Goal: Task Accomplishment & Management: Complete application form

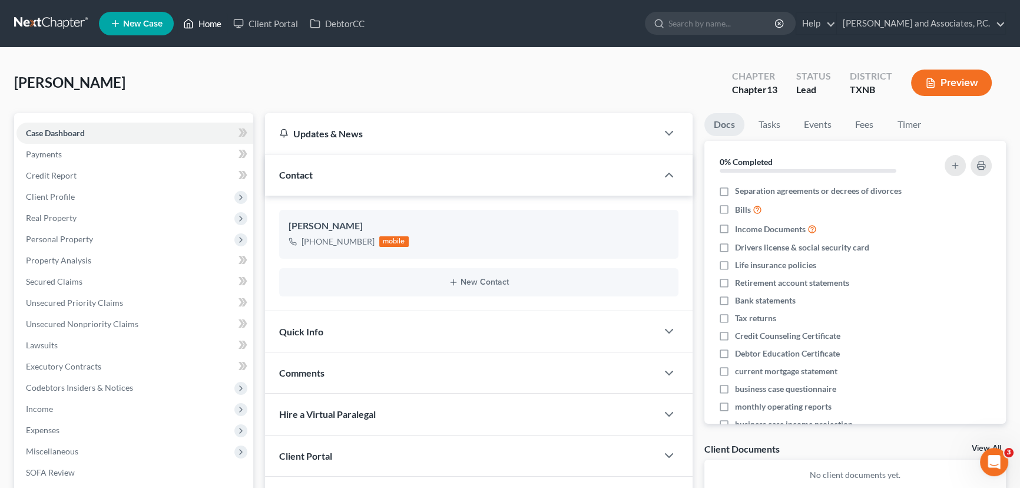
click at [200, 24] on link "Home" at bounding box center [202, 23] width 50 height 21
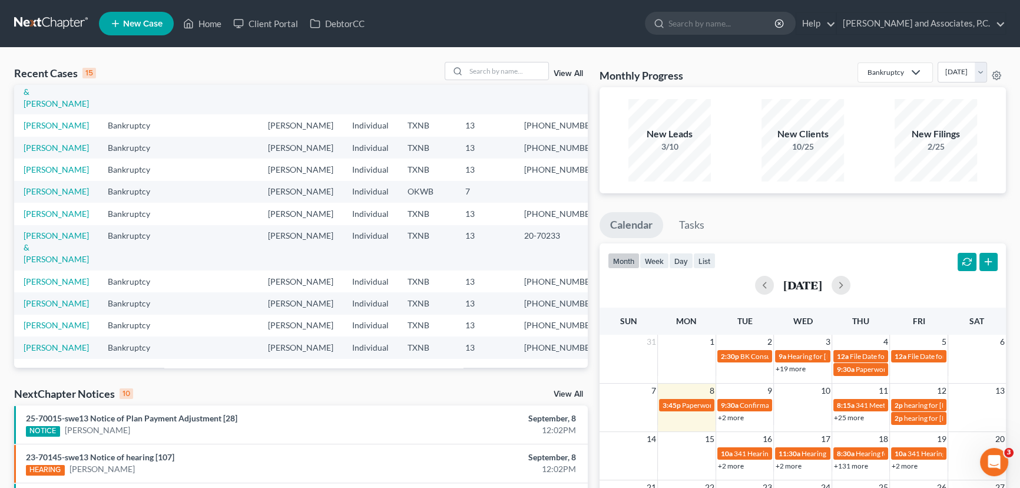
scroll to position [257, 0]
click at [510, 74] on input "search" at bounding box center [507, 70] width 82 height 17
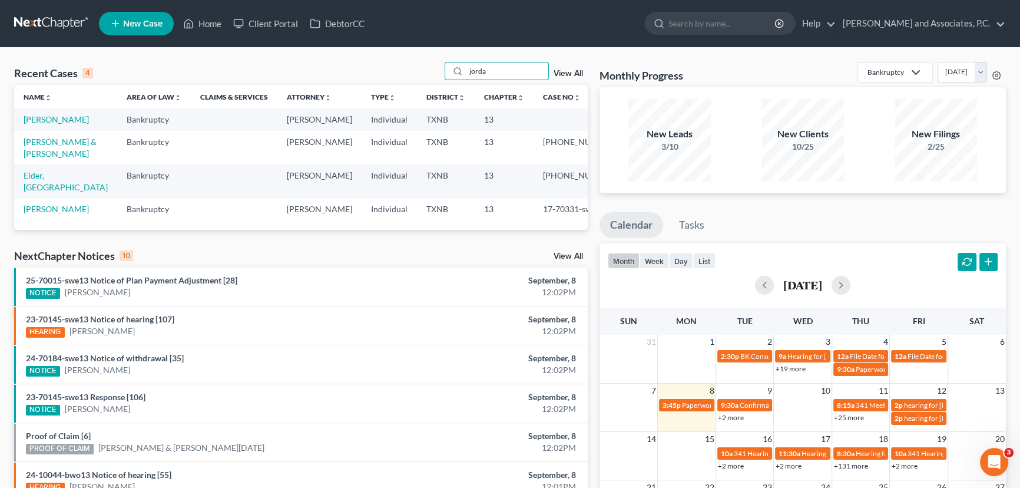
scroll to position [0, 0]
type input "jorda"
click at [50, 121] on link "[PERSON_NAME]" at bounding box center [56, 119] width 65 height 10
select select "7"
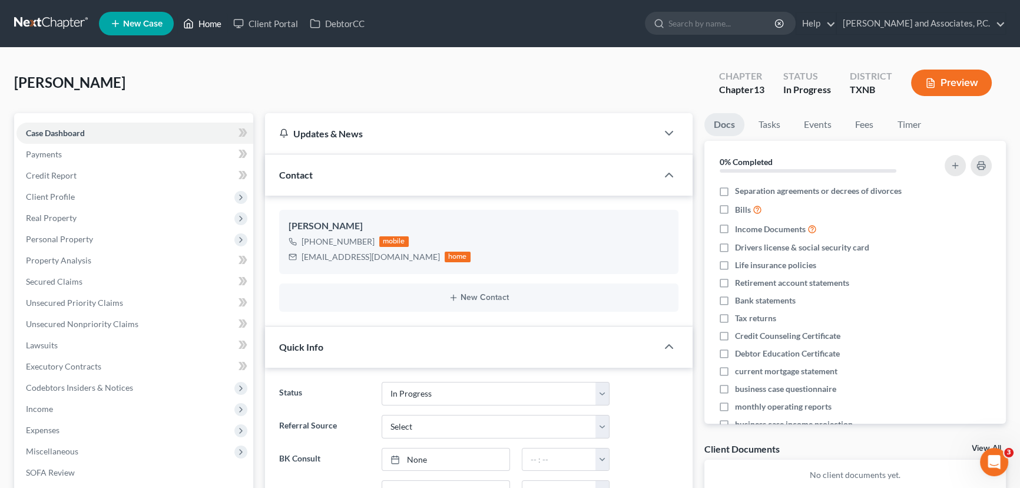
click at [212, 31] on link "Home" at bounding box center [202, 23] width 50 height 21
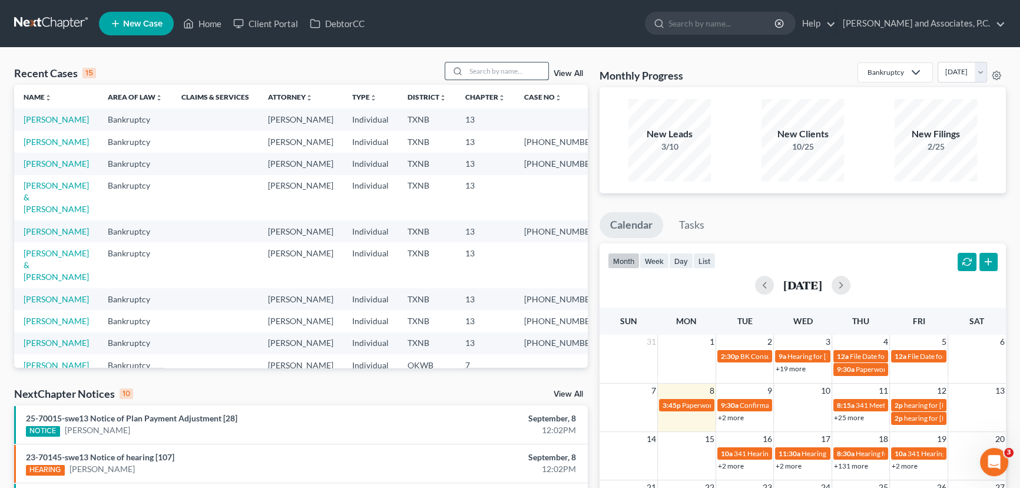
click at [487, 64] on input "search" at bounding box center [507, 70] width 82 height 17
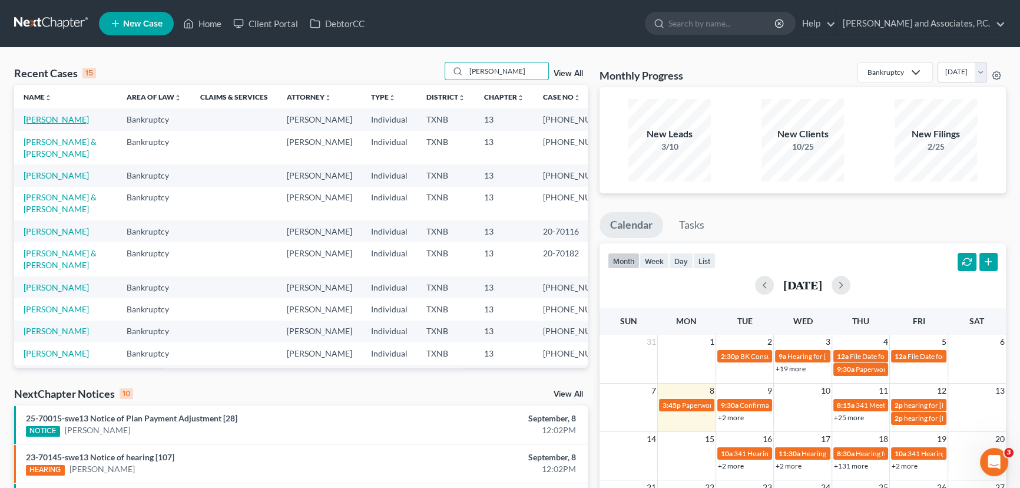
type input "[PERSON_NAME]"
click at [41, 121] on link "[PERSON_NAME]" at bounding box center [56, 119] width 65 height 10
select select "3"
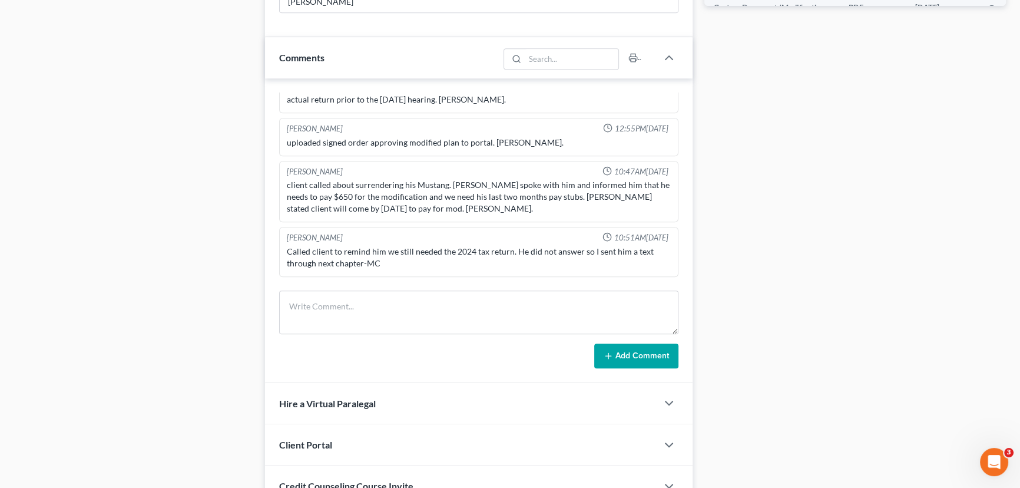
scroll to position [627, 0]
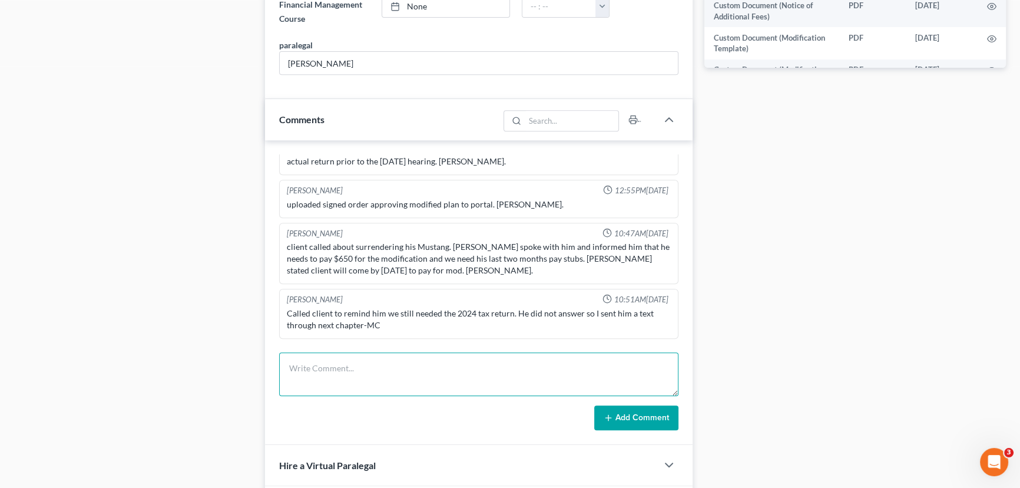
click at [313, 353] on textarea at bounding box center [478, 374] width 399 height 44
drag, startPoint x: 365, startPoint y: 363, endPoint x: 275, endPoint y: 365, distance: 90.7
click at [275, 365] on div "[PERSON_NAME] 10:16AM[DATE] Client came in and paid $688.00 cash for filing Ch …" at bounding box center [479, 292] width 428 height 305
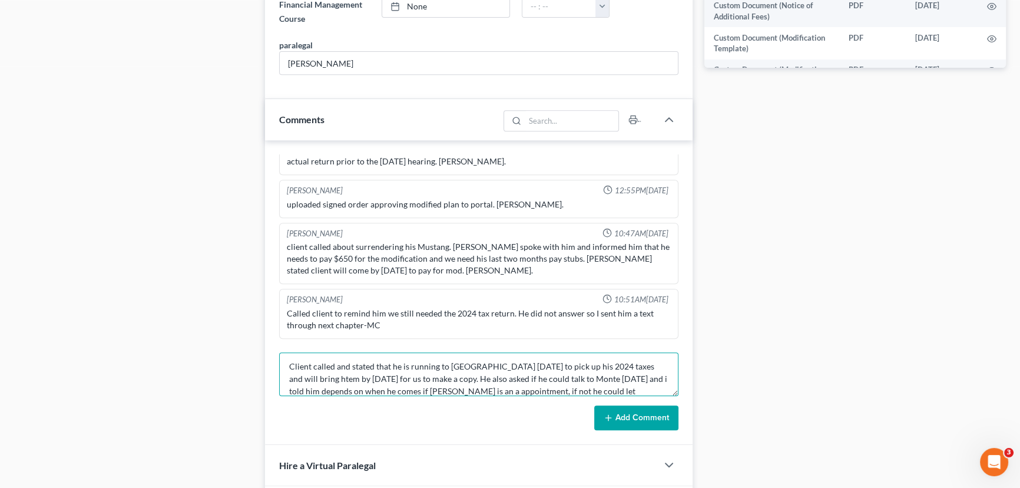
scroll to position [14, 0]
type textarea "Client called and stated that he is running to [GEOGRAPHIC_DATA] [DATE] to pick…"
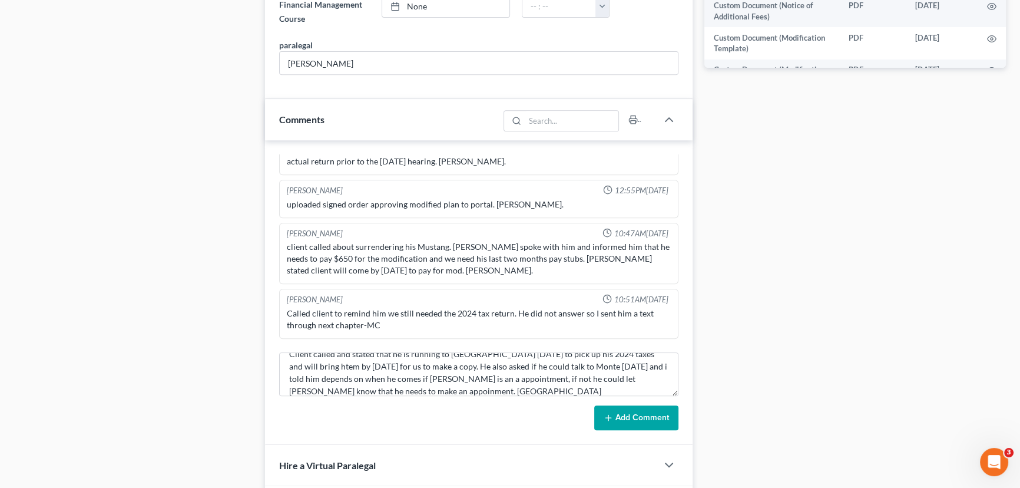
click at [613, 420] on button "Add Comment" at bounding box center [636, 417] width 84 height 25
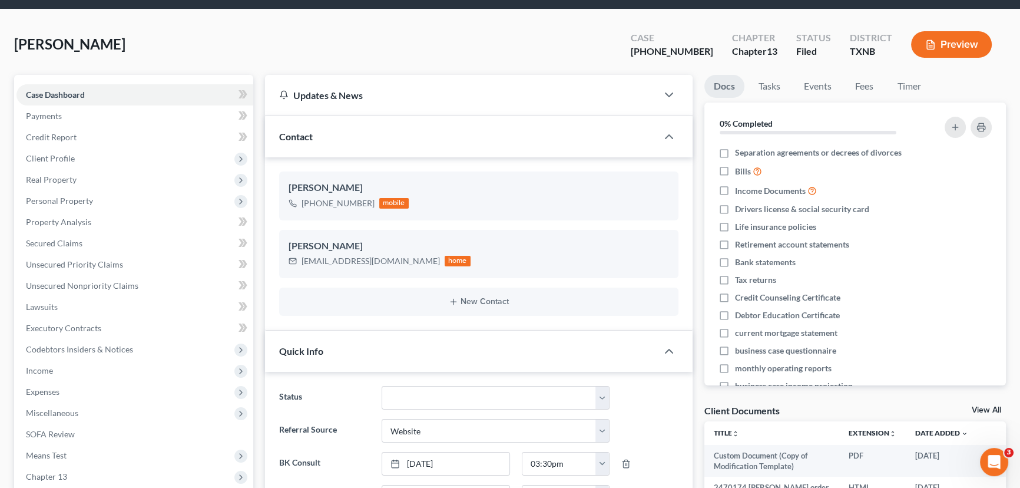
scroll to position [0, 0]
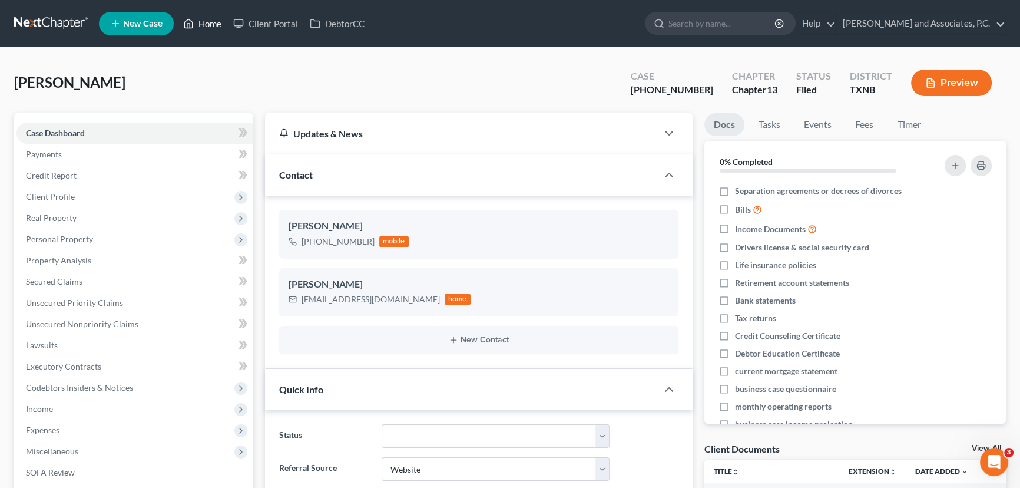
click at [201, 16] on link "Home" at bounding box center [202, 23] width 50 height 21
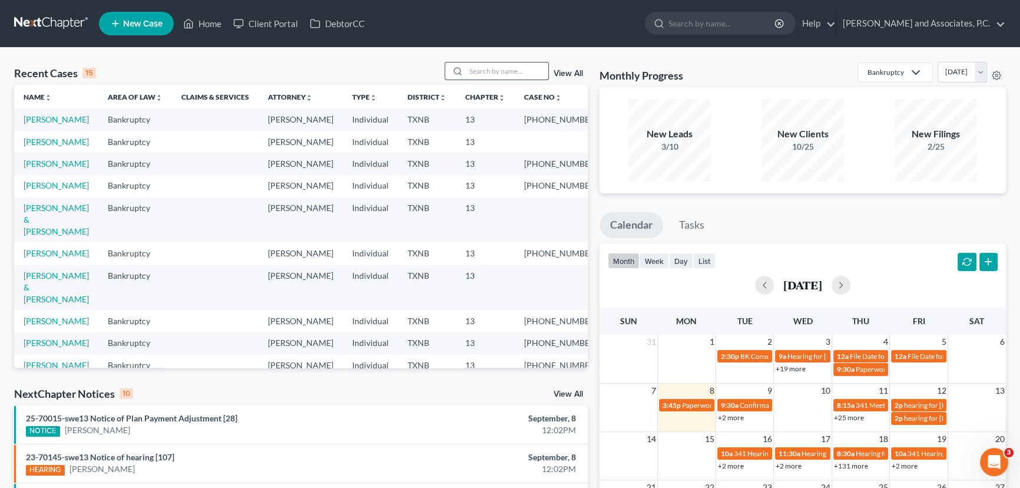
click at [495, 72] on input "search" at bounding box center [507, 70] width 82 height 17
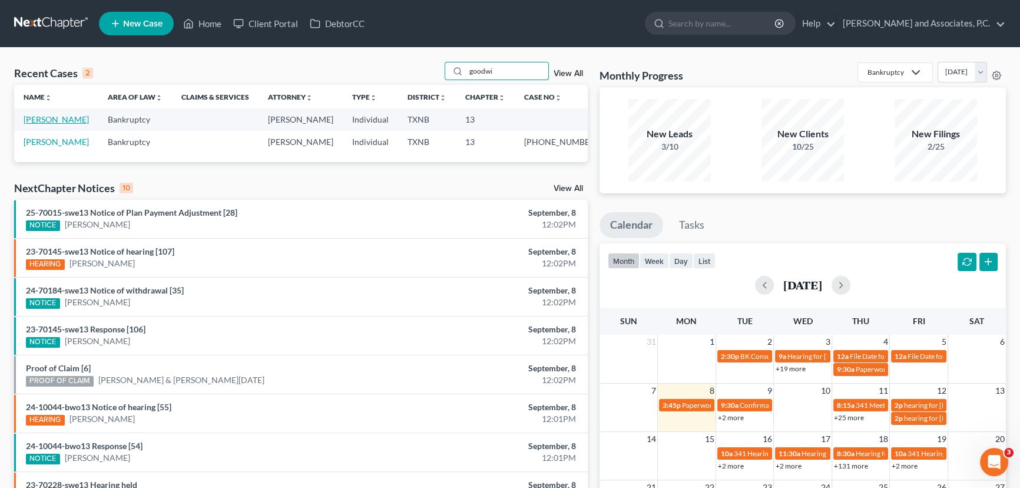
type input "goodwi"
click at [65, 124] on link "[PERSON_NAME]" at bounding box center [56, 119] width 65 height 10
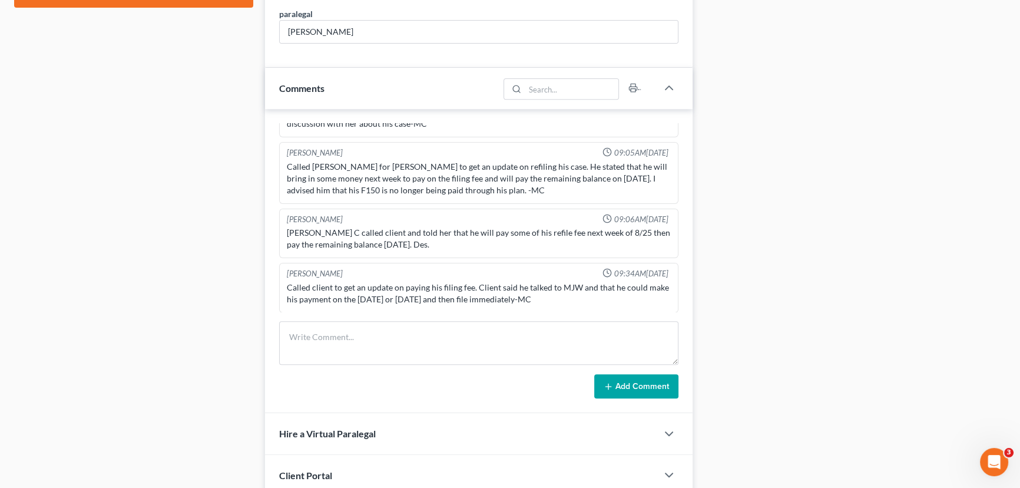
scroll to position [636, 0]
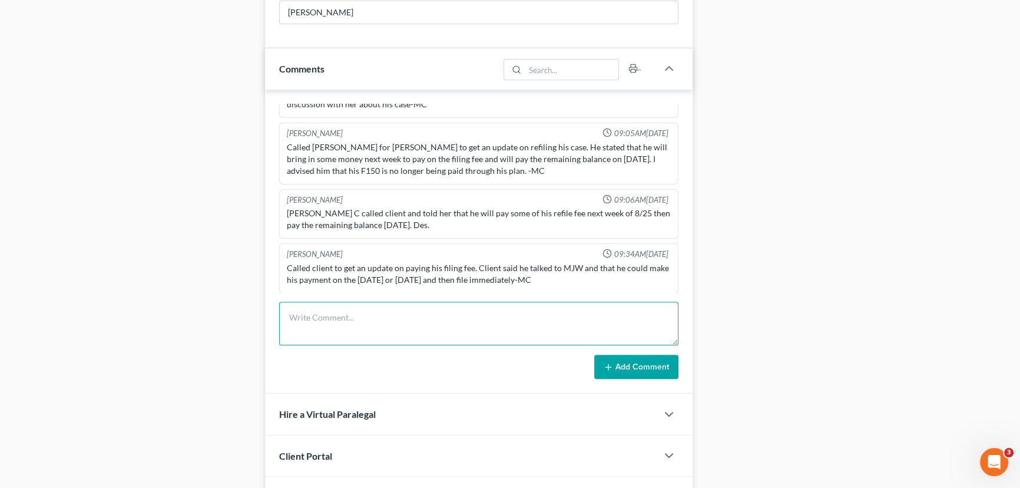
click at [332, 322] on textarea at bounding box center [478, 324] width 399 height 44
type textarea "I"
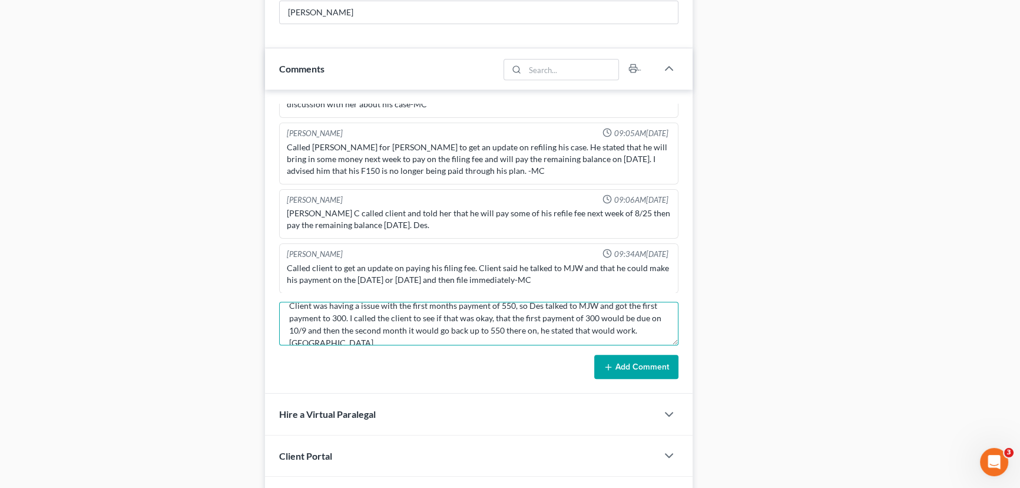
scroll to position [15, 0]
type textarea "Client was having a issue with the first months payment of 550, so Des talked t…"
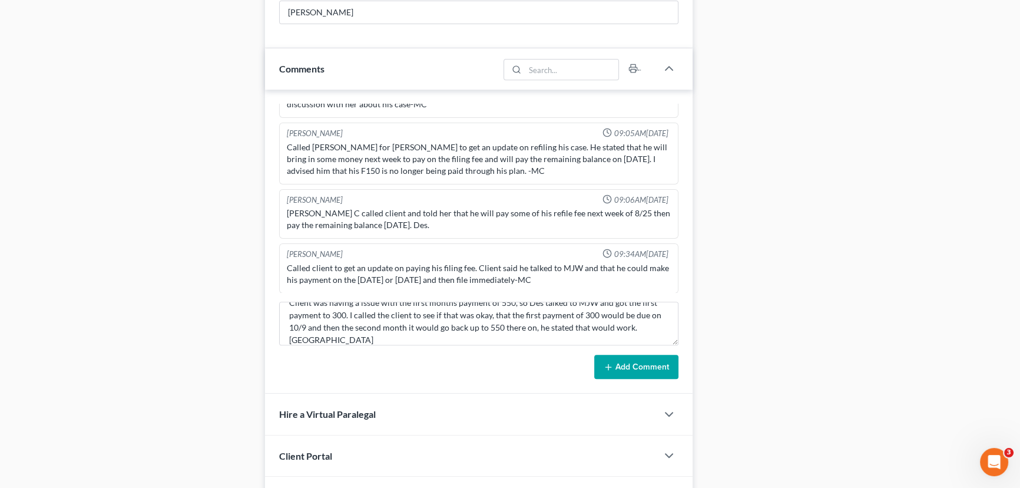
click at [620, 371] on button "Add Comment" at bounding box center [636, 367] width 84 height 25
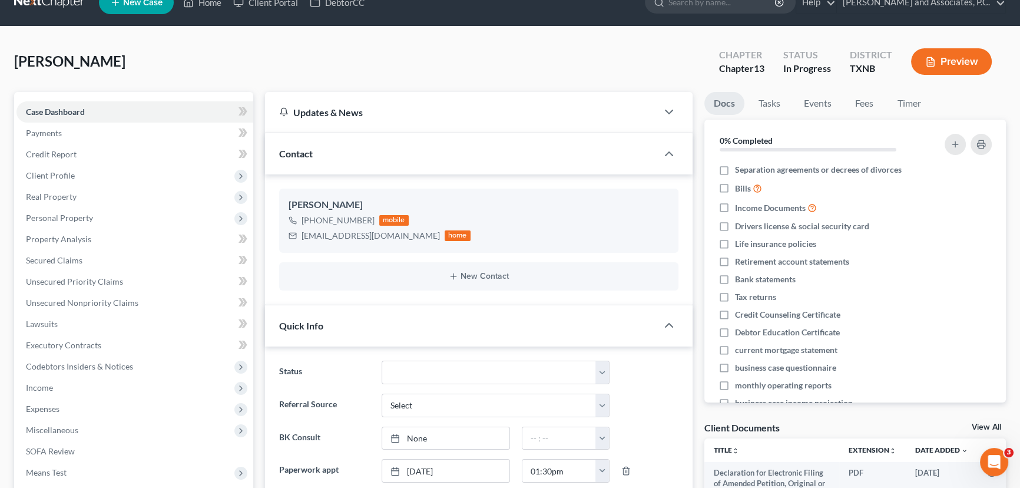
scroll to position [0, 0]
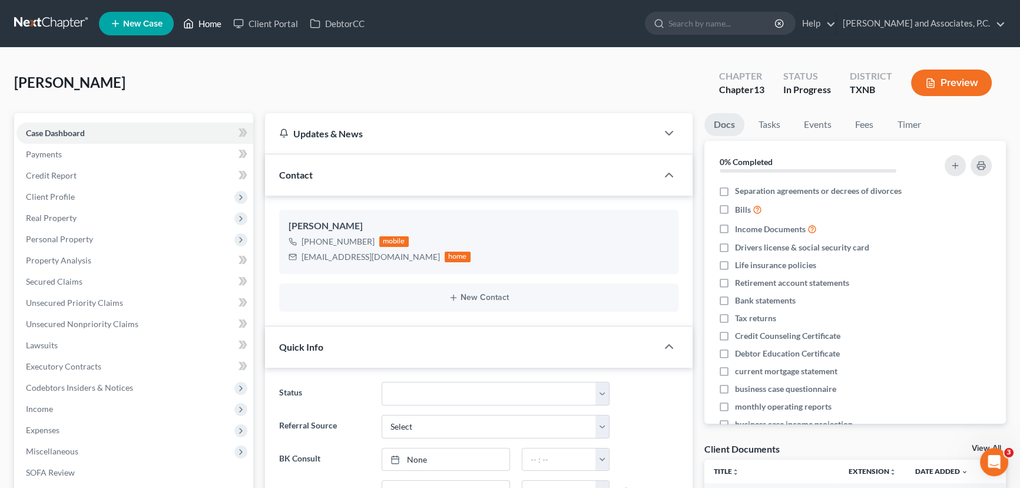
click at [187, 24] on icon at bounding box center [188, 23] width 11 height 14
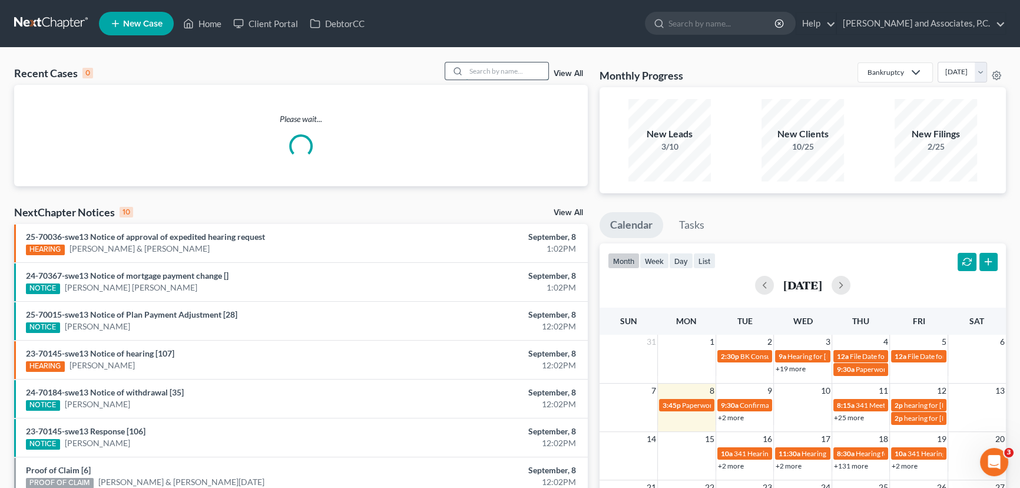
click at [488, 71] on input "search" at bounding box center [507, 70] width 82 height 17
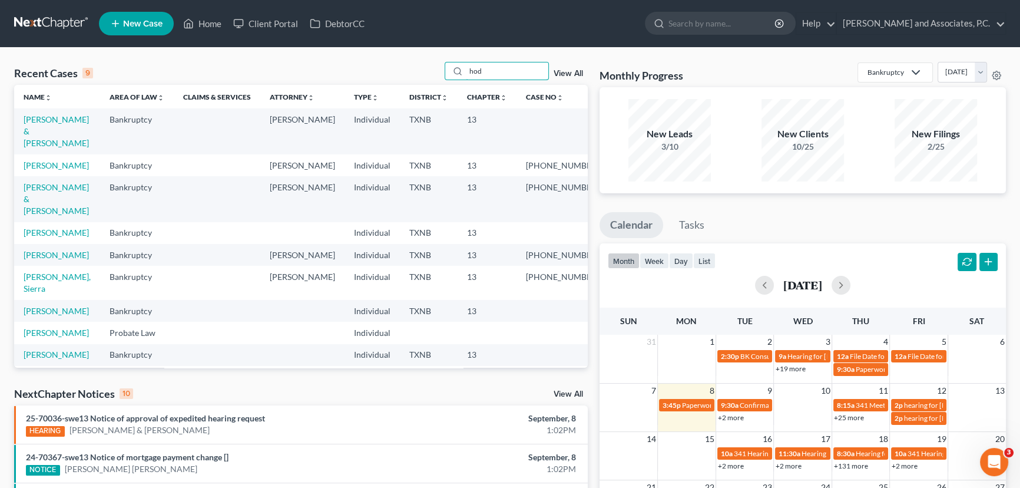
drag, startPoint x: 506, startPoint y: 75, endPoint x: 413, endPoint y: 70, distance: 93.2
click at [413, 70] on div "Recent Cases 9 hod View All" at bounding box center [301, 73] width 574 height 23
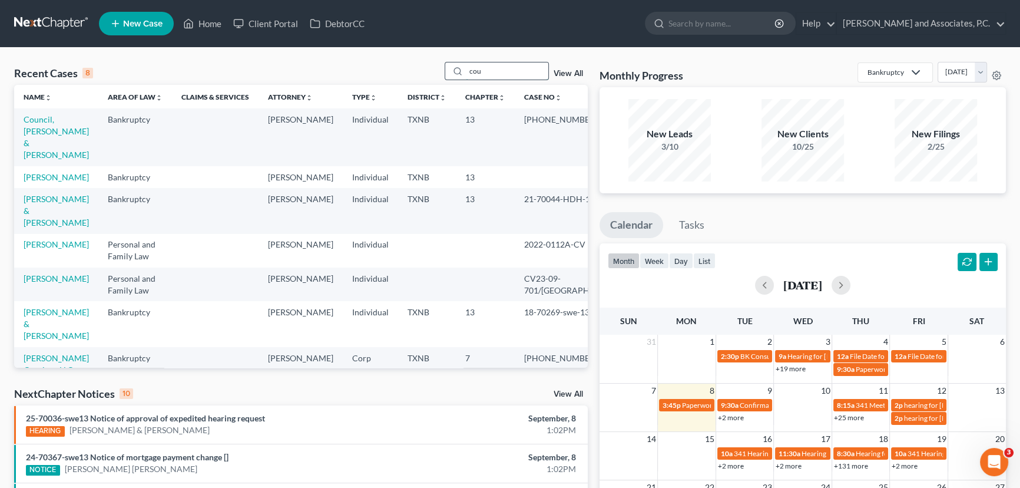
drag, startPoint x: 492, startPoint y: 70, endPoint x: 451, endPoint y: 71, distance: 41.3
click at [451, 71] on div "cou" at bounding box center [497, 71] width 105 height 18
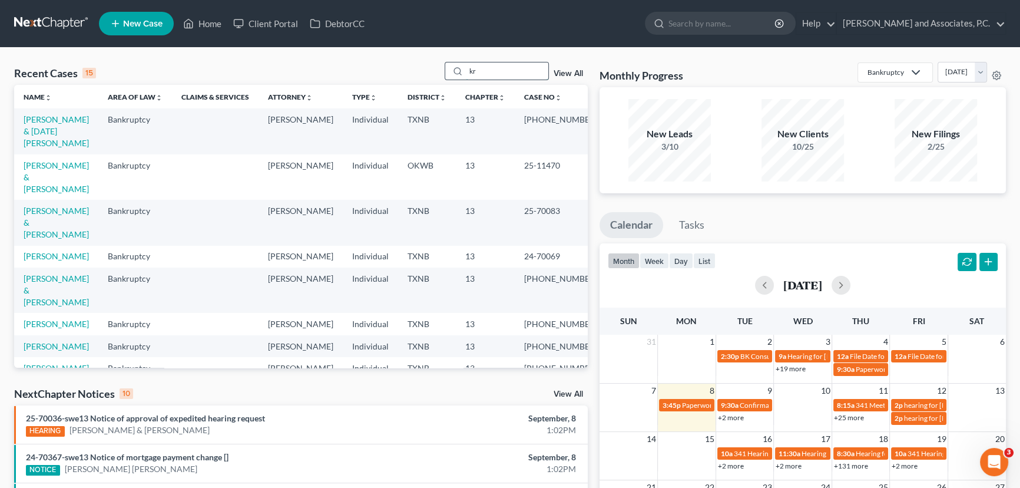
click at [512, 70] on input "kr" at bounding box center [507, 70] width 82 height 17
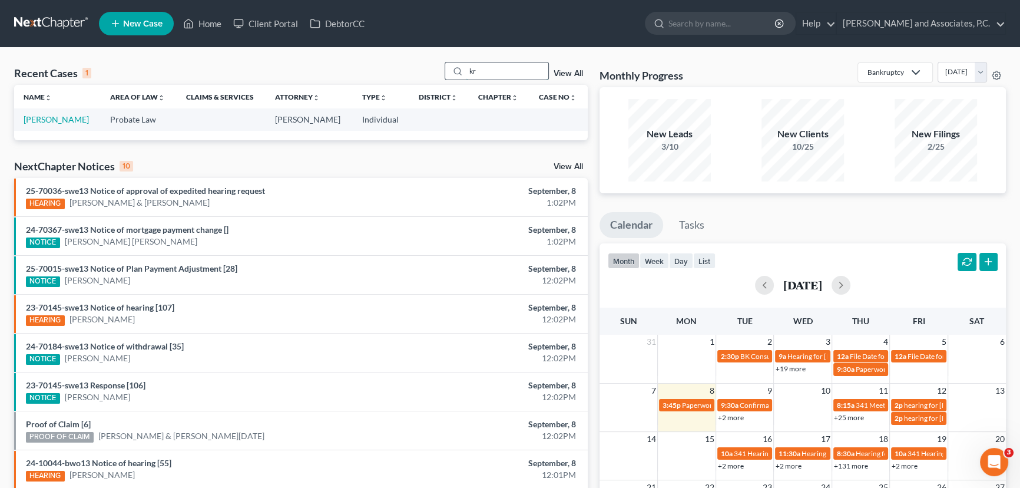
type input "k"
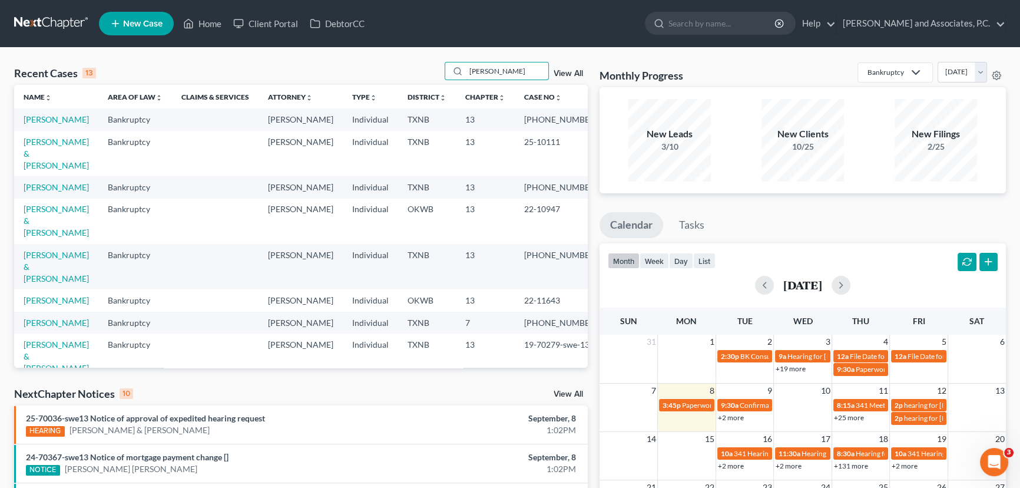
drag, startPoint x: 506, startPoint y: 71, endPoint x: 399, endPoint y: 68, distance: 106.7
click at [401, 68] on div "Recent Cases 13 [PERSON_NAME] View All" at bounding box center [301, 73] width 574 height 23
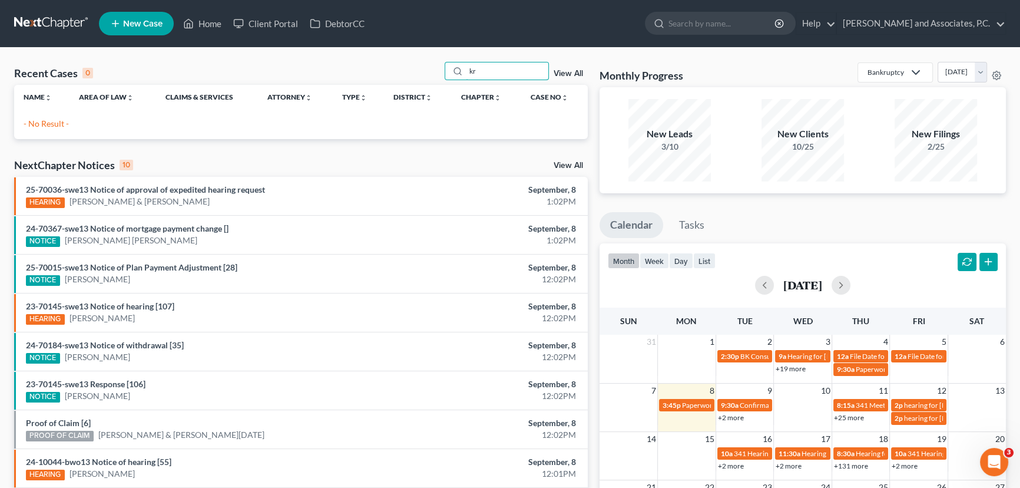
type input "k"
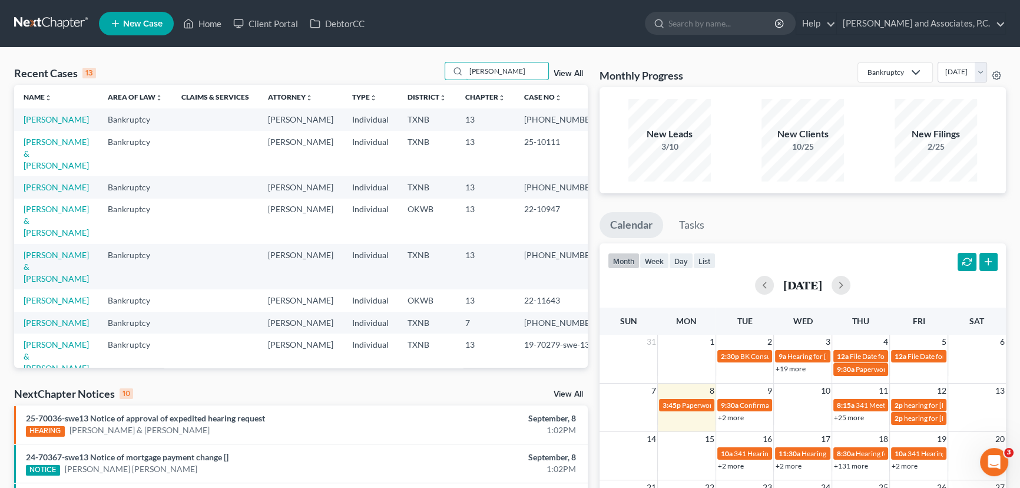
drag, startPoint x: 482, startPoint y: 74, endPoint x: 406, endPoint y: 77, distance: 76.0
click at [406, 77] on div "Recent Cases 13 [PERSON_NAME] View All" at bounding box center [301, 73] width 574 height 23
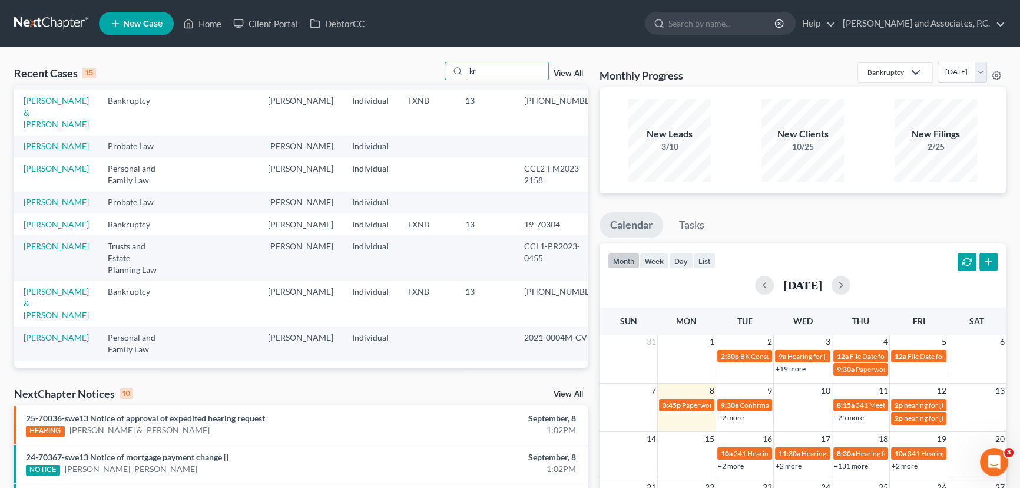
scroll to position [281, 0]
drag, startPoint x: 500, startPoint y: 67, endPoint x: 408, endPoint y: 74, distance: 92.2
click at [411, 74] on div "Recent Cases 15 kr View All" at bounding box center [301, 73] width 574 height 23
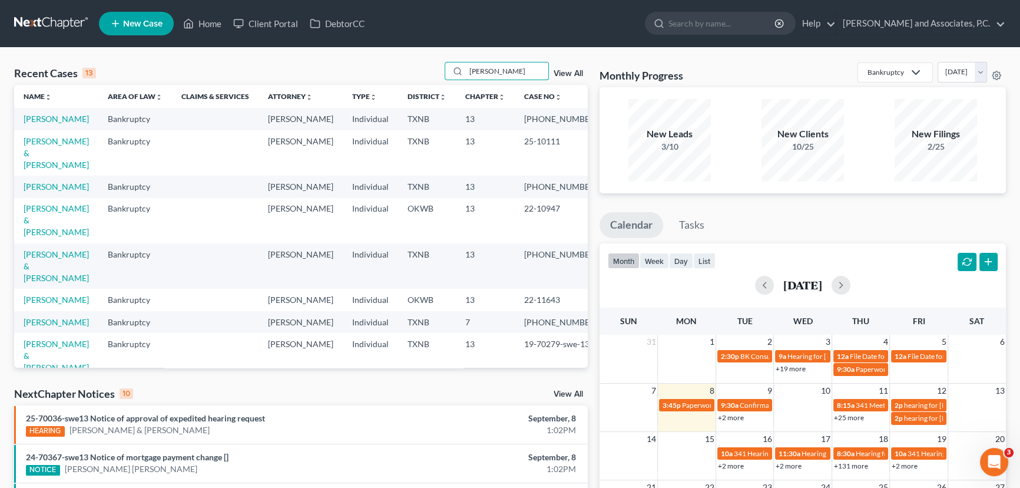
scroll to position [0, 0]
click at [512, 70] on input "[PERSON_NAME]" at bounding box center [507, 70] width 82 height 17
drag, startPoint x: 512, startPoint y: 70, endPoint x: 426, endPoint y: 77, distance: 86.3
click at [426, 77] on div "Recent Cases 13 [PERSON_NAME] View All" at bounding box center [301, 73] width 574 height 23
type input "[PERSON_NAME]"
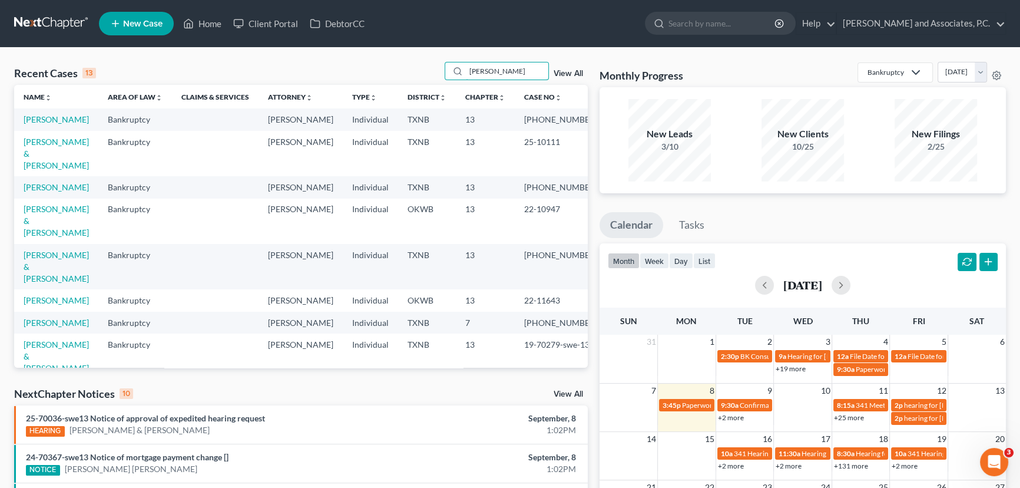
drag, startPoint x: 518, startPoint y: 71, endPoint x: 439, endPoint y: 71, distance: 78.3
click at [439, 71] on div "Recent Cases 13 [PERSON_NAME] View All" at bounding box center [301, 73] width 574 height 23
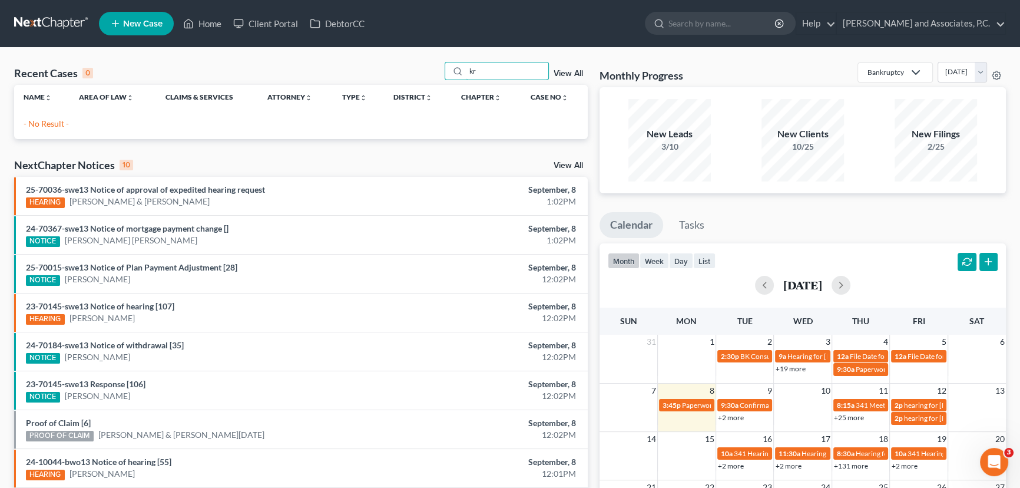
type input "k"
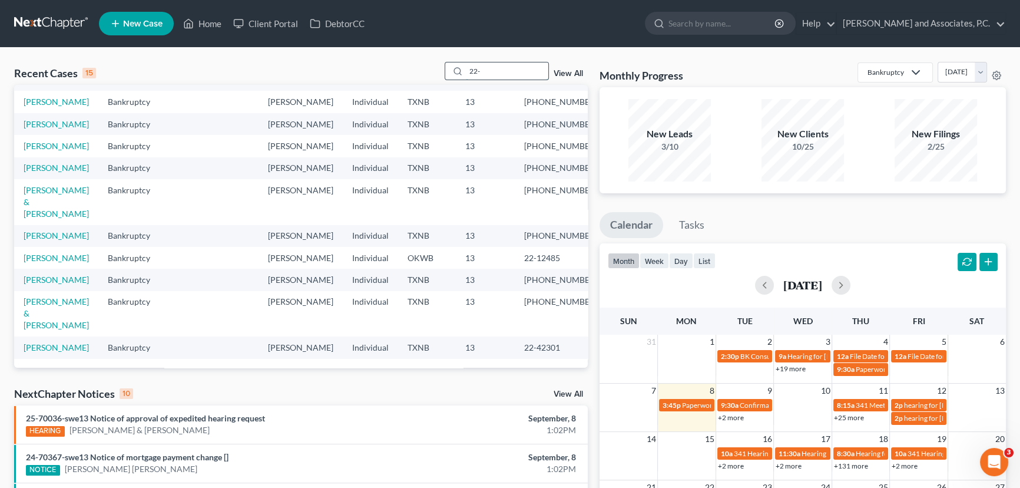
click at [492, 70] on input "22-" at bounding box center [507, 70] width 82 height 17
type input "2"
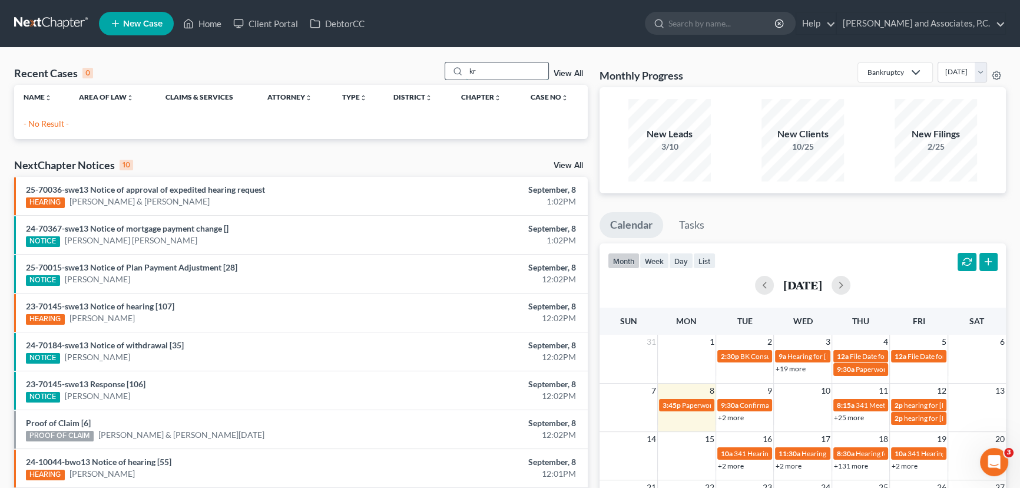
type input "k"
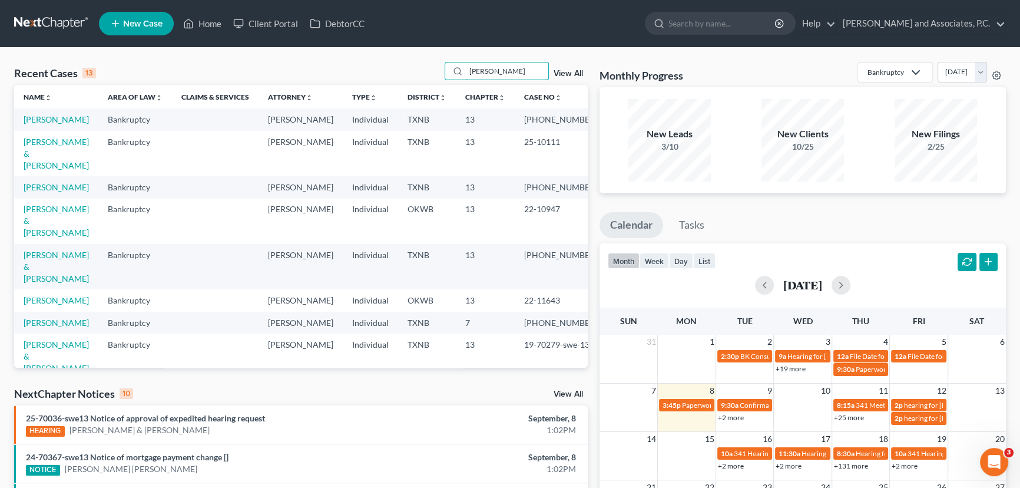
drag, startPoint x: 521, startPoint y: 68, endPoint x: 426, endPoint y: 74, distance: 95.0
click at [426, 74] on div "Recent Cases 13 [PERSON_NAME] View All" at bounding box center [301, 73] width 574 height 23
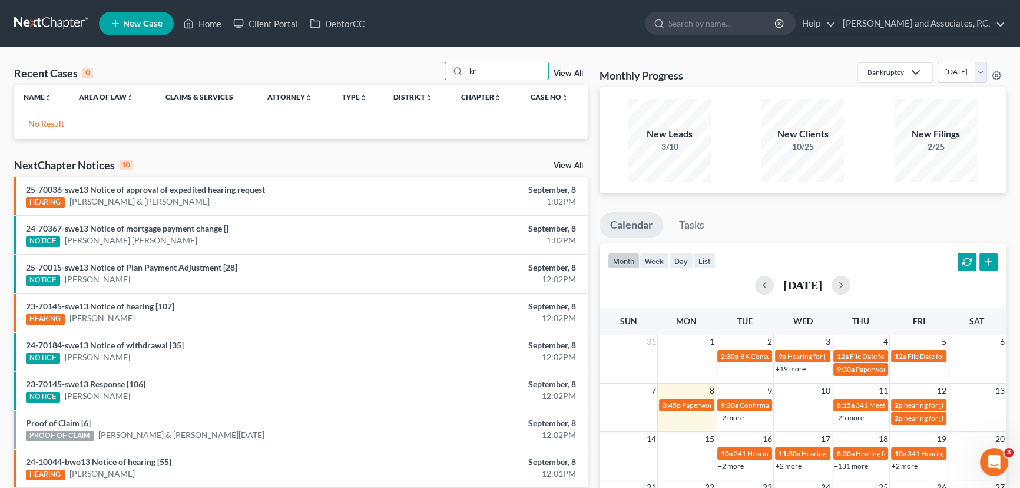
type input "k"
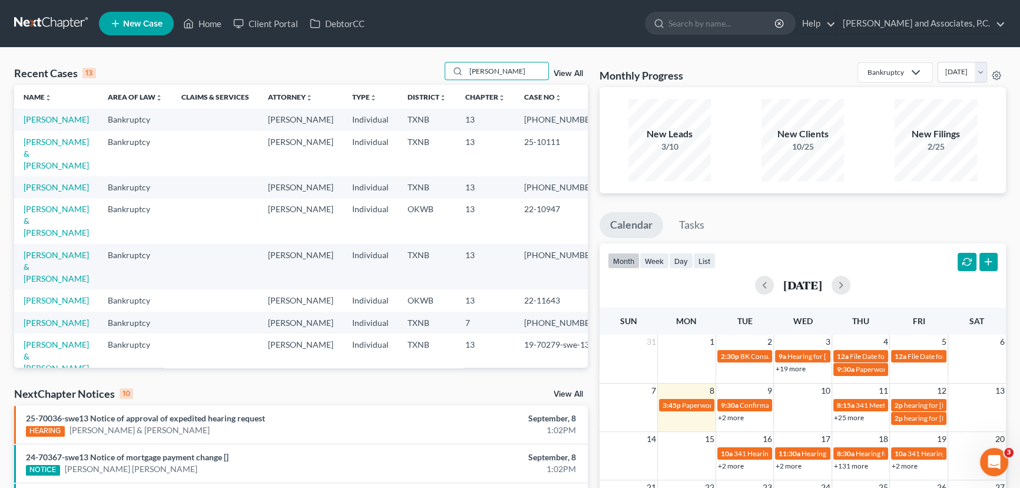
drag, startPoint x: 493, startPoint y: 70, endPoint x: 436, endPoint y: 72, distance: 57.2
click at [436, 72] on div "Recent Cases 13 [PERSON_NAME] View All" at bounding box center [301, 73] width 574 height 23
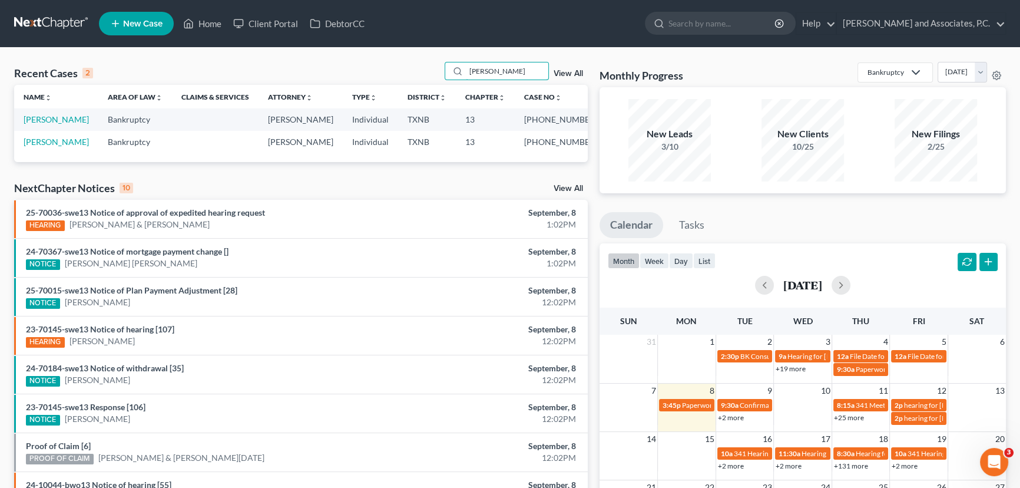
type input "[PERSON_NAME]"
click at [456, 174] on div "Recent Cases 2 [PERSON_NAME] View All Name unfold_more expand_more expand_less …" at bounding box center [301, 353] width 586 height 583
click at [62, 121] on link "[PERSON_NAME]" at bounding box center [56, 119] width 65 height 10
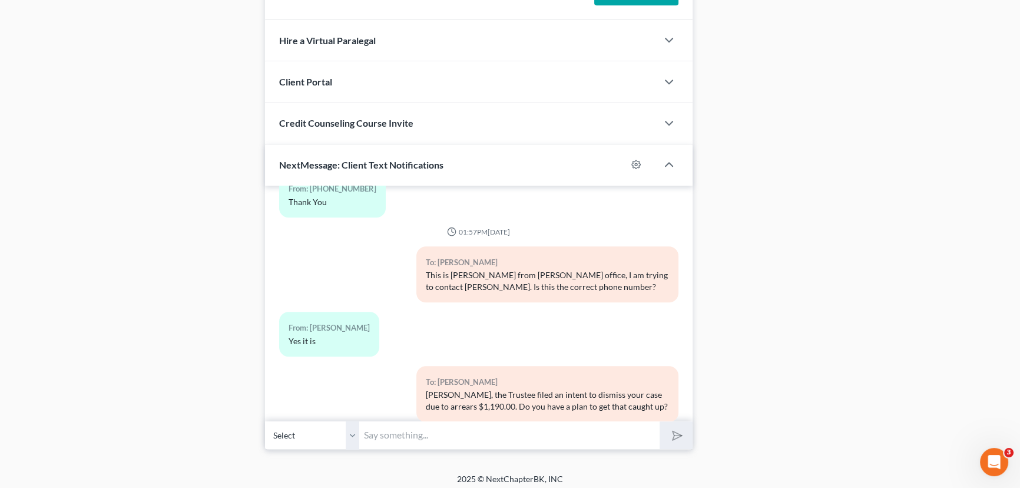
scroll to position [1086, 0]
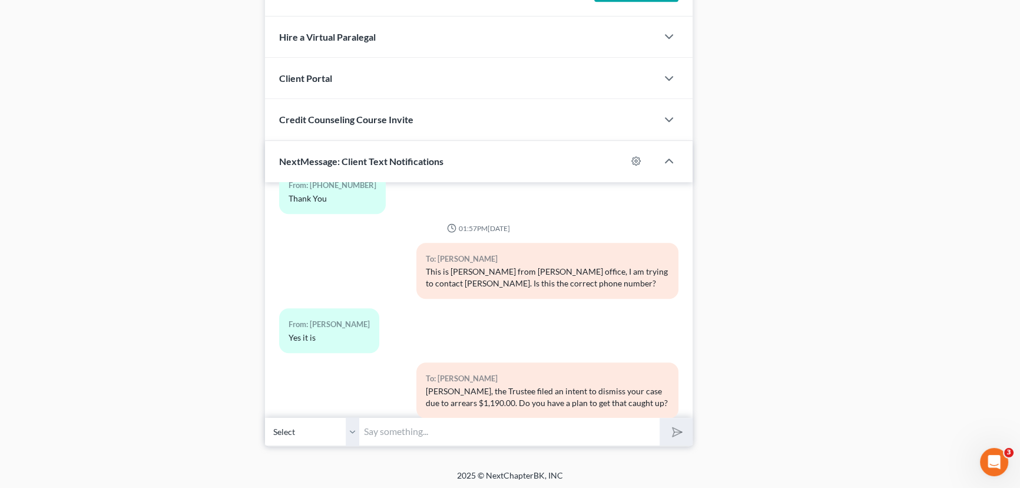
click at [406, 439] on input "text" at bounding box center [509, 431] width 300 height 29
type input "[DOMAIN_NAME]"
click at [660, 418] on button "submit" at bounding box center [676, 432] width 32 height 28
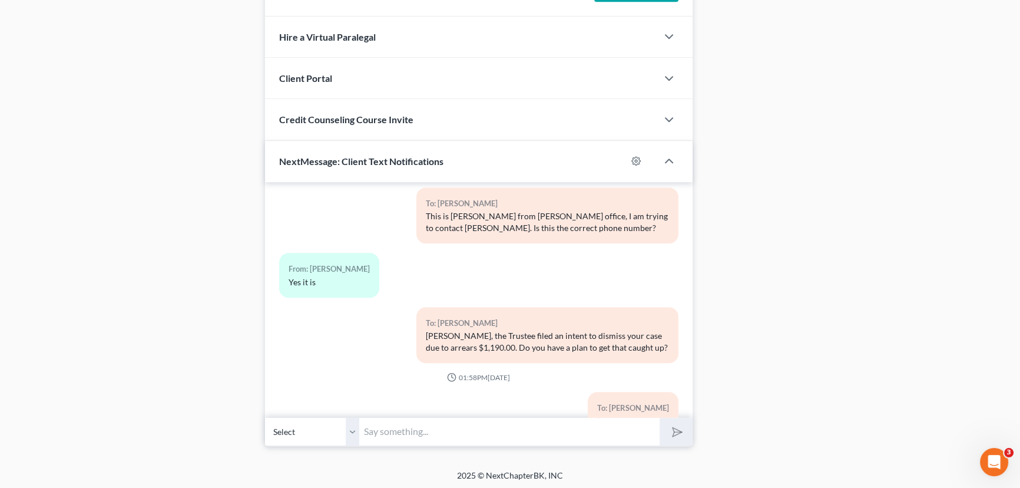
scroll to position [1195, 0]
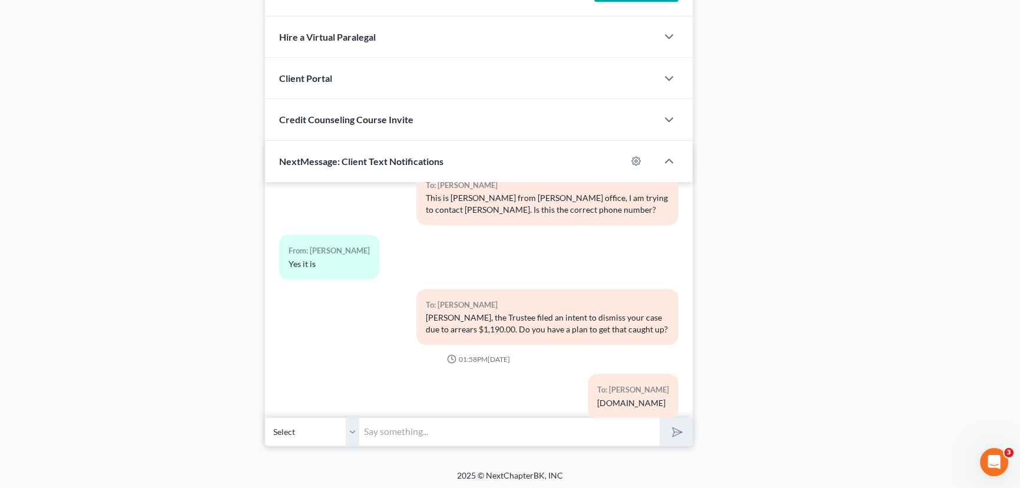
drag, startPoint x: 779, startPoint y: 303, endPoint x: 801, endPoint y: 289, distance: 25.2
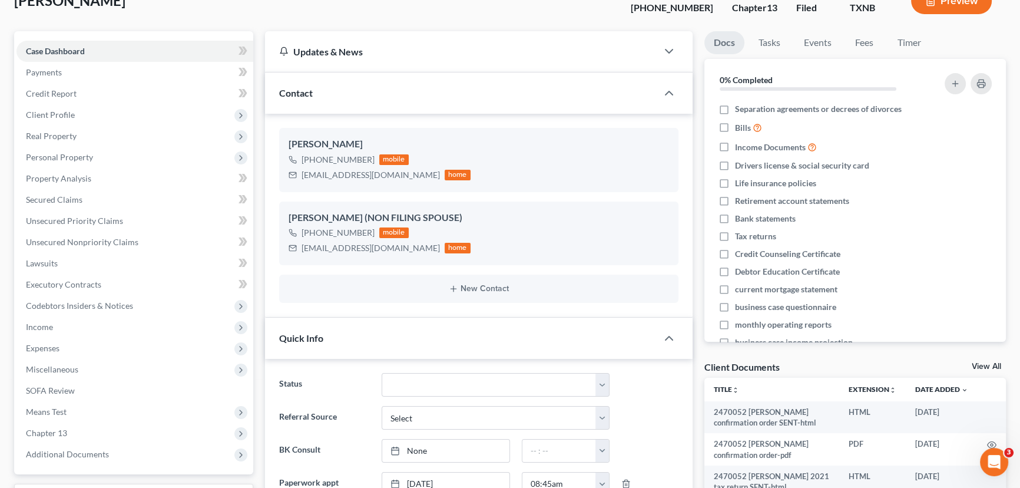
scroll to position [0, 0]
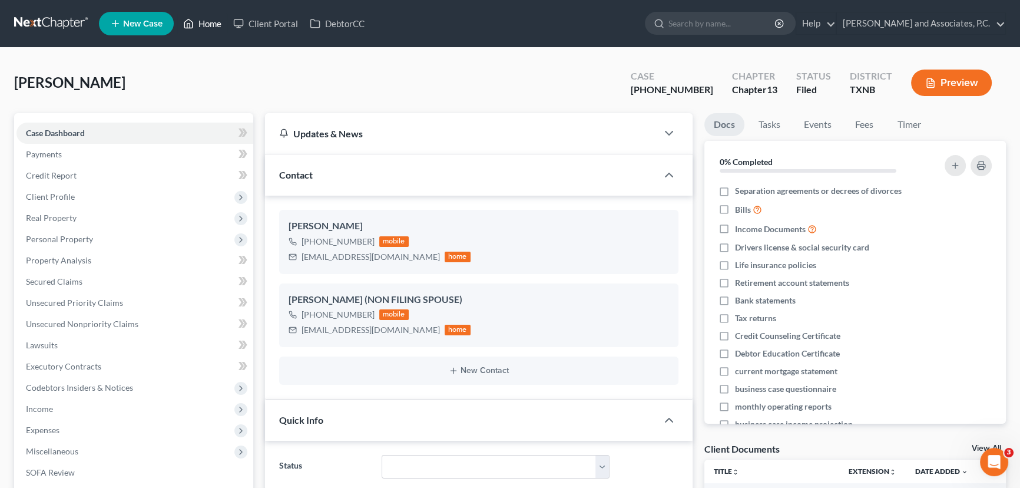
drag, startPoint x: 192, startPoint y: 24, endPoint x: 313, endPoint y: 40, distance: 121.9
click at [192, 24] on icon at bounding box center [188, 23] width 11 height 14
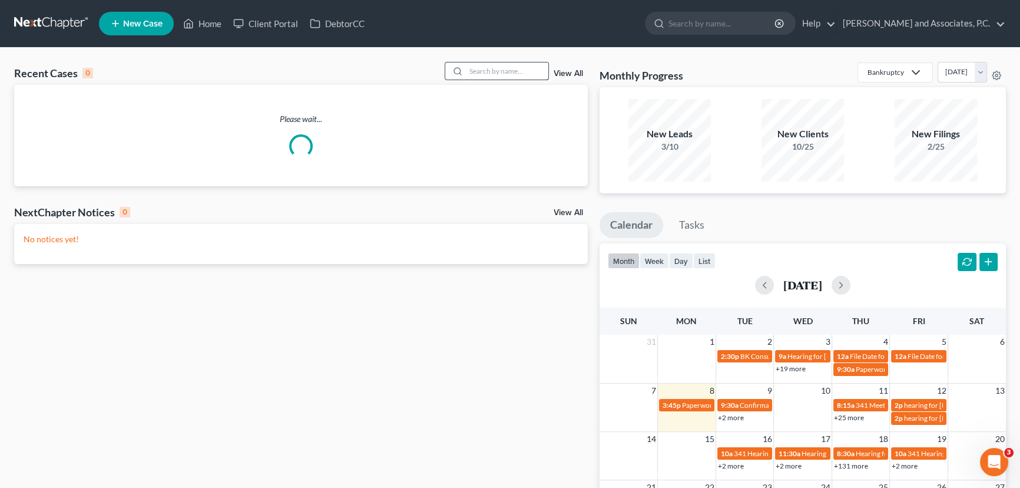
click at [495, 70] on input "search" at bounding box center [507, 70] width 82 height 17
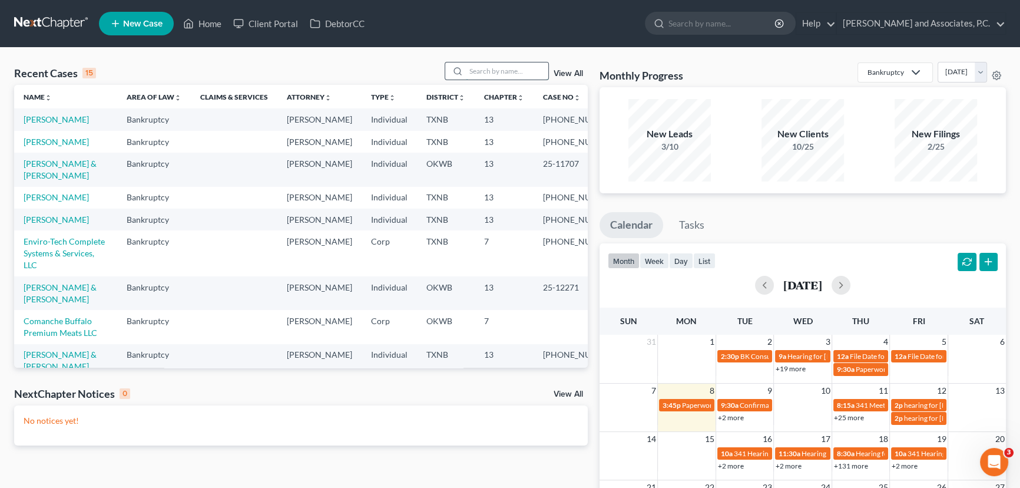
click at [487, 71] on input "search" at bounding box center [507, 70] width 82 height 17
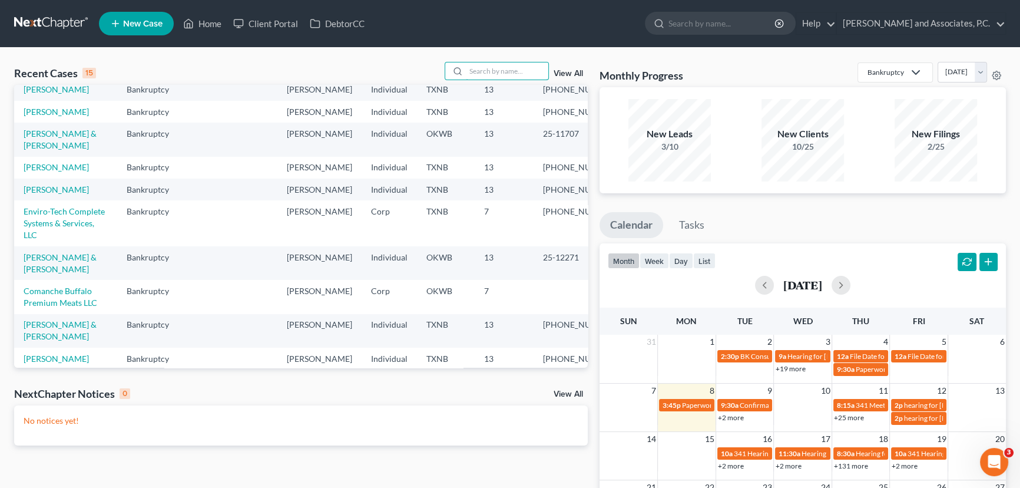
scroll to position [53, 0]
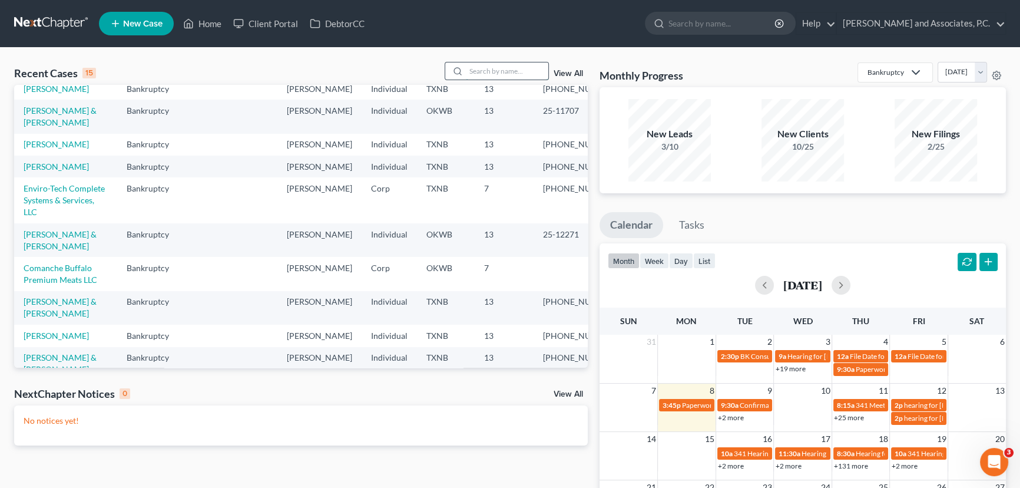
click at [477, 71] on input "search" at bounding box center [507, 70] width 82 height 17
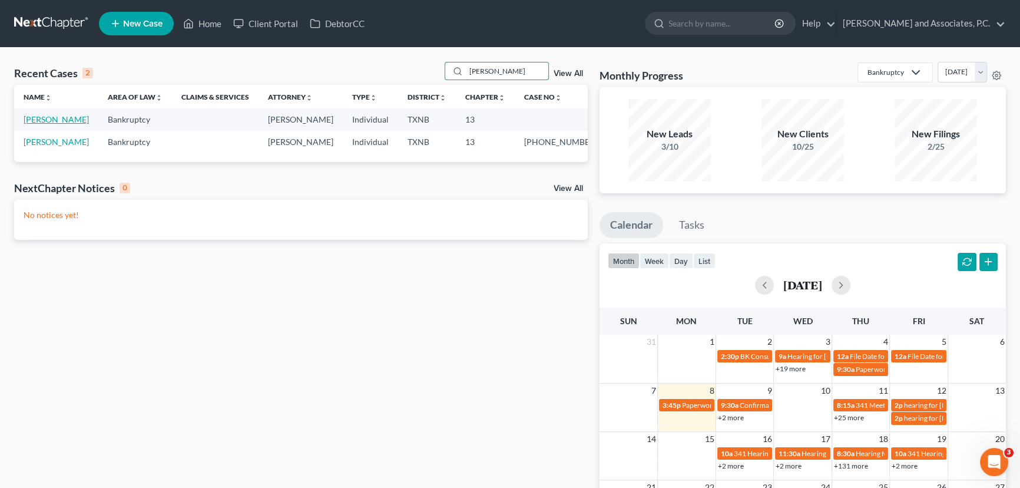
scroll to position [0, 0]
type input "[PERSON_NAME]"
click at [47, 117] on link "[PERSON_NAME]" at bounding box center [56, 119] width 65 height 10
select select "7"
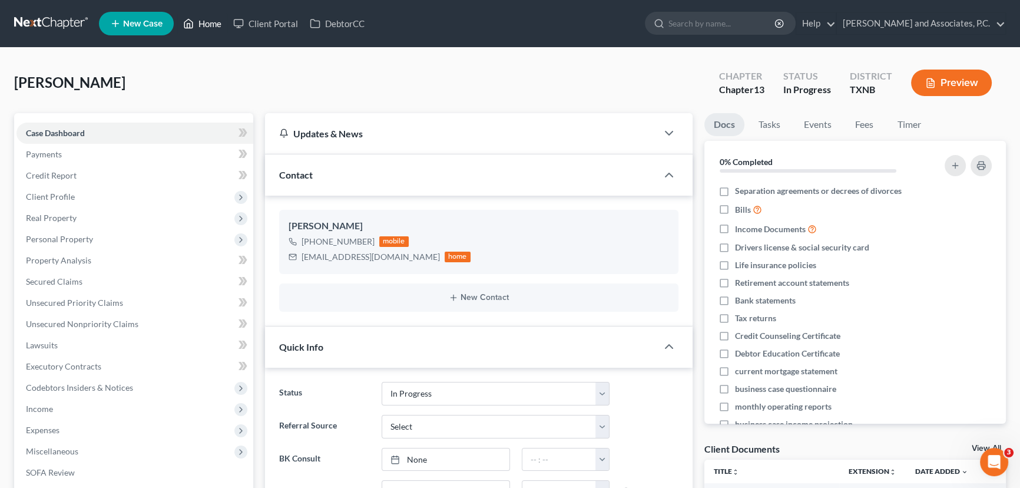
click at [213, 21] on link "Home" at bounding box center [202, 23] width 50 height 21
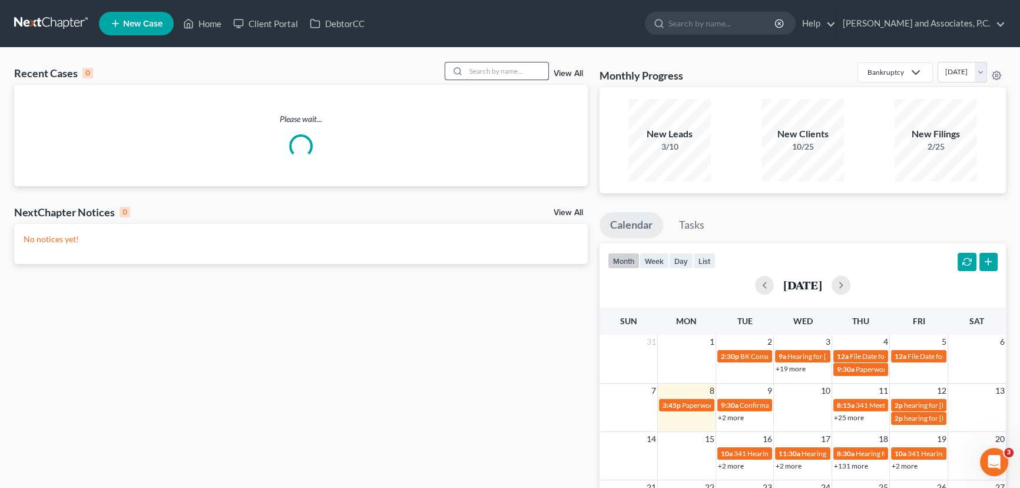
click at [524, 72] on input "search" at bounding box center [507, 70] width 82 height 17
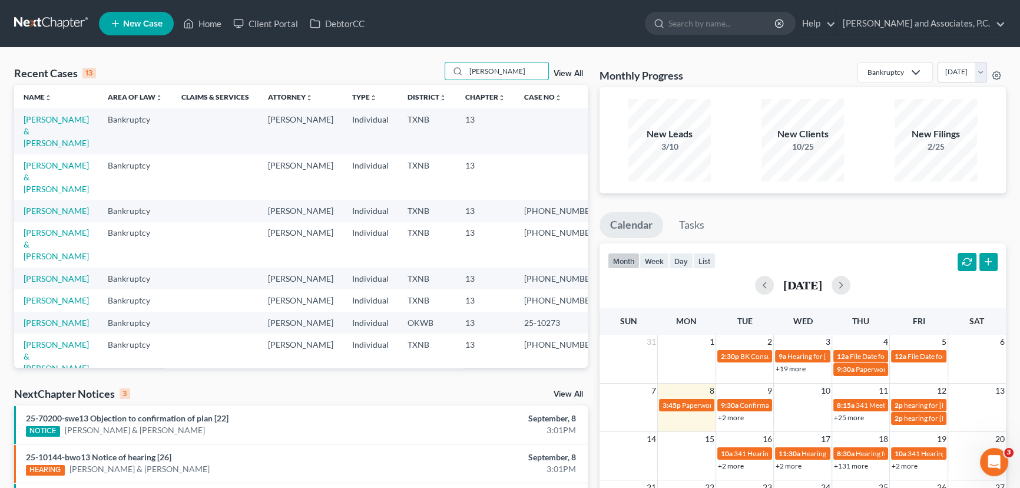
drag, startPoint x: 517, startPoint y: 72, endPoint x: 422, endPoint y: 72, distance: 95.4
click at [422, 72] on div "Recent Cases 13 [PERSON_NAME] View All" at bounding box center [301, 73] width 574 height 23
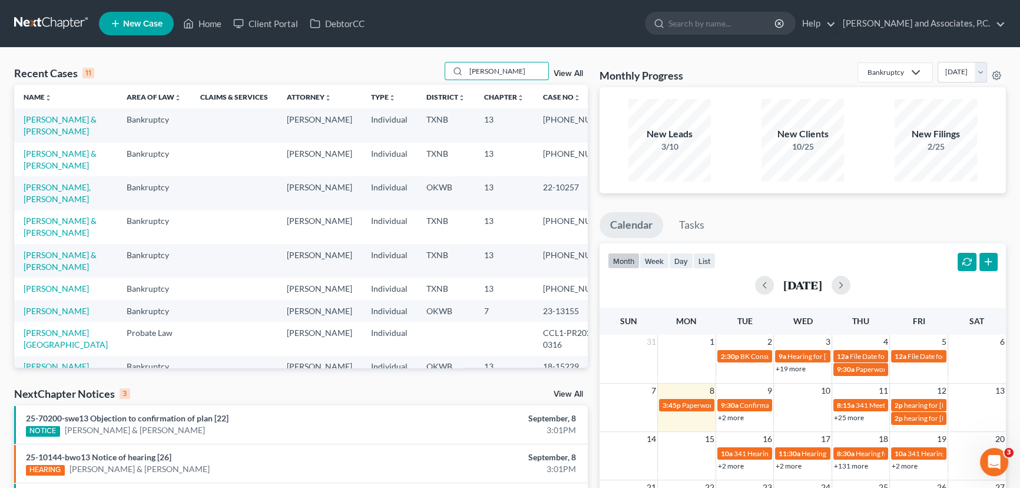
drag, startPoint x: 502, startPoint y: 74, endPoint x: 419, endPoint y: 72, distance: 83.1
click at [419, 72] on div "Recent Cases 11 [PERSON_NAME] View All" at bounding box center [301, 73] width 574 height 23
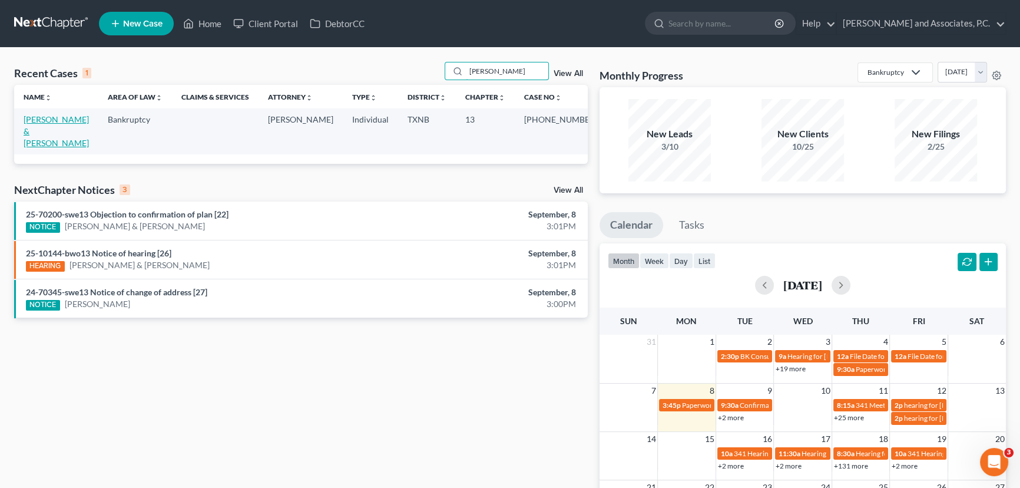
type input "[PERSON_NAME]"
click at [68, 118] on link "[PERSON_NAME] & [PERSON_NAME]" at bounding box center [56, 131] width 65 height 34
select select "1"
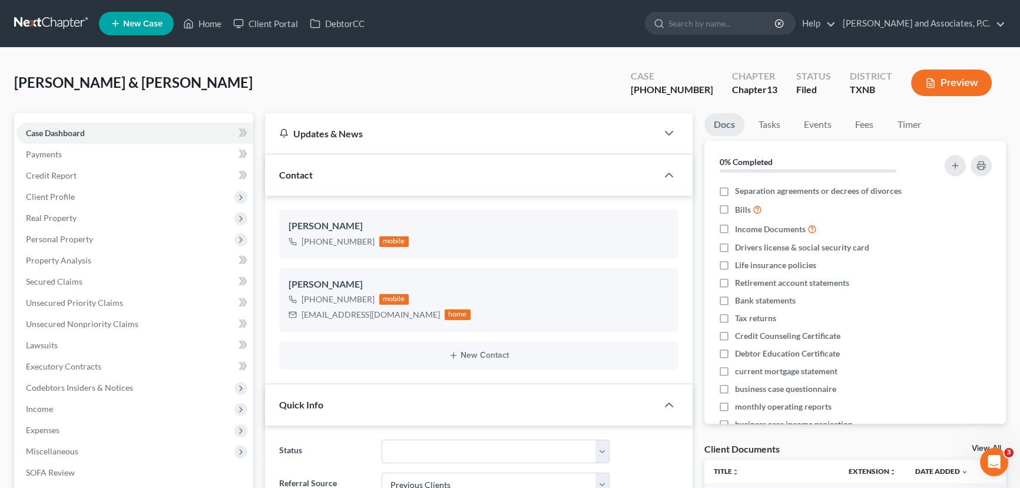
scroll to position [3352, 0]
click at [199, 17] on link "Home" at bounding box center [202, 23] width 50 height 21
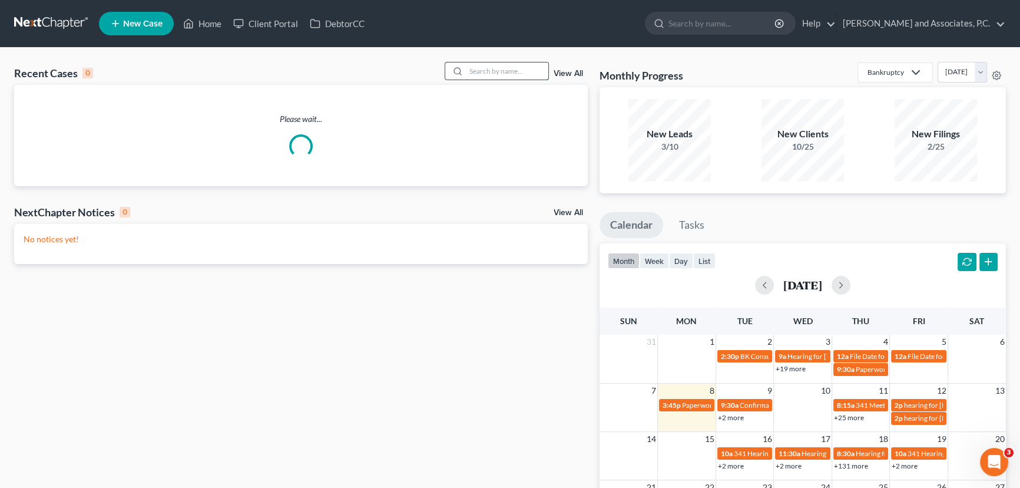
click at [501, 68] on input "search" at bounding box center [507, 70] width 82 height 17
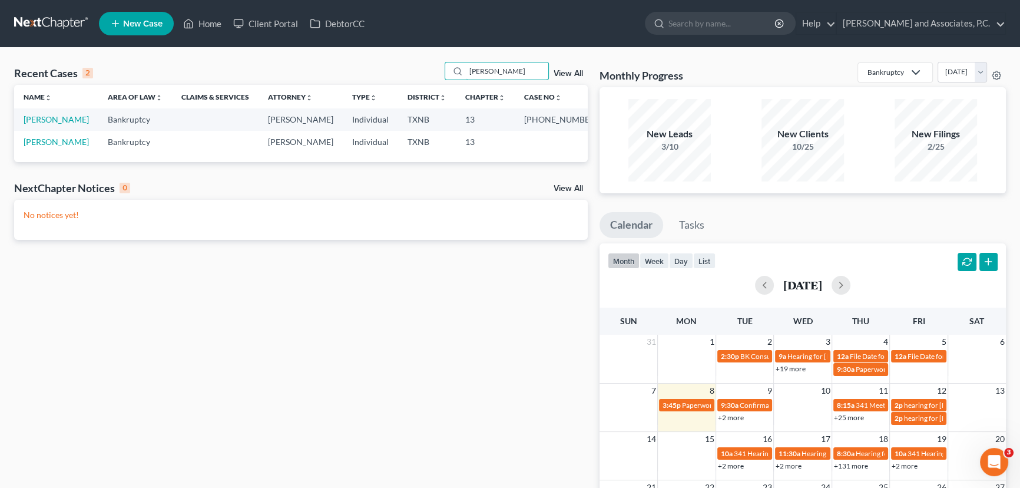
type input "[PERSON_NAME]"
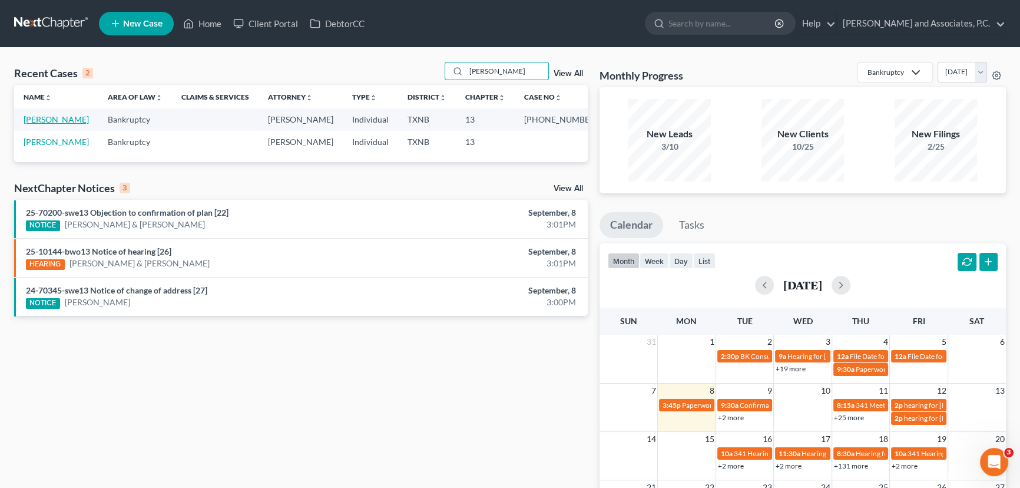
click at [62, 121] on link "[PERSON_NAME]" at bounding box center [56, 119] width 65 height 10
select select "3"
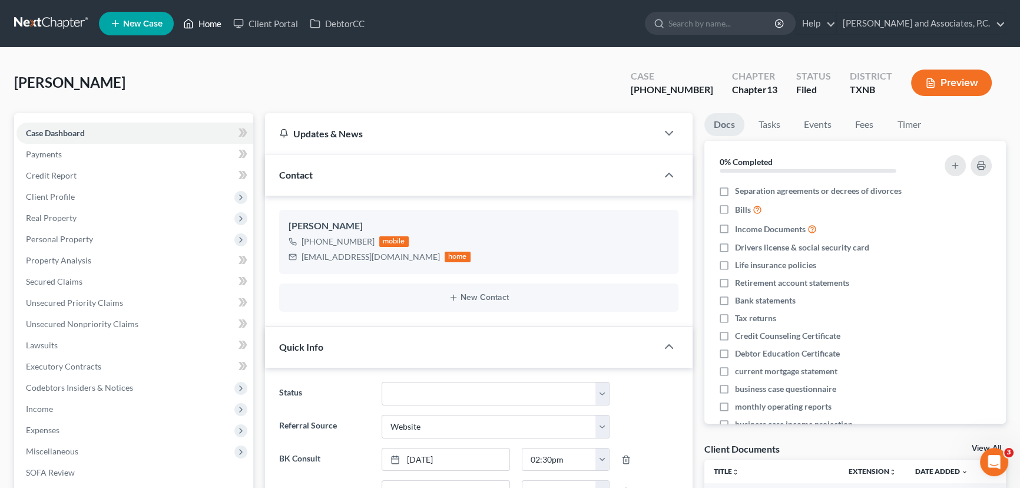
click at [200, 29] on link "Home" at bounding box center [202, 23] width 50 height 21
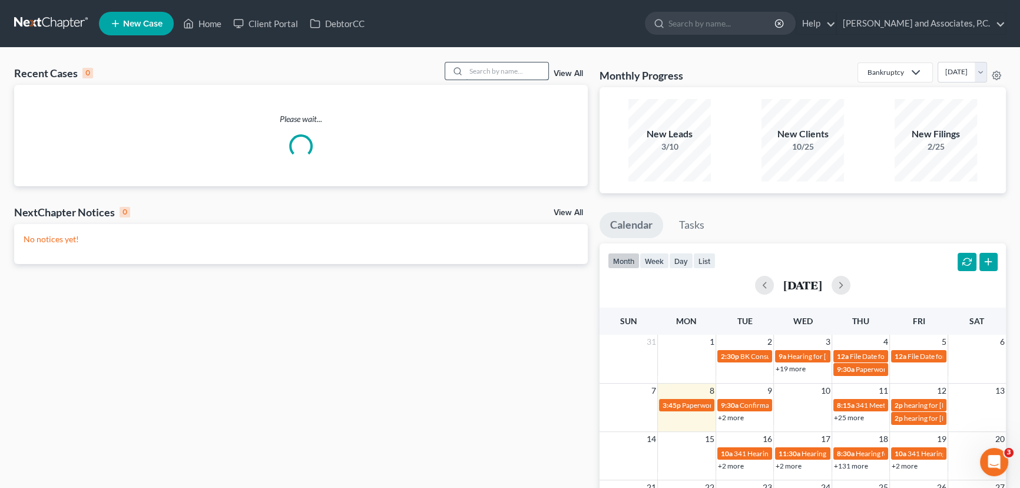
click at [490, 68] on input "search" at bounding box center [507, 70] width 82 height 17
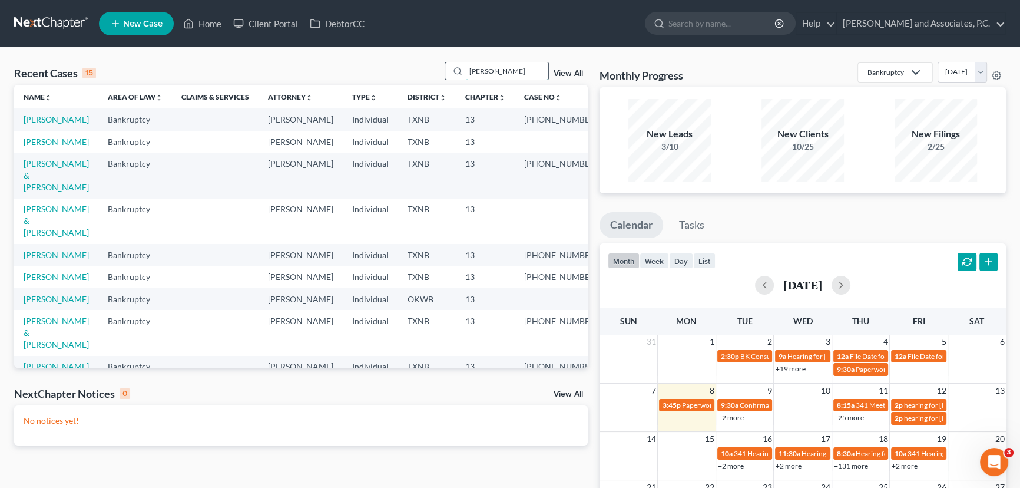
type input "[PERSON_NAME]"
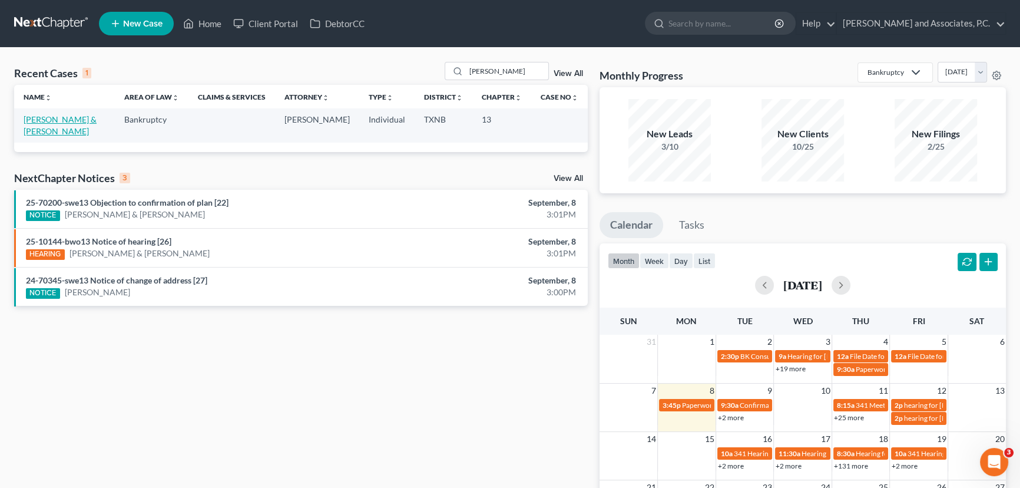
click at [81, 117] on link "[PERSON_NAME] & [PERSON_NAME]" at bounding box center [60, 125] width 73 height 22
select select "6"
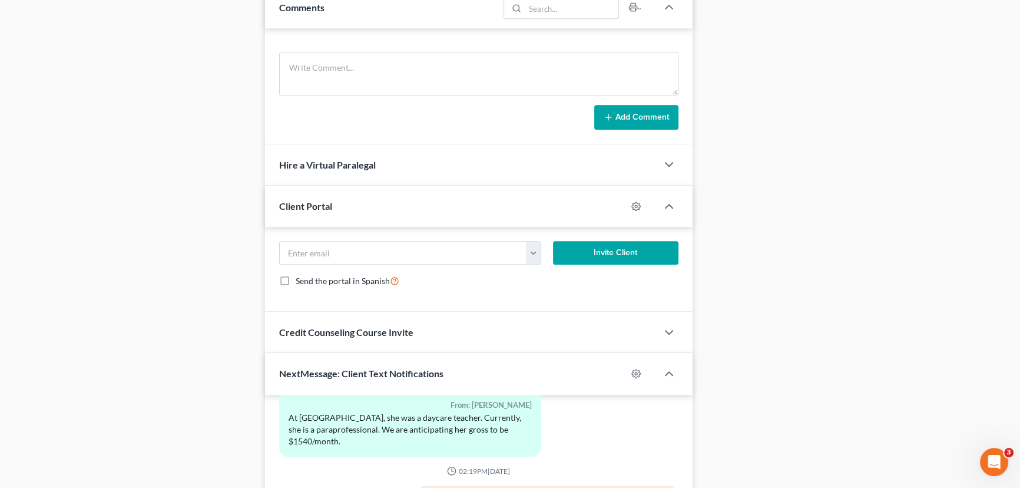
scroll to position [1015, 0]
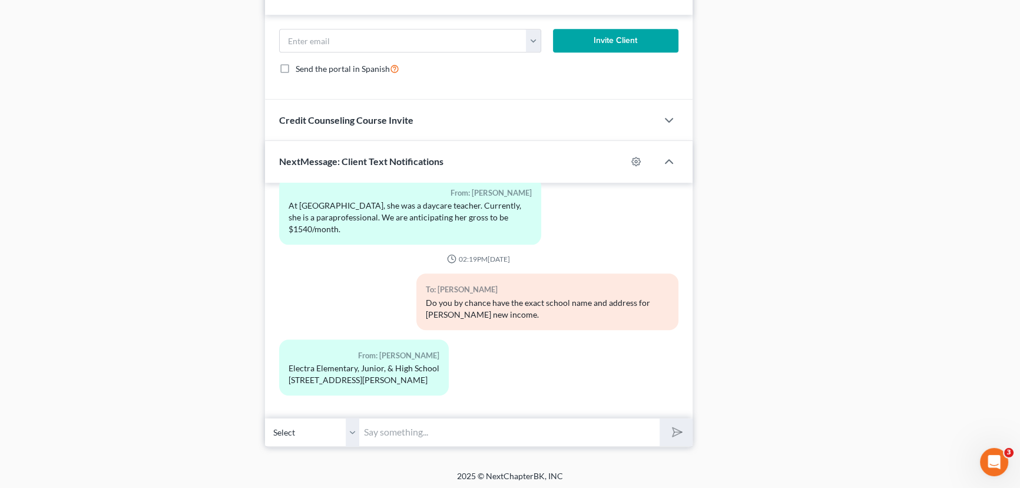
click at [401, 429] on input "text" at bounding box center [509, 432] width 300 height 29
type input "T"
type input "Just checking to make sure you guys are still coming at 4 or if you guys needed…"
click at [660, 418] on button "submit" at bounding box center [676, 432] width 32 height 28
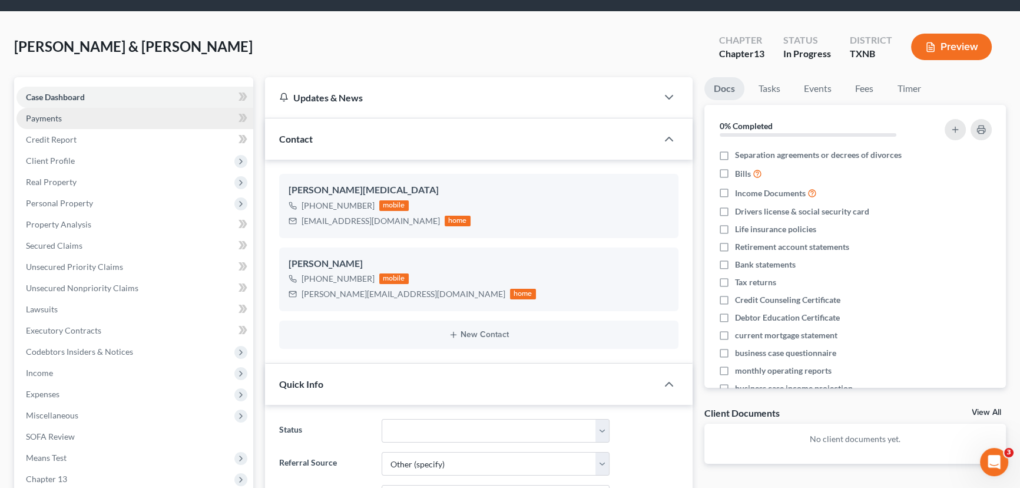
scroll to position [0, 0]
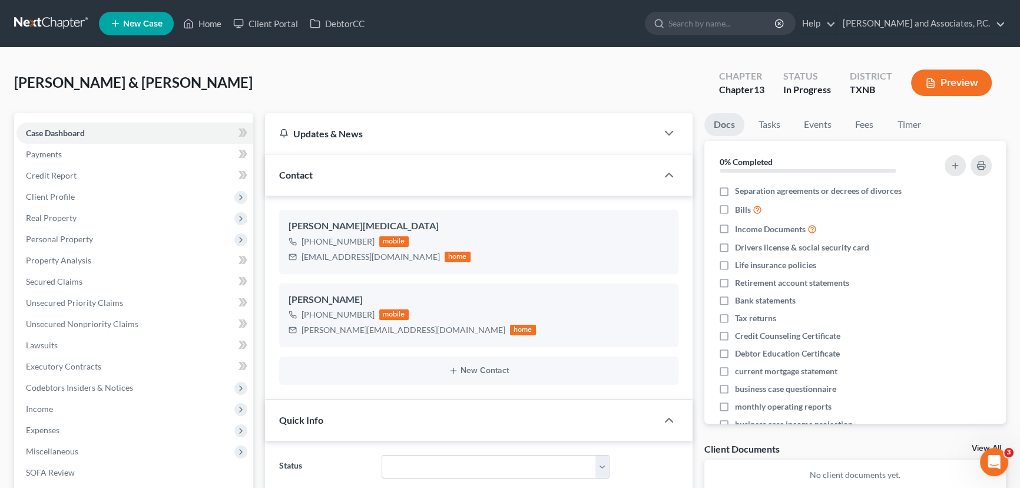
drag, startPoint x: 82, startPoint y: 133, endPoint x: 236, endPoint y: 113, distance: 155.0
click at [82, 133] on span "Case Dashboard" at bounding box center [55, 133] width 59 height 10
click at [481, 81] on div "[PERSON_NAME] & [PERSON_NAME] Upgraded Chapter Chapter 13 Status In [GEOGRAPHIC…" at bounding box center [510, 87] width 992 height 51
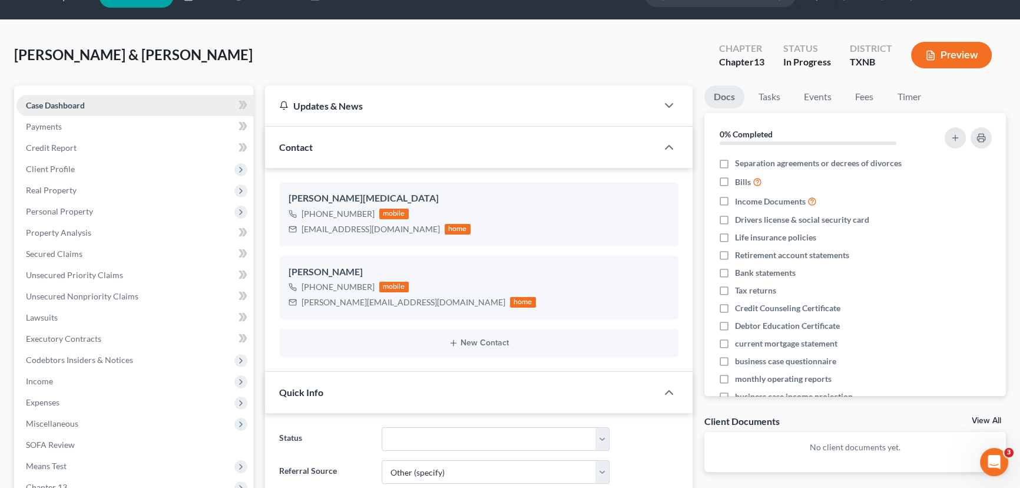
scroll to position [53, 0]
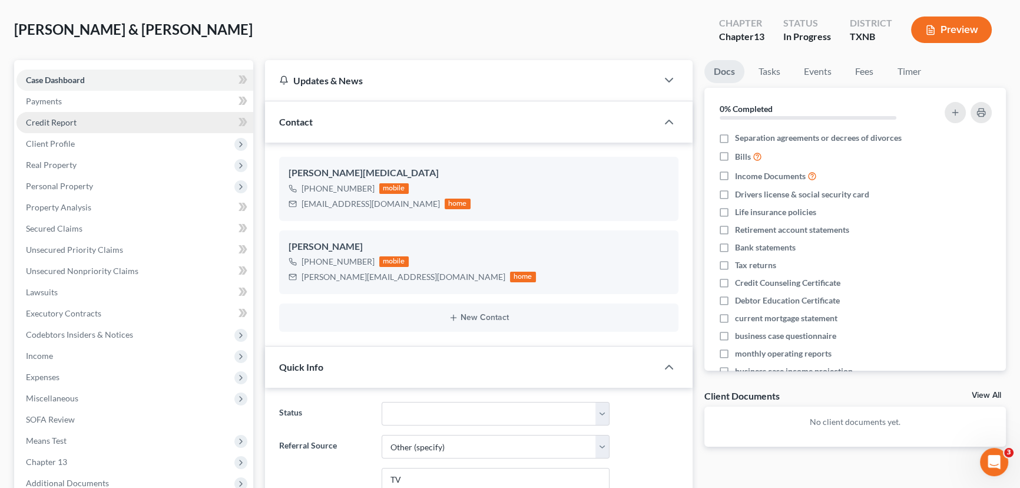
click at [77, 122] on link "Credit Report" at bounding box center [134, 122] width 237 height 21
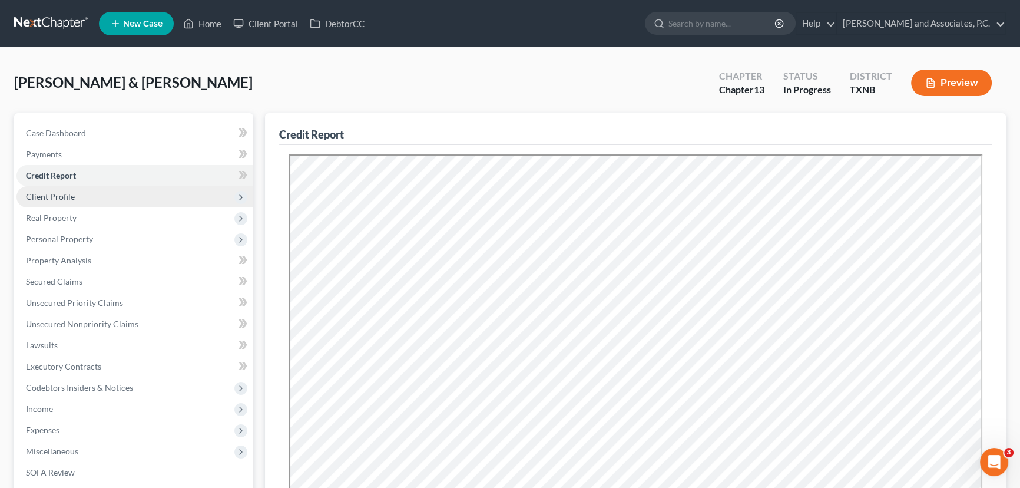
click at [61, 189] on span "Client Profile" at bounding box center [134, 196] width 237 height 21
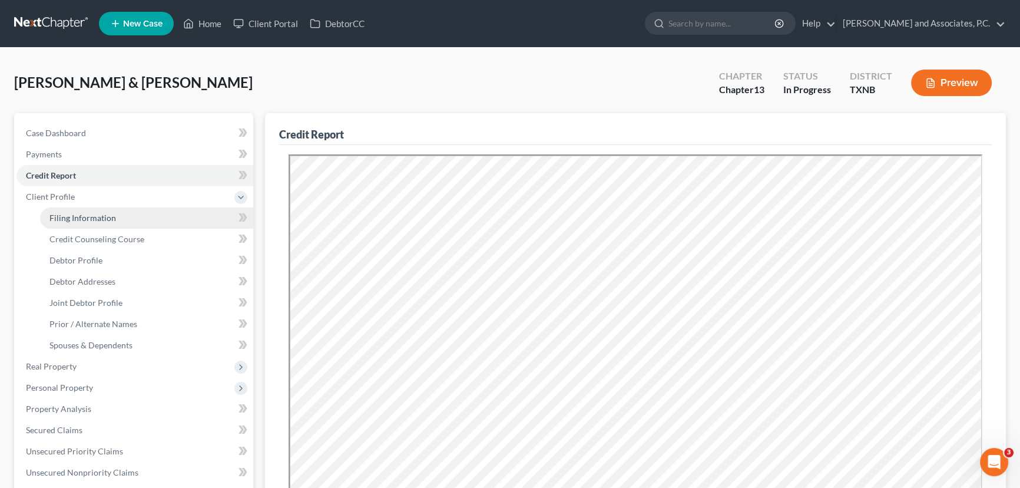
click at [81, 219] on span "Filing Information" at bounding box center [82, 218] width 67 height 10
select select "1"
select select "3"
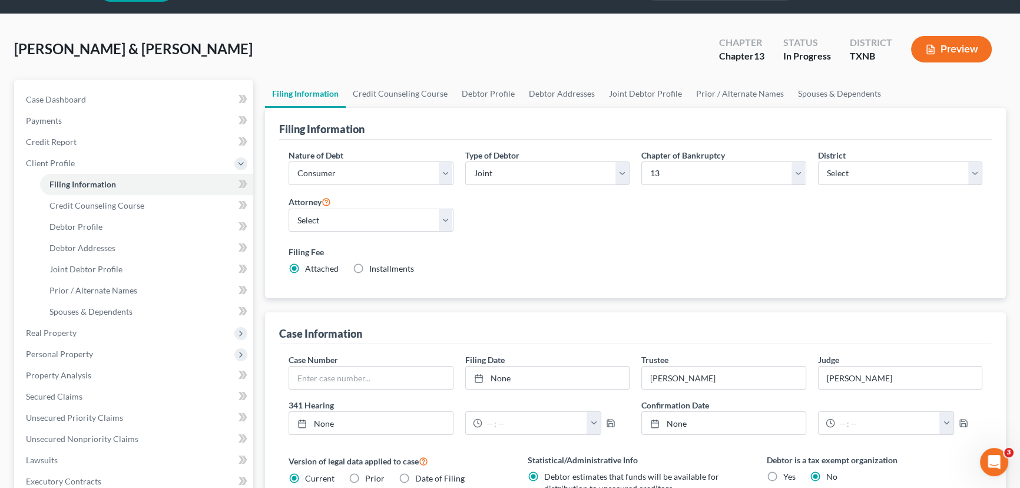
scroll to position [59, 0]
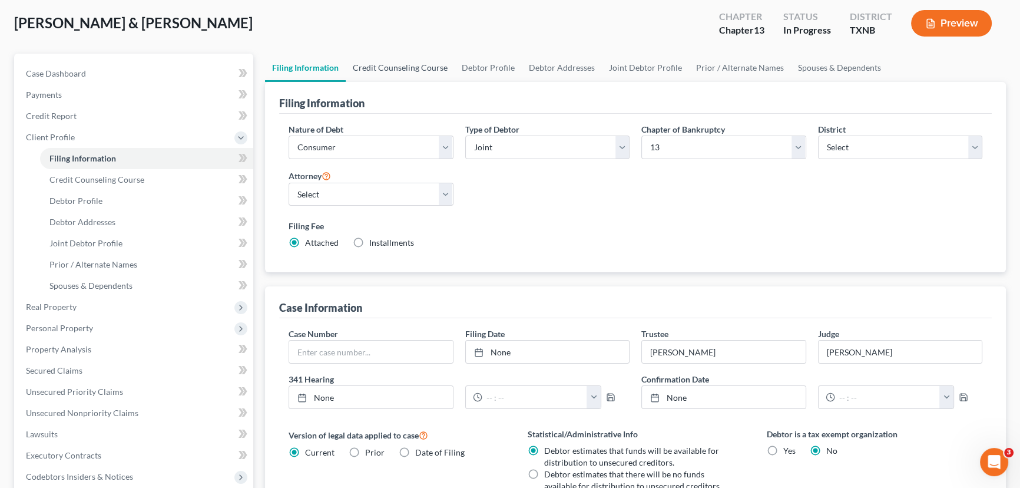
click at [412, 54] on link "Credit Counseling Course" at bounding box center [400, 68] width 109 height 28
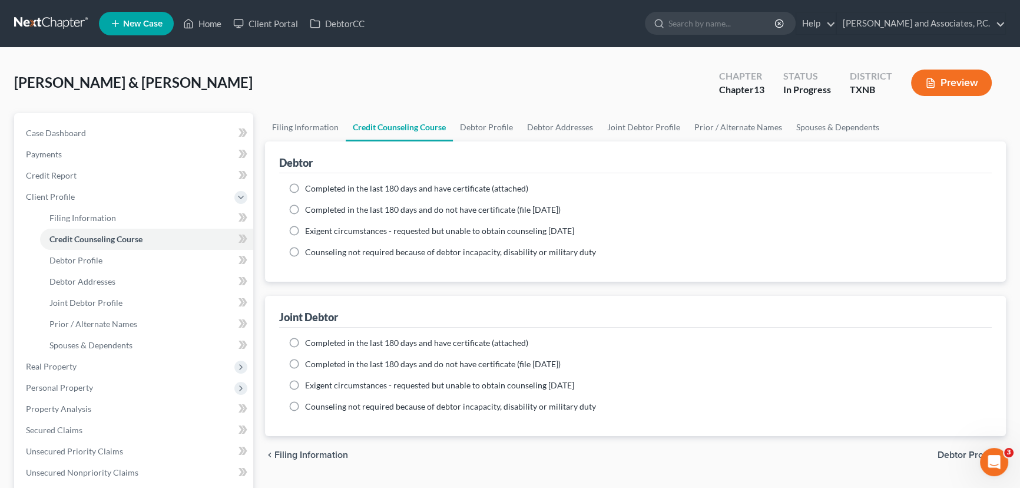
click at [495, 143] on div "Debtor" at bounding box center [635, 157] width 713 height 32
click at [493, 125] on link "Debtor Profile" at bounding box center [486, 127] width 67 height 28
select select "1"
select select "2"
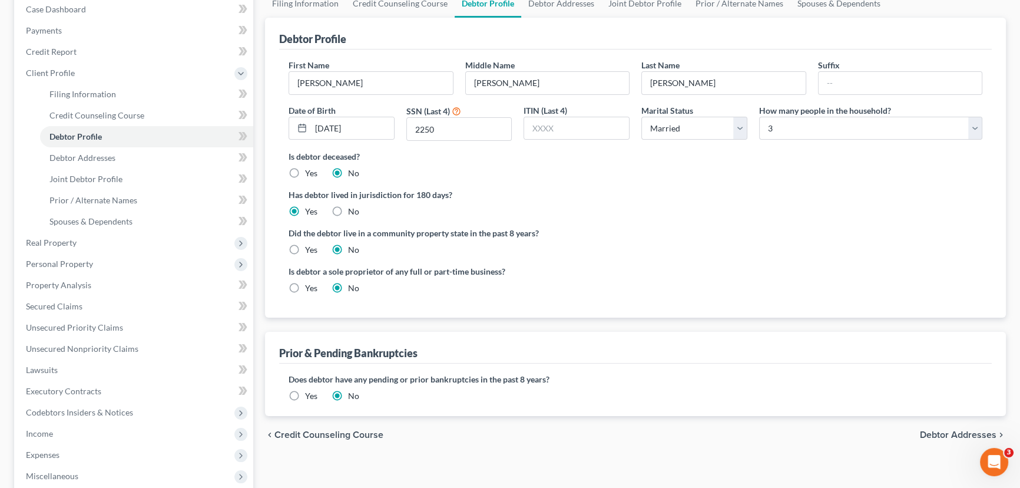
scroll to position [107, 0]
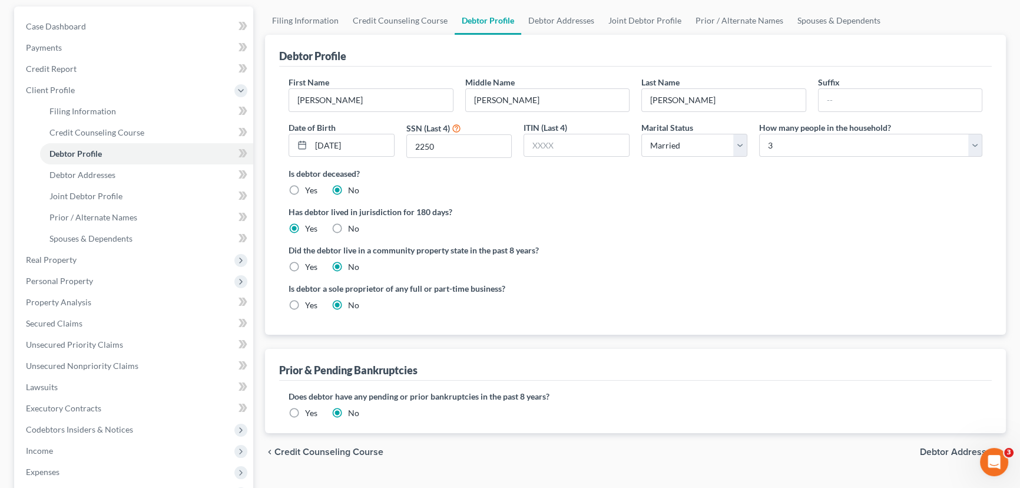
click at [566, 229] on div "Has debtor lived in jurisdiction for 180 days? Yes No Debtor must reside in jur…" at bounding box center [636, 220] width 694 height 29
drag, startPoint x: 292, startPoint y: 264, endPoint x: 553, endPoint y: 260, distance: 261.0
click at [305, 266] on label "Yes" at bounding box center [311, 267] width 12 height 12
click at [310, 266] on input "Yes" at bounding box center [314, 265] width 8 height 8
radio input "true"
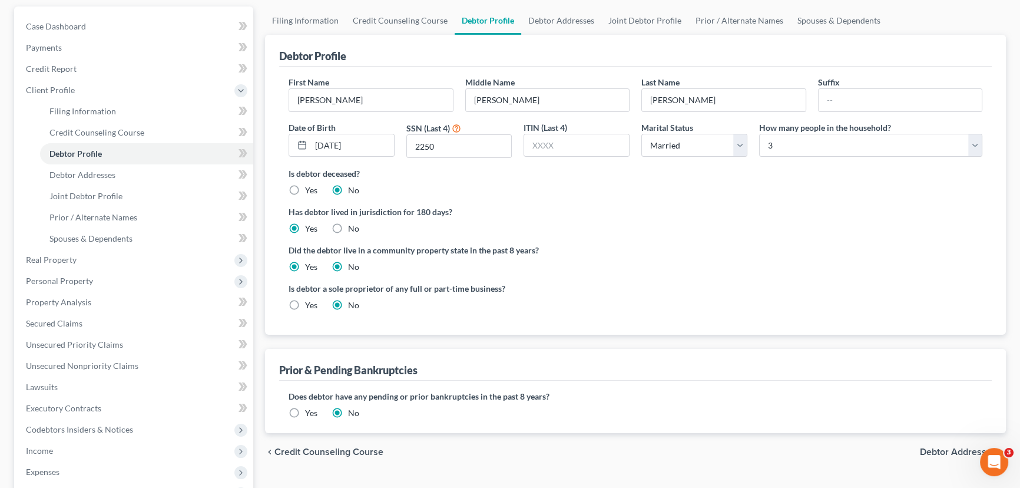
radio input "false"
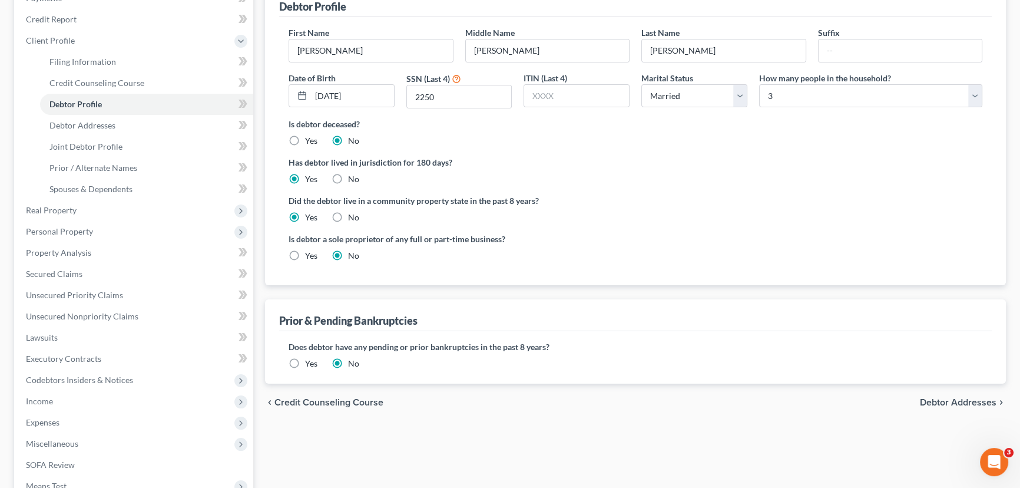
scroll to position [267, 0]
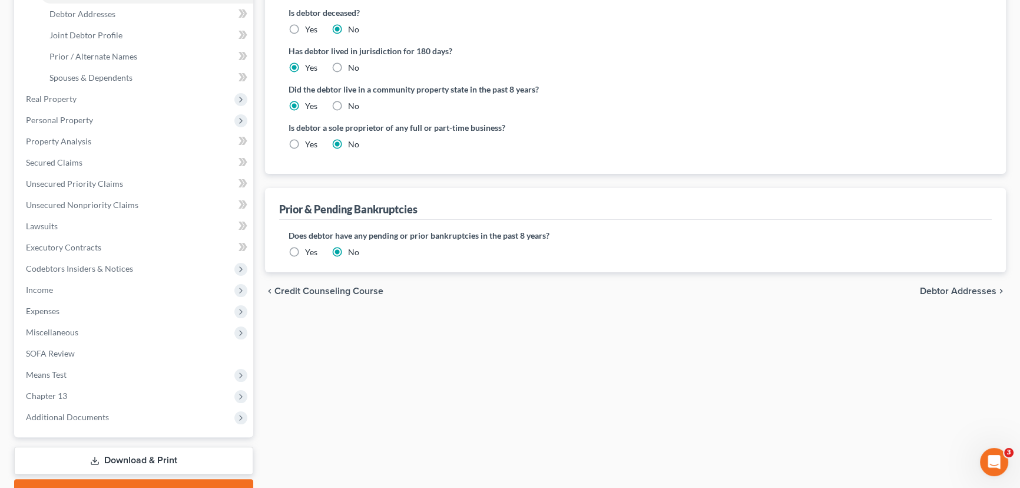
drag, startPoint x: 682, startPoint y: 302, endPoint x: 611, endPoint y: 297, distance: 70.9
click at [682, 302] on div "chevron_left Credit Counseling Course Debtor Addresses chevron_right" at bounding box center [635, 291] width 741 height 38
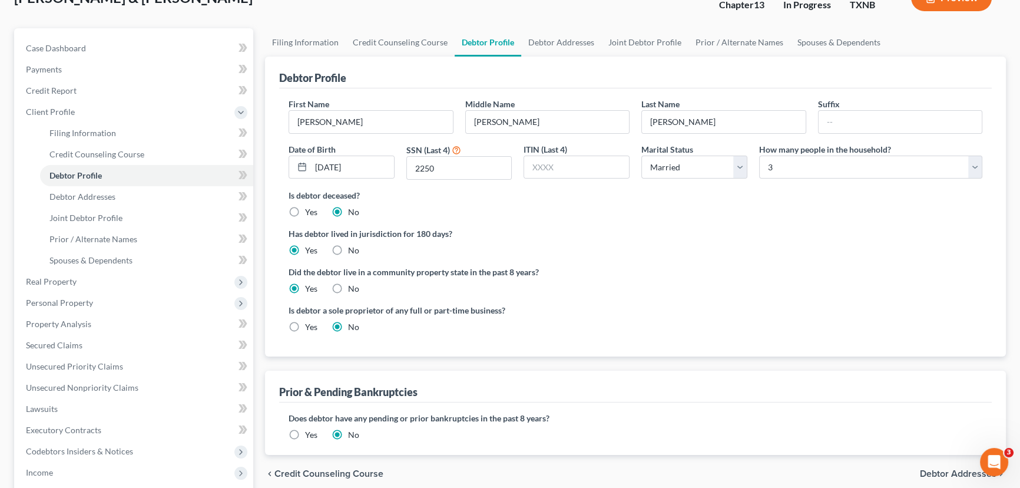
scroll to position [0, 0]
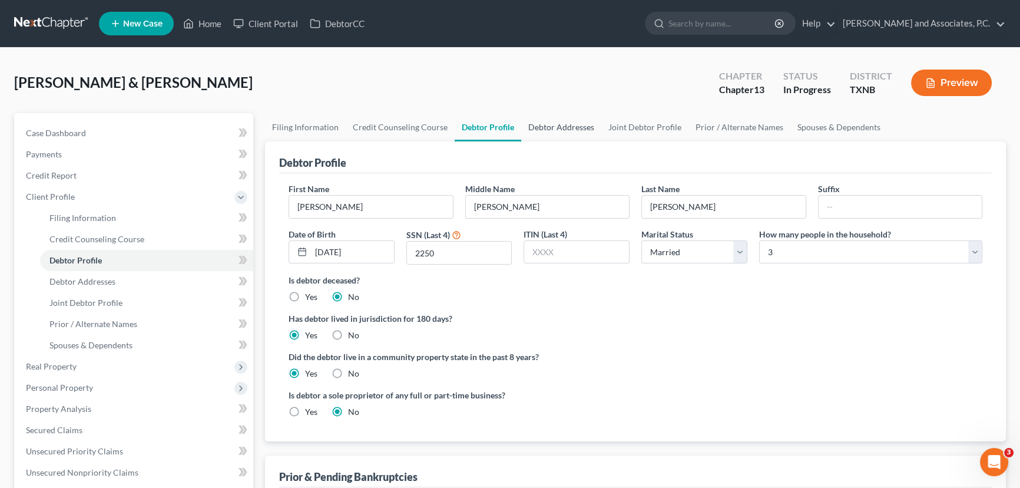
click at [560, 128] on link "Debtor Addresses" at bounding box center [561, 127] width 80 height 28
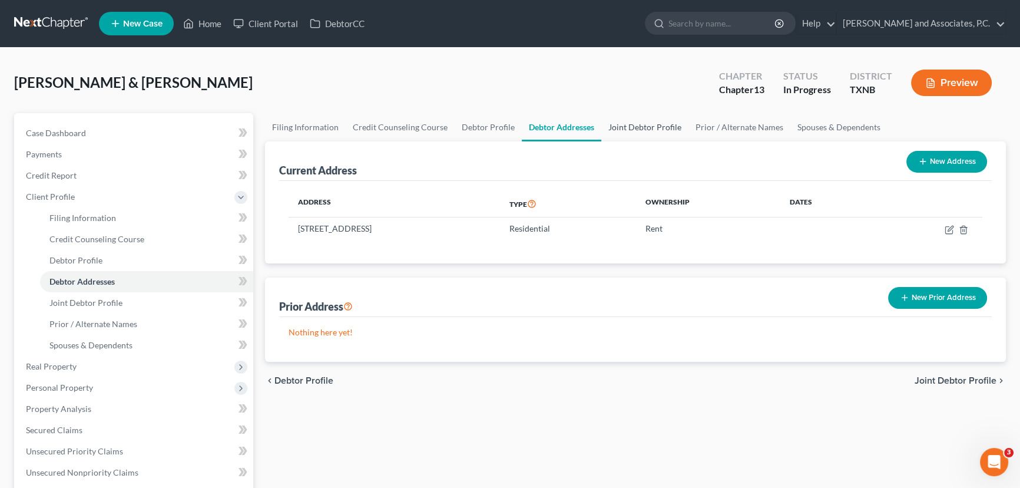
click at [649, 117] on link "Joint Debtor Profile" at bounding box center [644, 127] width 87 height 28
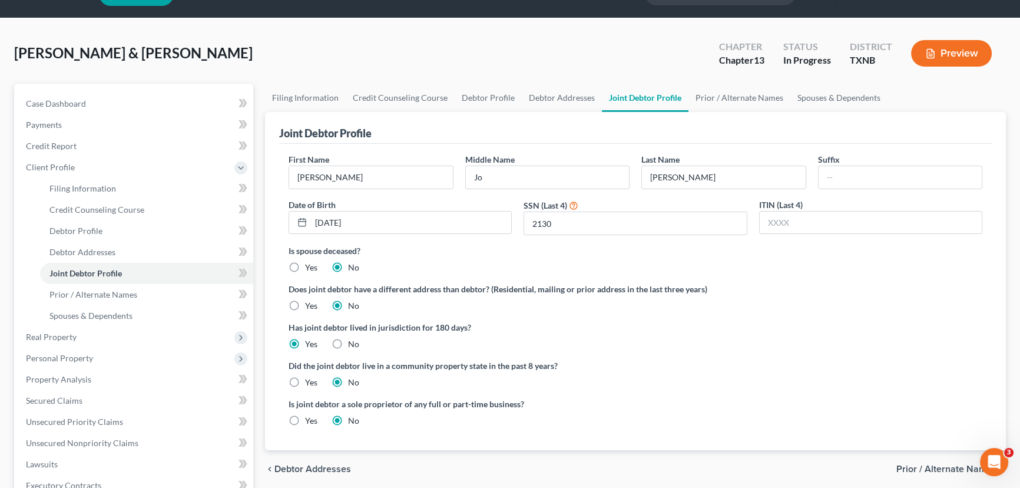
scroll to position [53, 0]
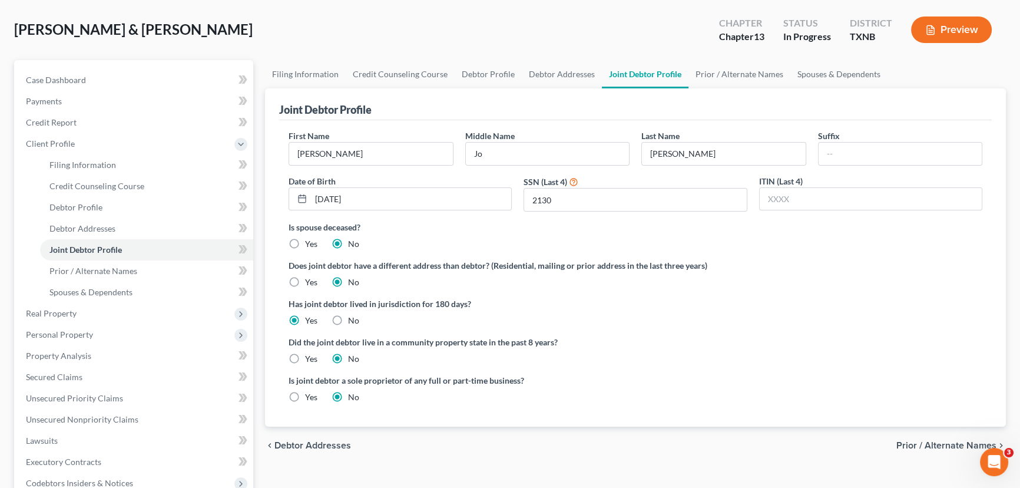
click at [305, 356] on label "Yes" at bounding box center [311, 359] width 12 height 12
click at [310, 356] on input "Yes" at bounding box center [314, 357] width 8 height 8
radio input "true"
radio input "false"
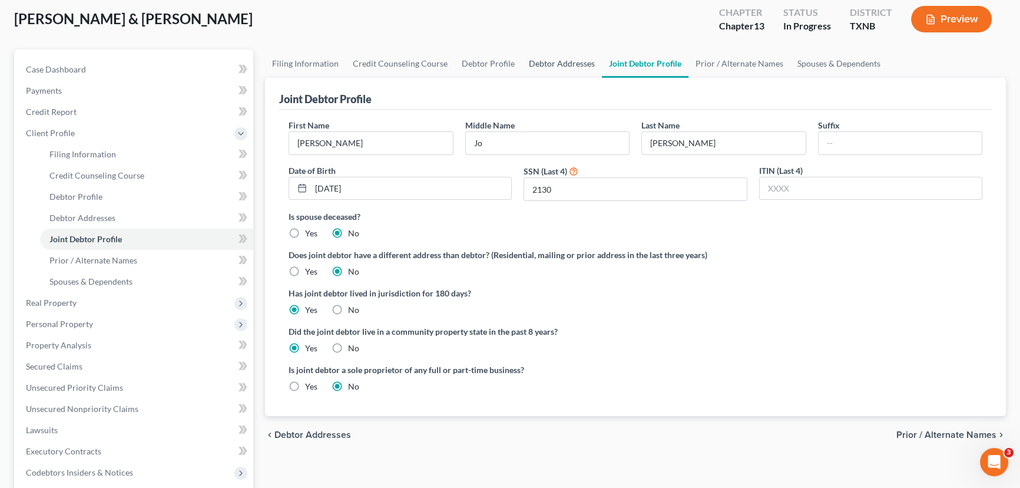
scroll to position [0, 0]
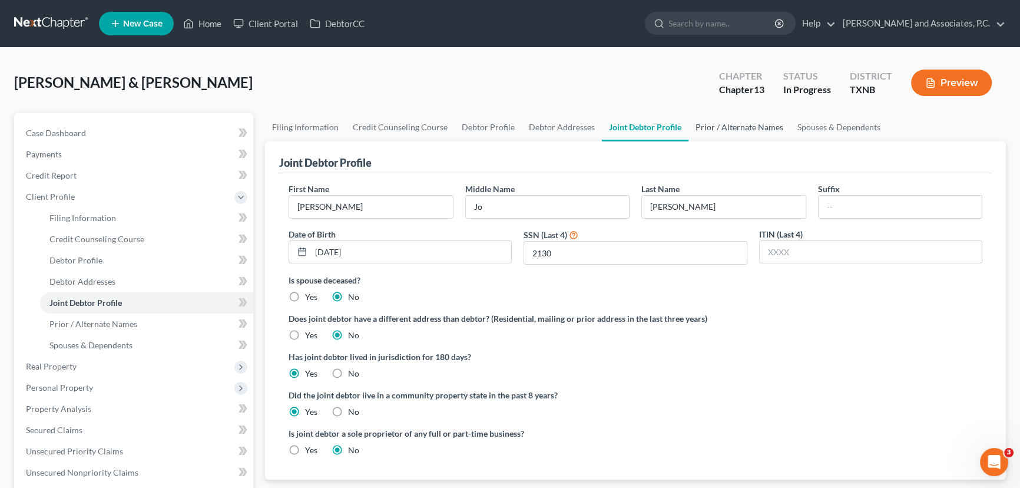
click at [702, 128] on link "Prior / Alternate Names" at bounding box center [740, 127] width 102 height 28
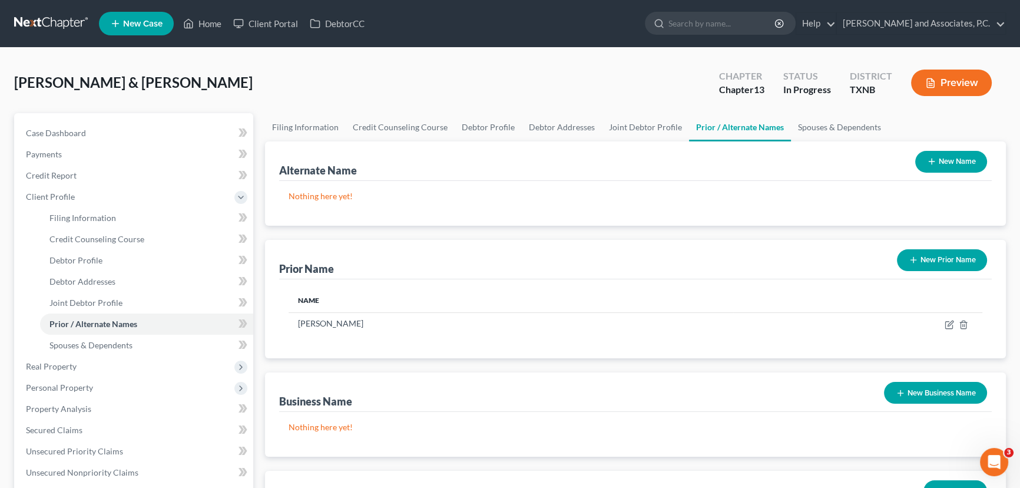
click at [630, 90] on div "[PERSON_NAME] & [PERSON_NAME] Upgraded Chapter Chapter 13 Status In [GEOGRAPHIC…" at bounding box center [510, 87] width 992 height 51
click at [838, 121] on link "Spouses & Dependents" at bounding box center [839, 127] width 97 height 28
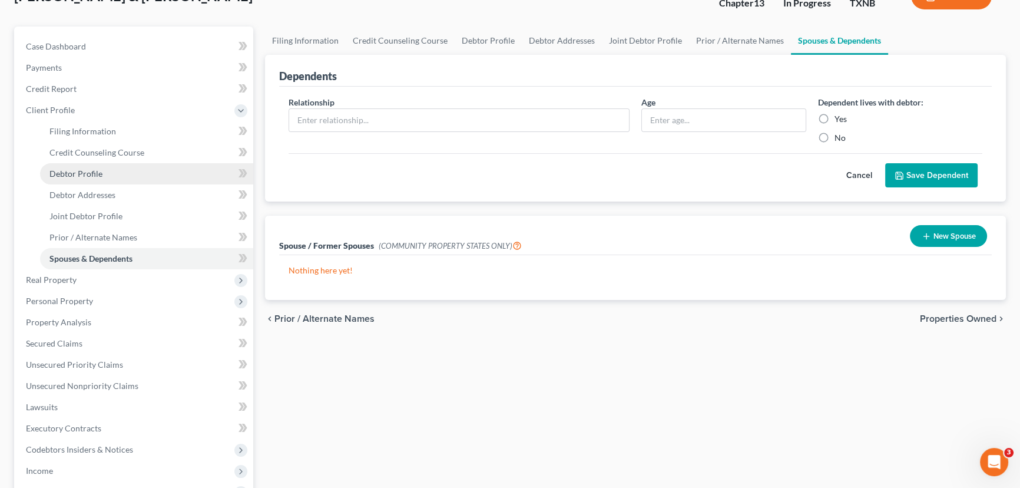
scroll to position [107, 0]
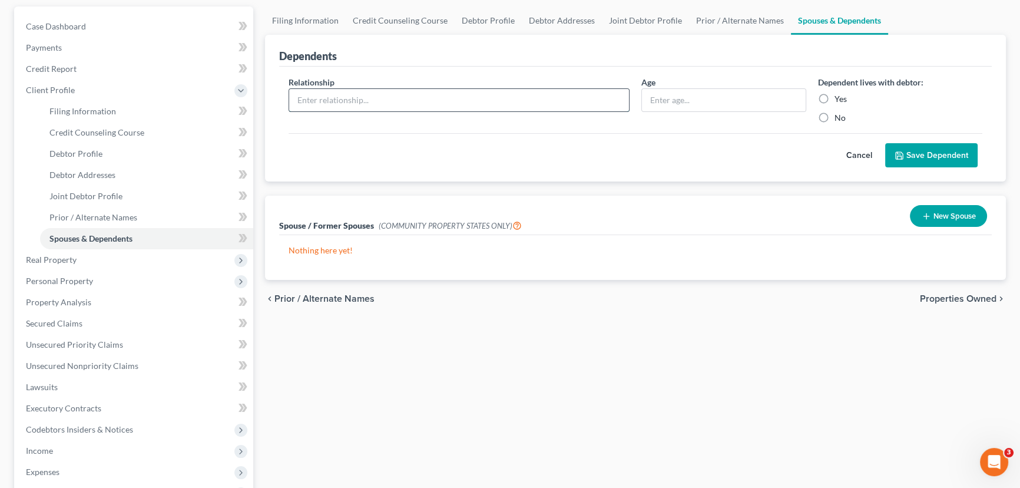
click at [320, 96] on input "text" at bounding box center [459, 100] width 340 height 22
type input "S"
type input "Daughter"
click at [682, 96] on input "text" at bounding box center [724, 100] width 164 height 22
type input "3"
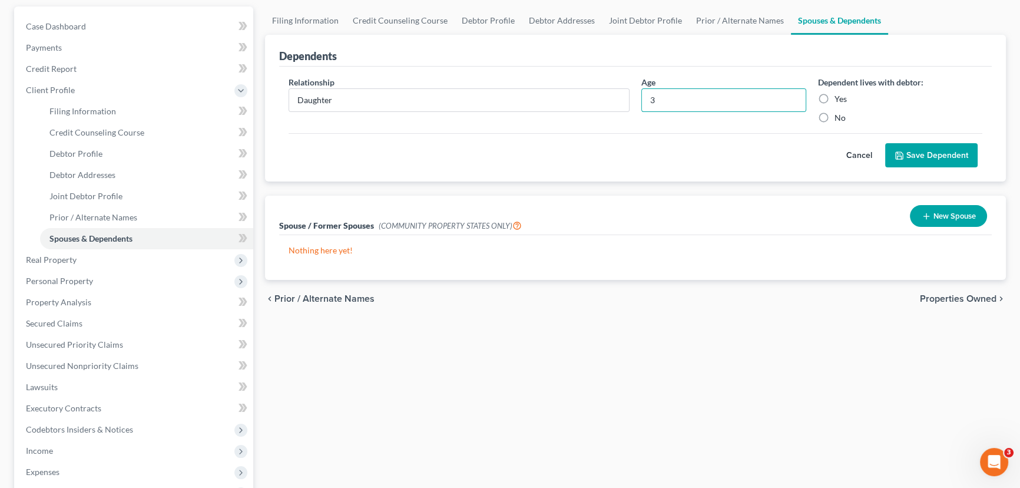
click at [835, 97] on label "Yes" at bounding box center [841, 99] width 12 height 12
click at [839, 97] on input "Yes" at bounding box center [843, 97] width 8 height 8
radio input "true"
click at [958, 151] on button "Save Dependent" at bounding box center [931, 155] width 92 height 25
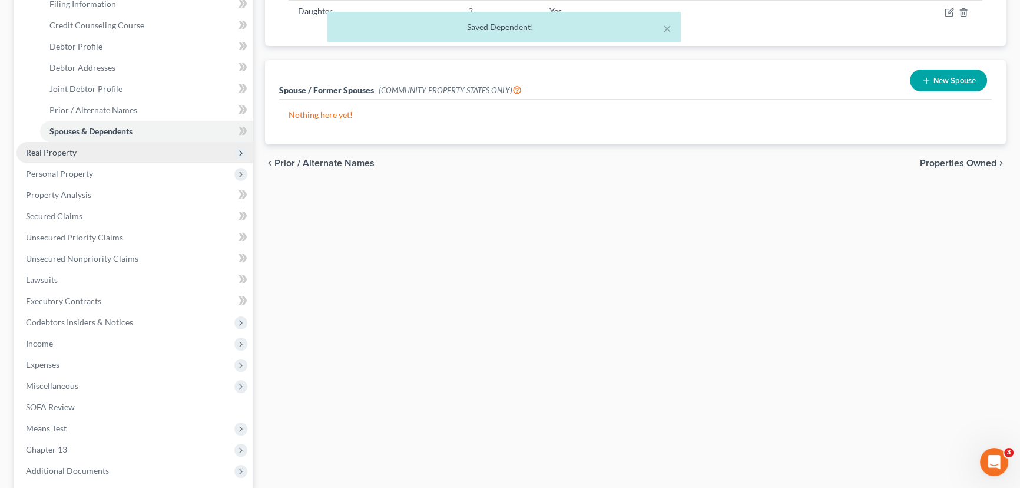
click at [59, 153] on span "Real Property" at bounding box center [51, 152] width 51 height 10
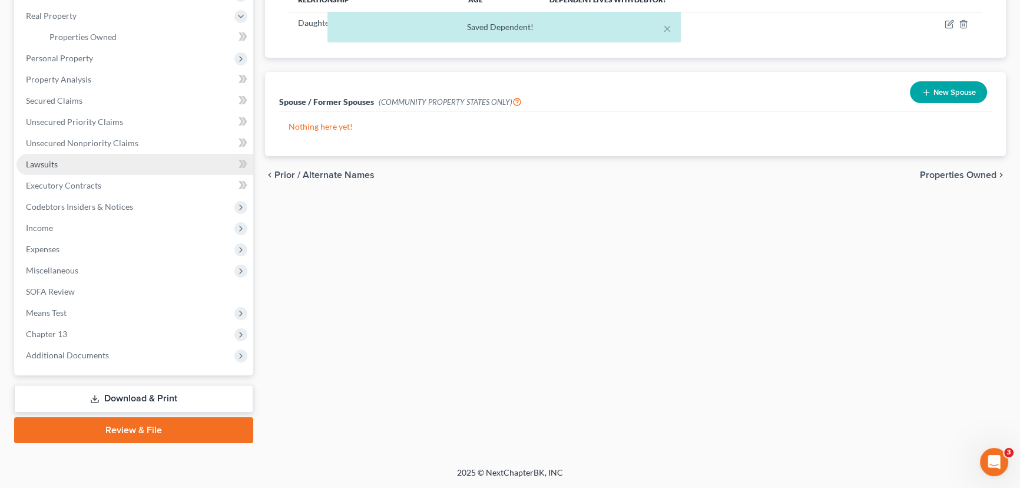
scroll to position [200, 0]
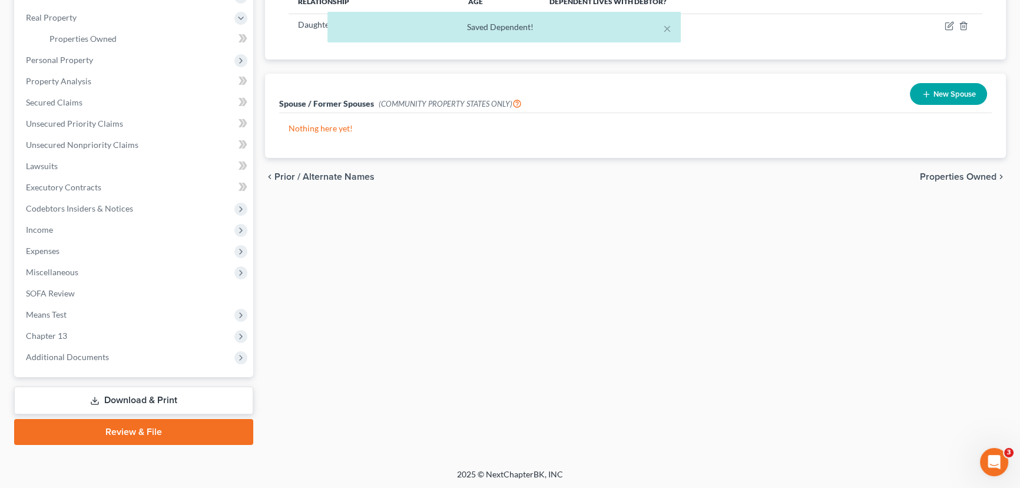
click at [81, 36] on div "× Saved Dependent!" at bounding box center [504, 30] width 1020 height 37
click at [93, 35] on div "× Saved Dependent!" at bounding box center [504, 30] width 1020 height 37
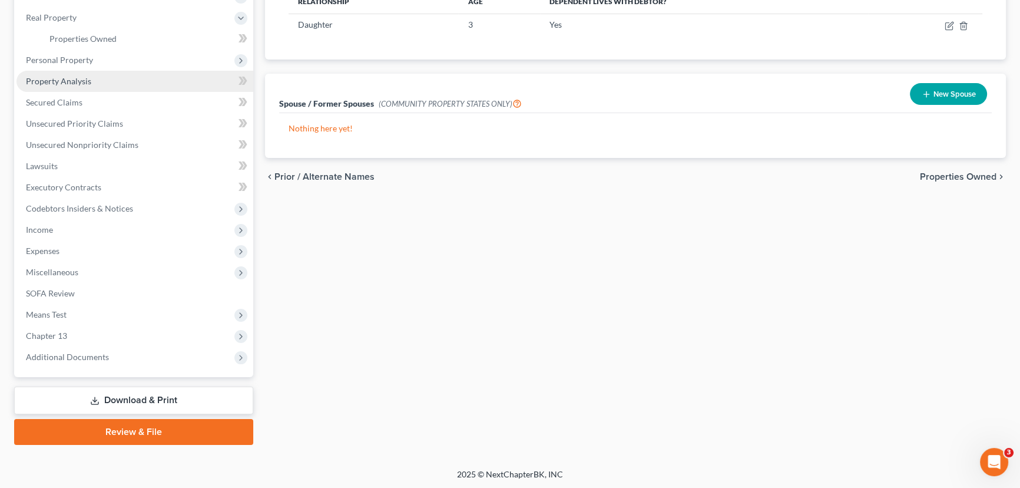
scroll to position [94, 0]
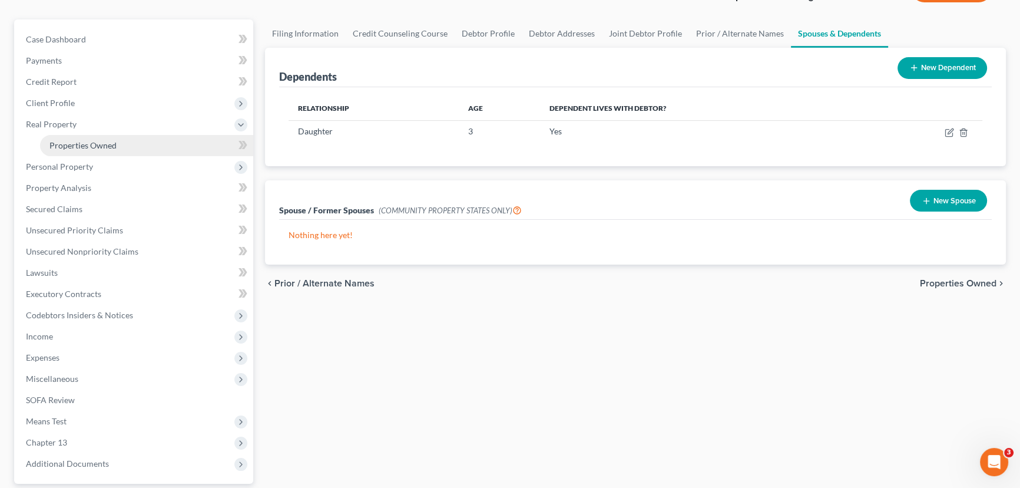
click at [91, 140] on span "Properties Owned" at bounding box center [82, 145] width 67 height 10
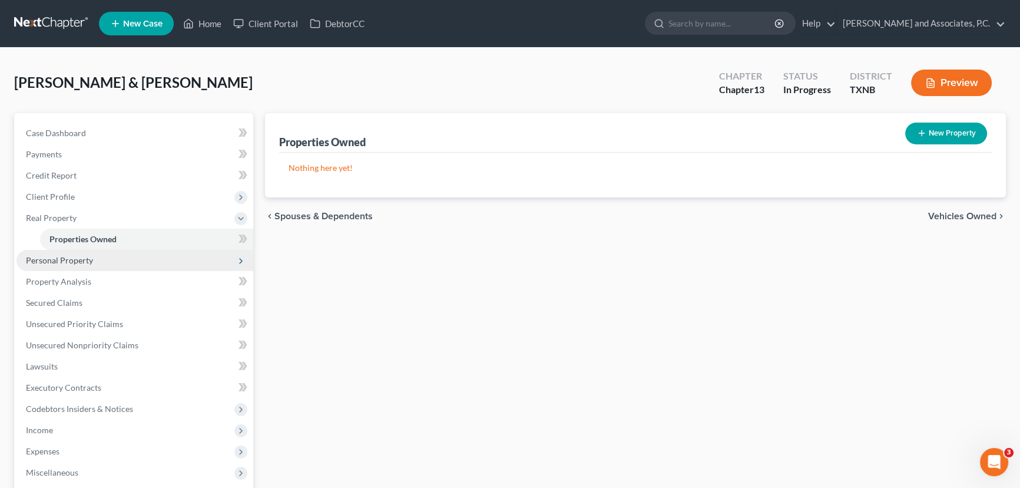
click at [67, 256] on span "Personal Property" at bounding box center [59, 260] width 67 height 10
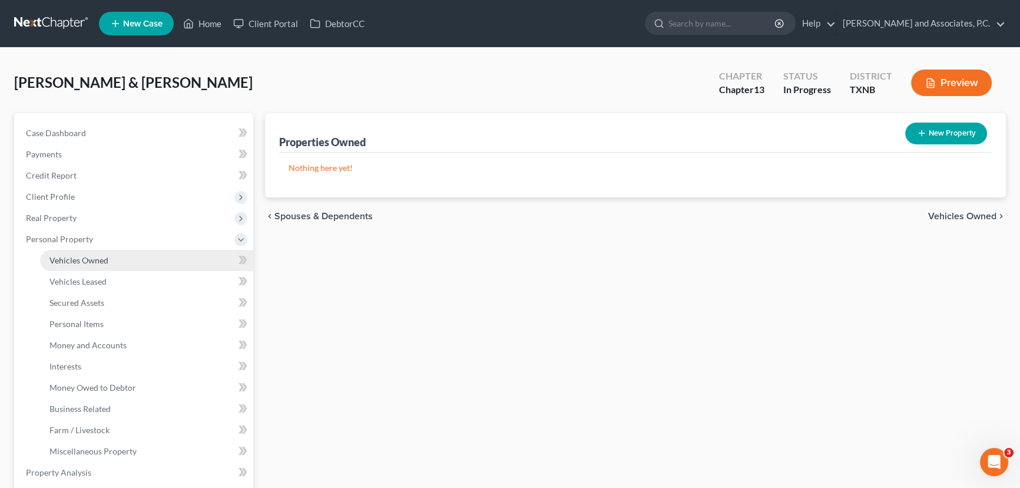
click at [102, 255] on span "Vehicles Owned" at bounding box center [78, 260] width 59 height 10
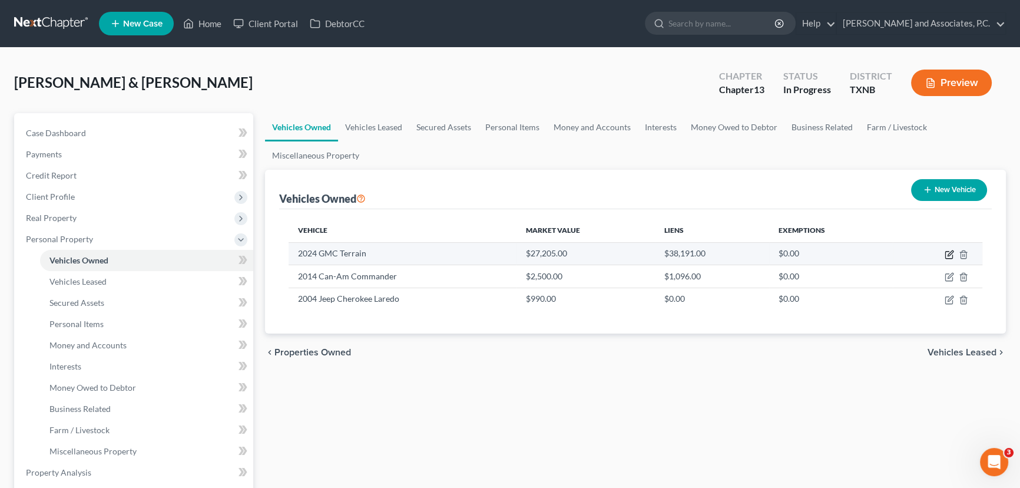
click at [950, 253] on icon "button" at bounding box center [950, 252] width 5 height 5
select select "0"
select select "2"
select select "1"
select select "2"
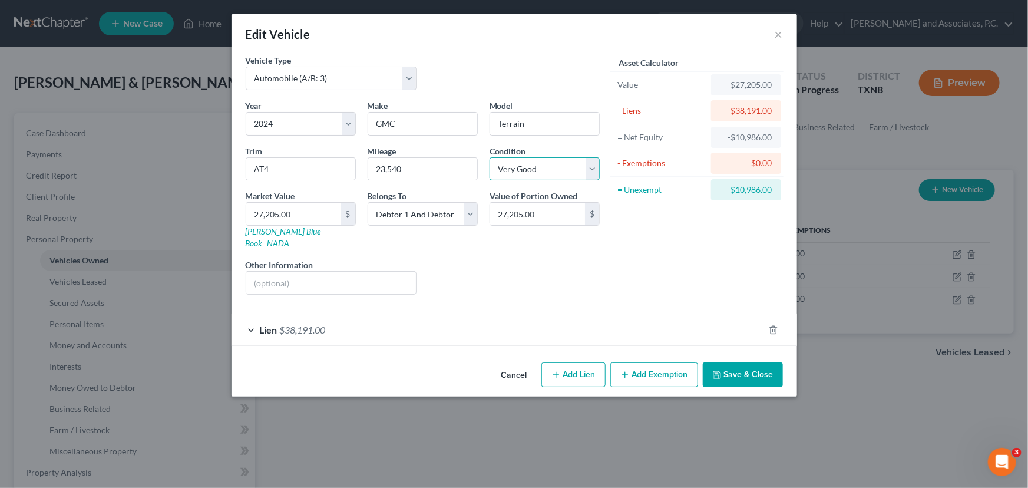
click at [521, 170] on select "Select Excellent Very Good Good Fair Poor" at bounding box center [545, 169] width 110 height 24
click at [448, 265] on div "Liens Select" at bounding box center [513, 277] width 183 height 36
click at [595, 259] on div "Liens Select" at bounding box center [513, 277] width 183 height 36
click at [428, 314] on div "Lien $38,191.00" at bounding box center [498, 329] width 533 height 31
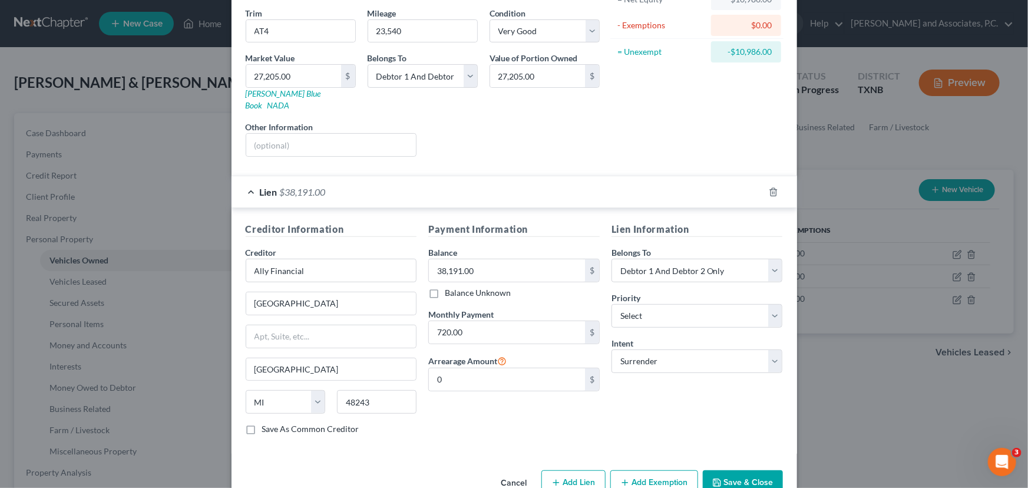
scroll to position [155, 0]
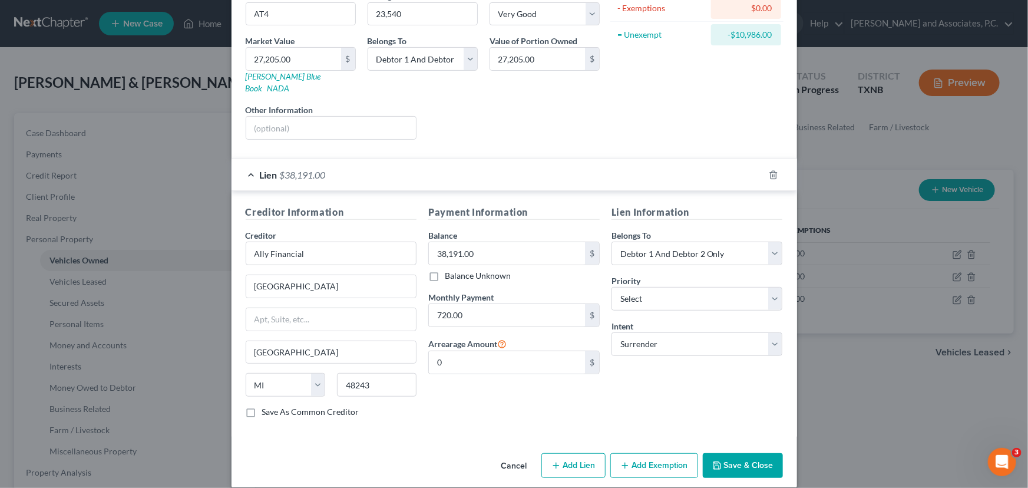
click at [707, 384] on div "Lien Information Belongs To * Select Debtor 1 Only Debtor 2 Only Debtor 1 And D…" at bounding box center [697, 316] width 183 height 222
click at [765, 469] on div "Cancel Add Lien Add Lease Add Exemption Save & Close" at bounding box center [515, 467] width 566 height 39
click at [748, 453] on button "Save & Close" at bounding box center [743, 465] width 80 height 25
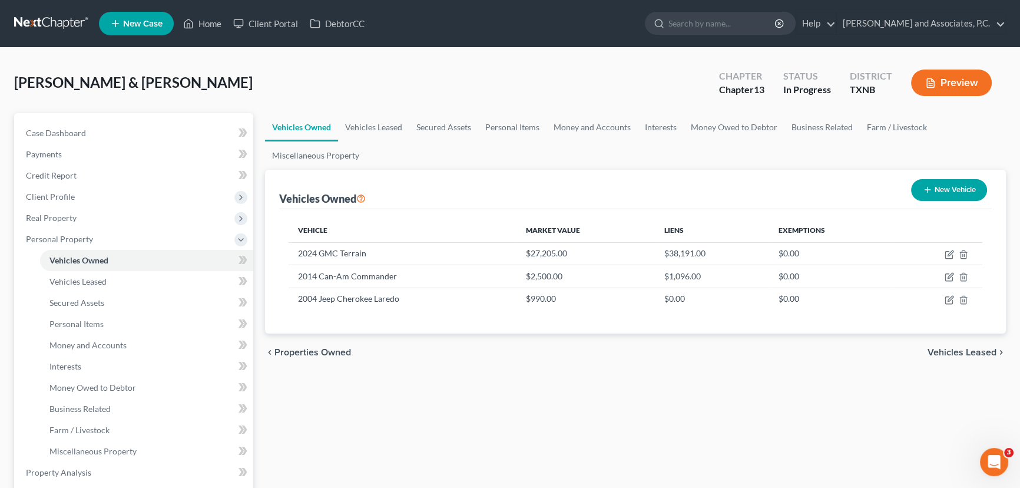
click at [762, 396] on div "Vehicles Owned Vehicles Leased Secured Assets Personal Items Money and Accounts…" at bounding box center [635, 474] width 753 height 723
click at [766, 347] on div "chevron_left Properties Owned Vehicles Leased chevron_right" at bounding box center [635, 352] width 741 height 38
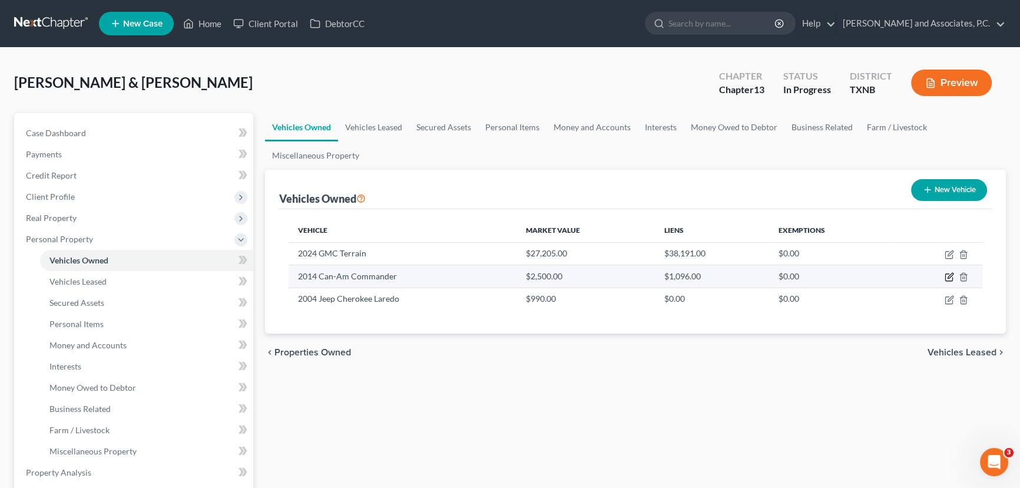
click at [945, 276] on icon "button" at bounding box center [948, 277] width 7 height 7
select select "6"
select select "12"
select select "2"
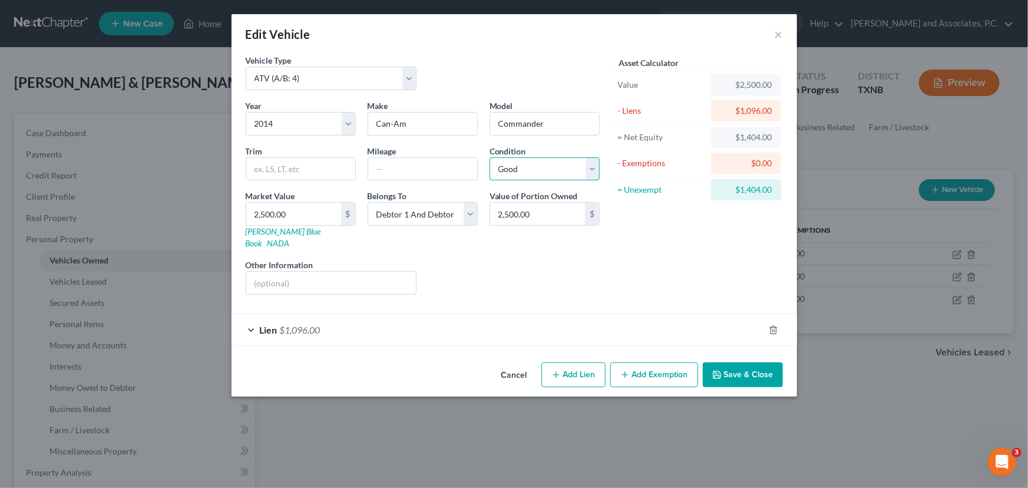
click at [564, 157] on select "Select Excellent Very Good Good Fair Poor" at bounding box center [545, 169] width 110 height 24
select select "3"
click at [490, 157] on select "Select Excellent Very Good Good Fair Poor" at bounding box center [545, 169] width 110 height 24
click at [420, 242] on div "Year Select 2026 2025 2024 2023 2022 2021 2020 2019 2018 2017 2016 2015 2014 20…" at bounding box center [423, 202] width 366 height 204
click at [652, 265] on div "Asset Calculator Value $2,500.00 - Liens $1,096.00 = Net Equity $1,404.00 - Exe…" at bounding box center [697, 179] width 183 height 250
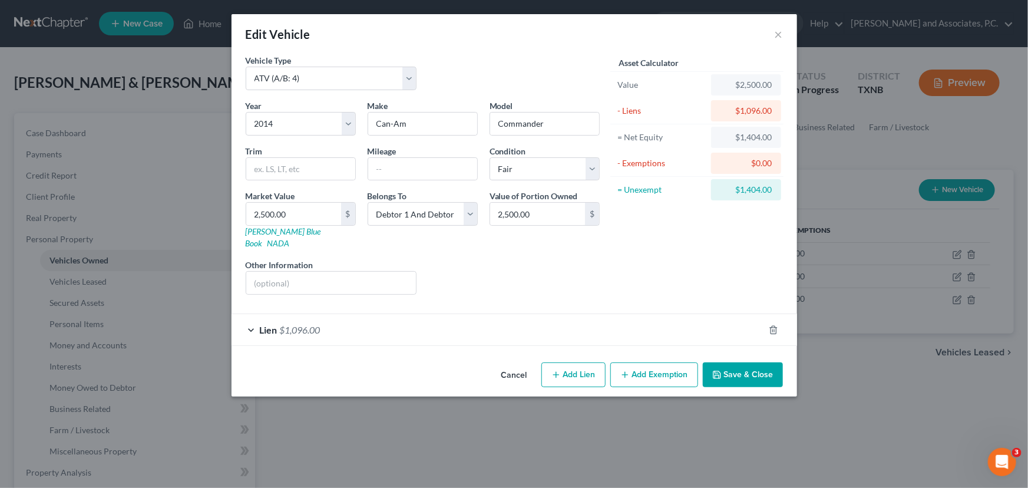
click at [662, 314] on div "Lien $1,096.00" at bounding box center [498, 329] width 533 height 31
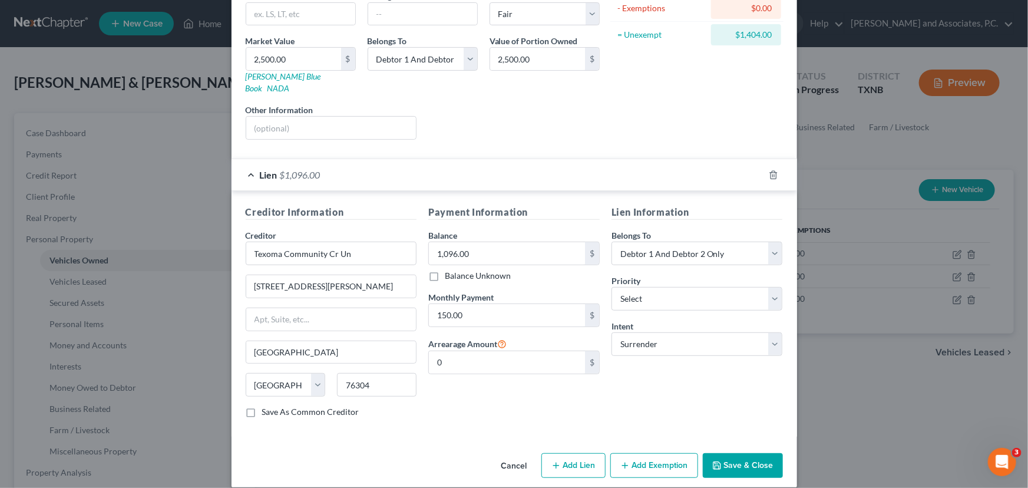
click at [743, 455] on button "Save & Close" at bounding box center [743, 465] width 80 height 25
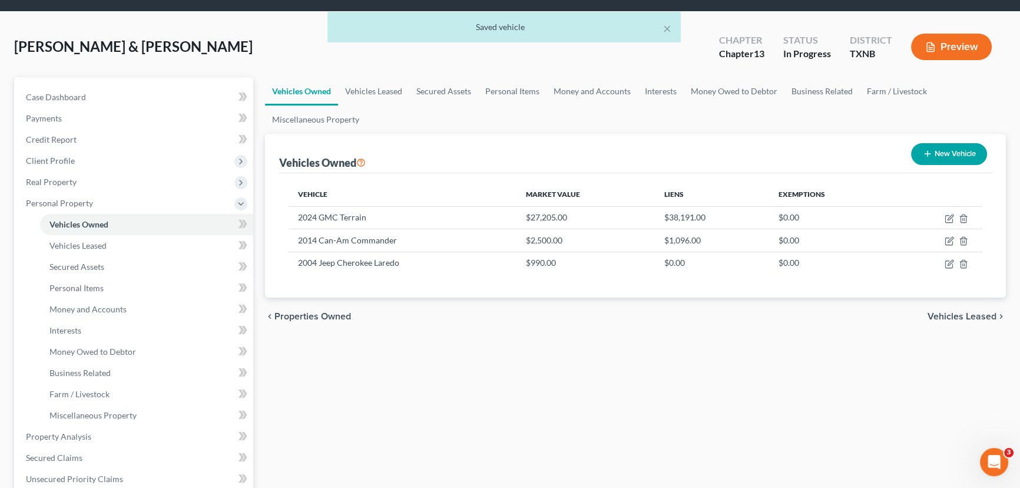
scroll to position [107, 0]
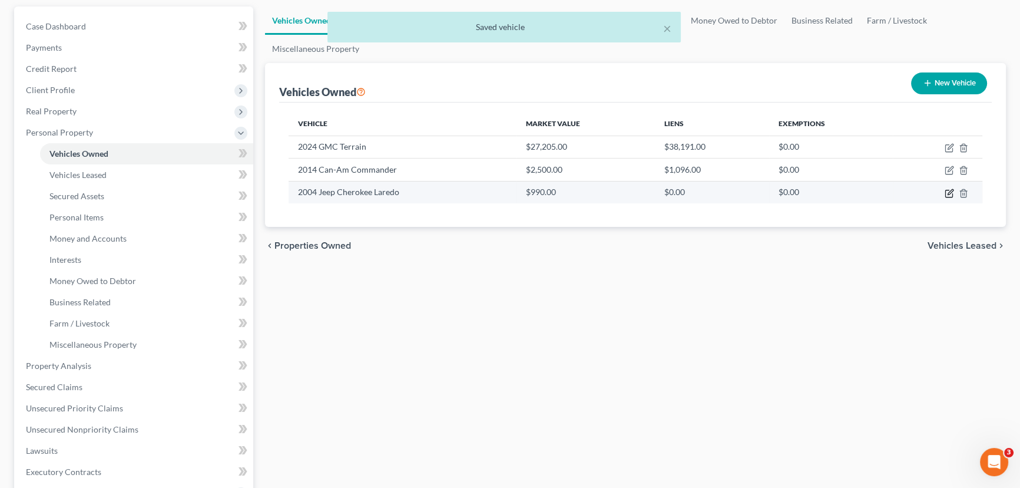
click at [949, 193] on icon "button" at bounding box center [950, 191] width 5 height 5
select select "0"
select select "22"
select select "3"
select select "2"
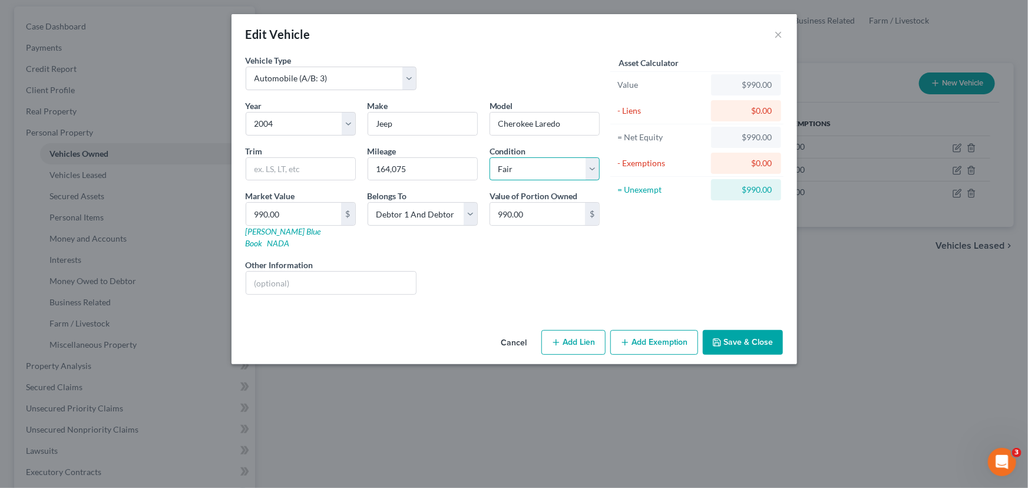
click at [554, 163] on select "Select Excellent Very Good Good Fair Poor" at bounding box center [545, 169] width 110 height 24
click at [467, 273] on div "Liens Select" at bounding box center [513, 277] width 183 height 36
click at [762, 330] on button "Save & Close" at bounding box center [743, 342] width 80 height 25
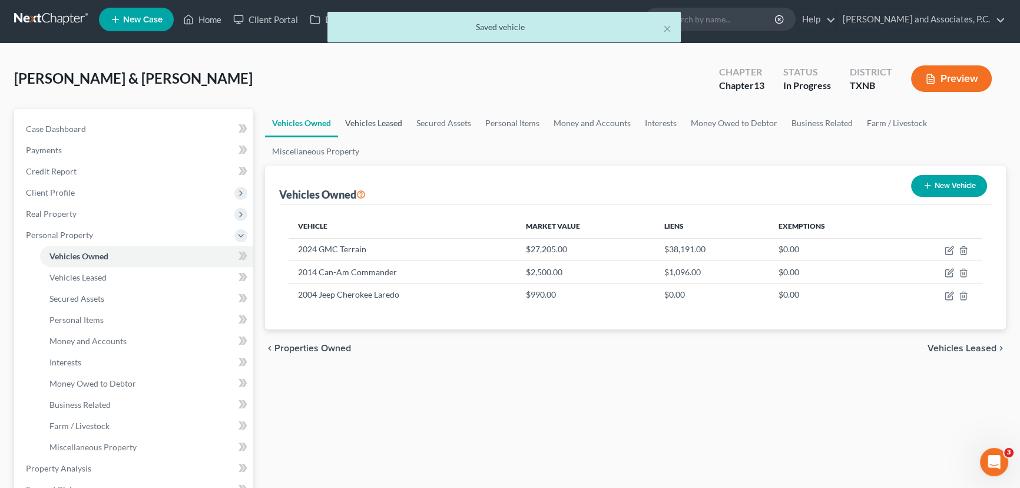
scroll to position [0, 0]
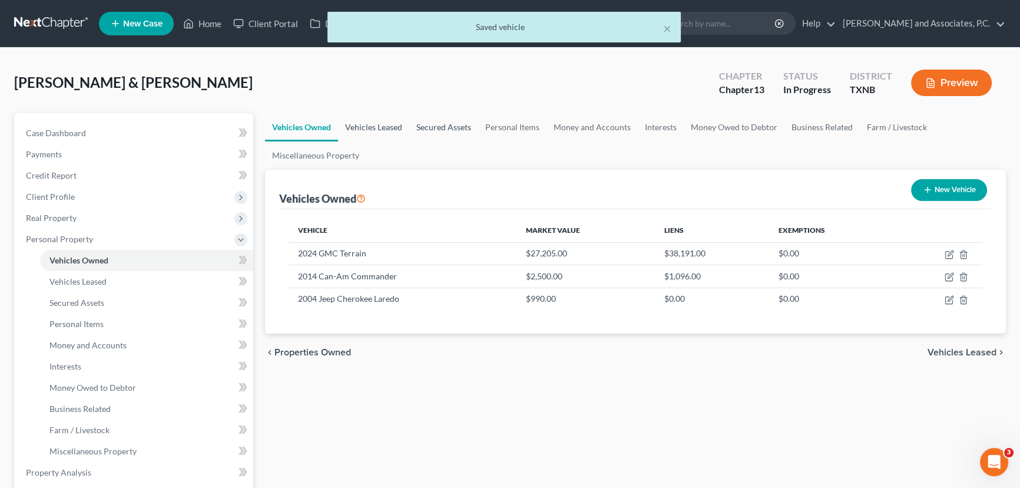
drag, startPoint x: 389, startPoint y: 133, endPoint x: 417, endPoint y: 132, distance: 28.3
click at [389, 133] on link "Vehicles Leased" at bounding box center [373, 127] width 71 height 28
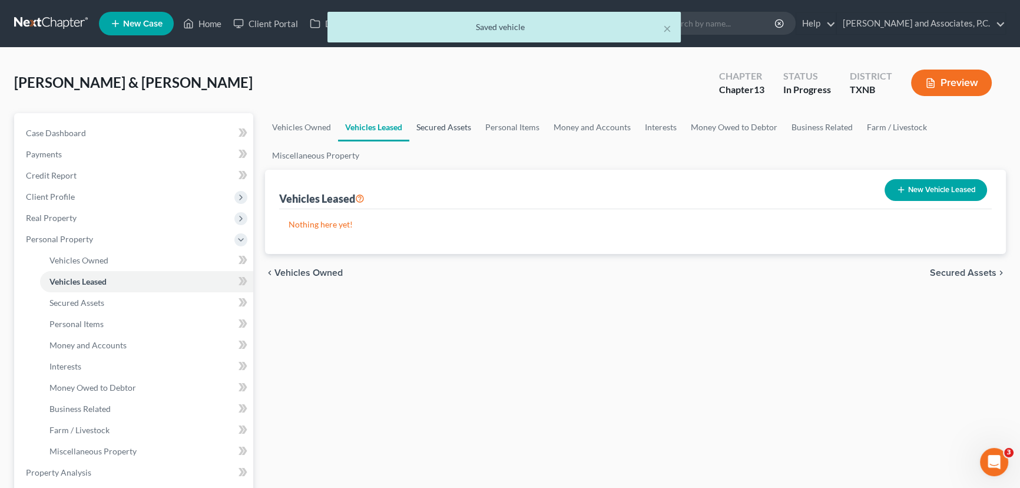
click at [457, 132] on link "Secured Assets" at bounding box center [443, 127] width 69 height 28
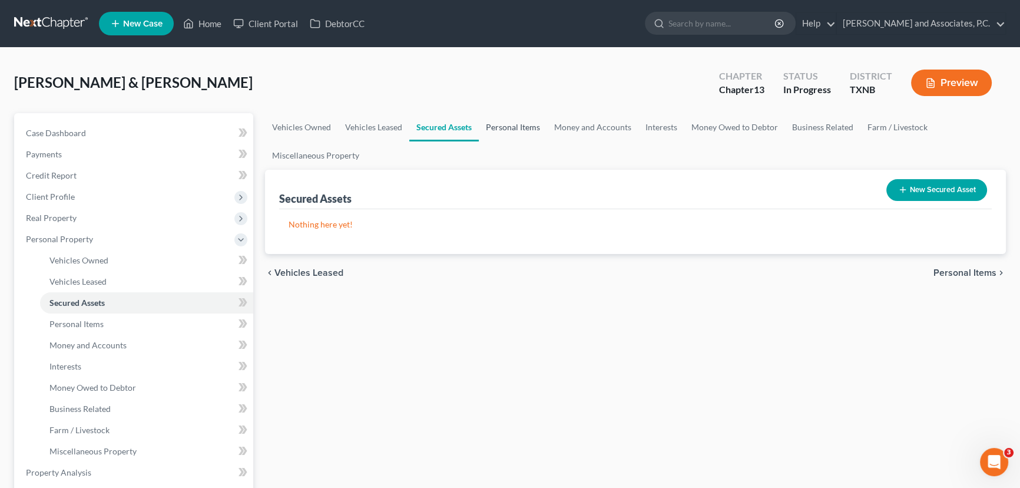
click at [516, 127] on link "Personal Items" at bounding box center [513, 127] width 68 height 28
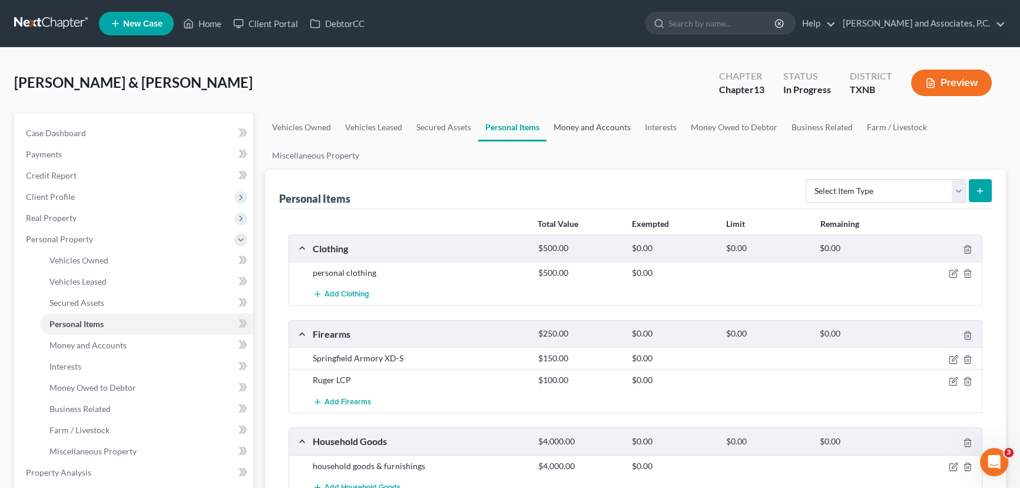
click at [619, 125] on link "Money and Accounts" at bounding box center [592, 127] width 91 height 28
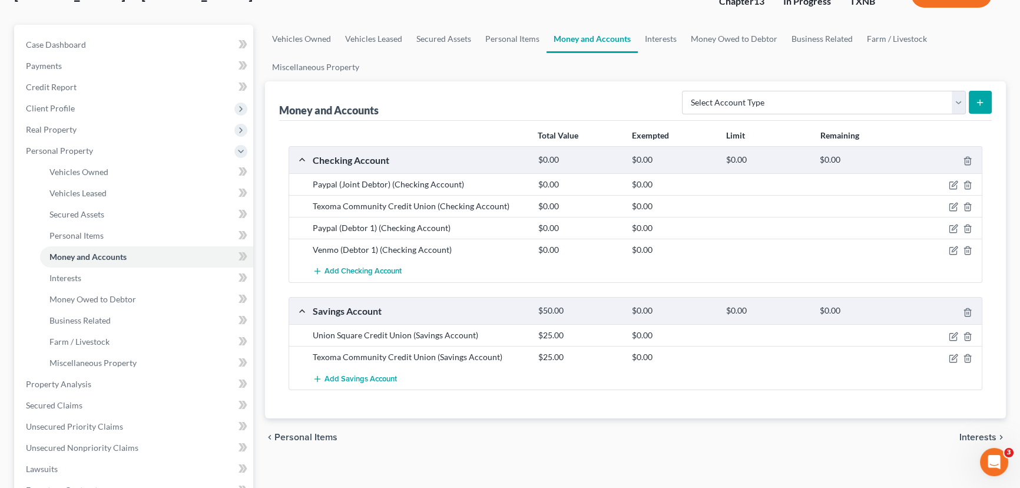
scroll to position [107, 0]
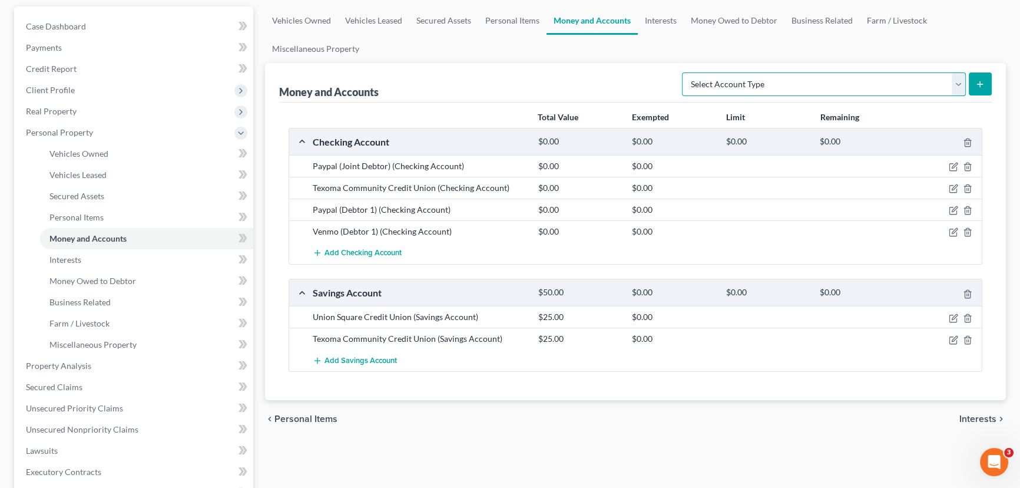
click at [907, 79] on select "Select Account Type Brokerage (A/B: 18, SOFA: 20) Cash on Hand (A/B: 16) Certif…" at bounding box center [824, 84] width 284 height 24
select select "checking"
click at [686, 72] on select "Select Account Type Brokerage (A/B: 18, SOFA: 20) Cash on Hand (A/B: 16) Certif…" at bounding box center [824, 84] width 284 height 24
click at [981, 83] on icon "submit" at bounding box center [979, 84] width 9 height 9
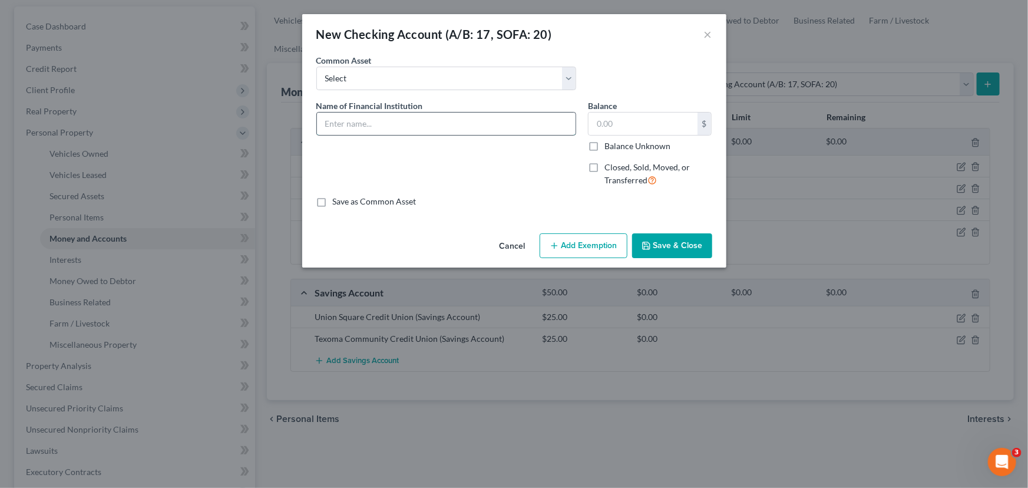
click at [367, 117] on input "text" at bounding box center [446, 124] width 259 height 22
type input "Pilgrim Bank"
type input "0"
type input "25.00"
click at [699, 243] on button "Save & Close" at bounding box center [672, 245] width 80 height 25
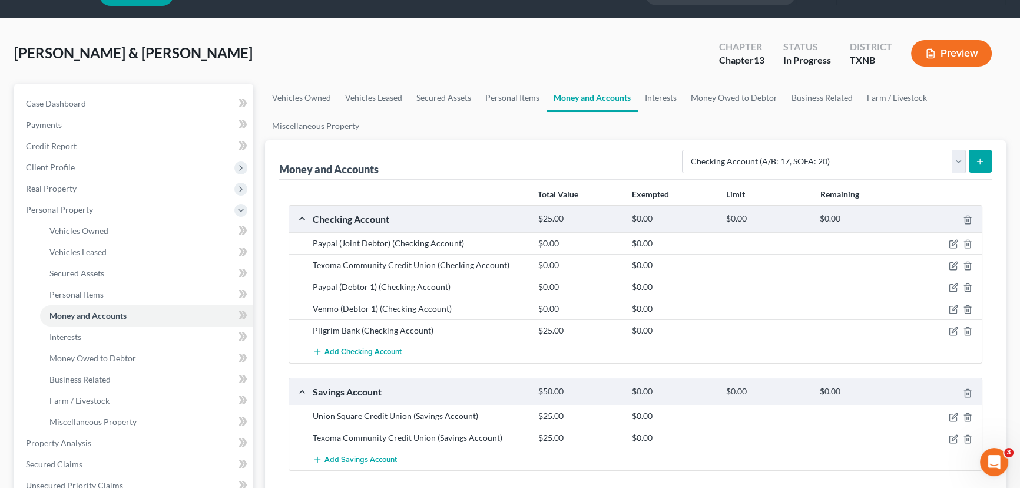
scroll to position [53, 0]
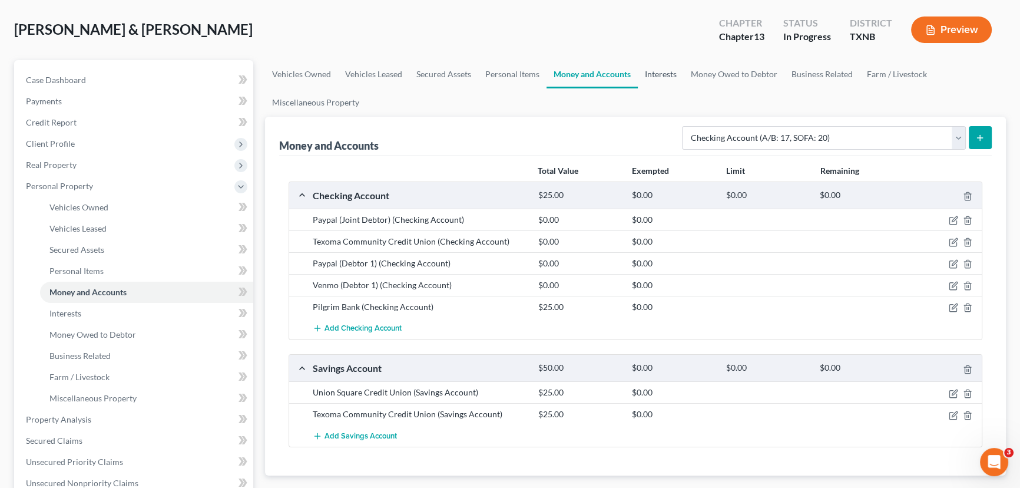
click at [672, 72] on link "Interests" at bounding box center [661, 74] width 46 height 28
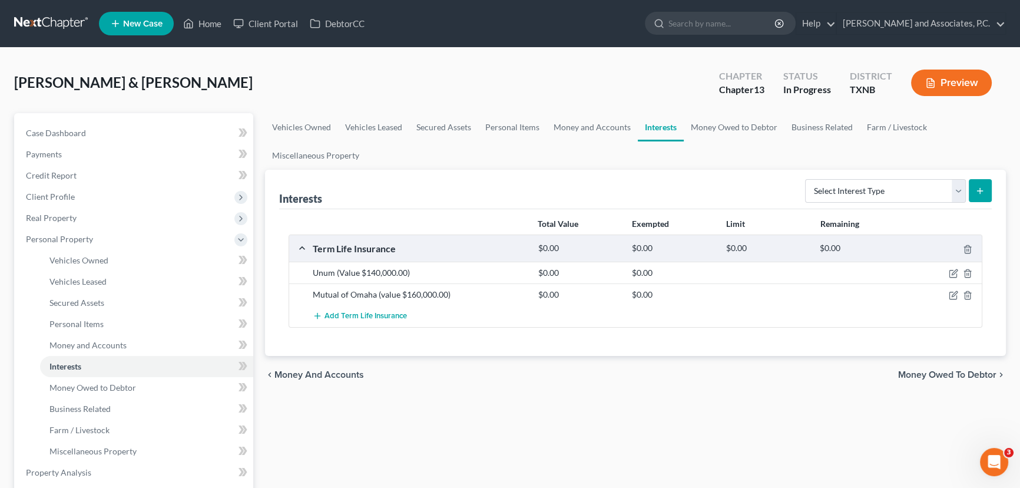
click at [510, 394] on div "Vehicles Owned Vehicles Leased Secured Assets Personal Items Money and Accounts…" at bounding box center [635, 474] width 753 height 723
click at [770, 130] on link "Money Owed to Debtor" at bounding box center [734, 127] width 101 height 28
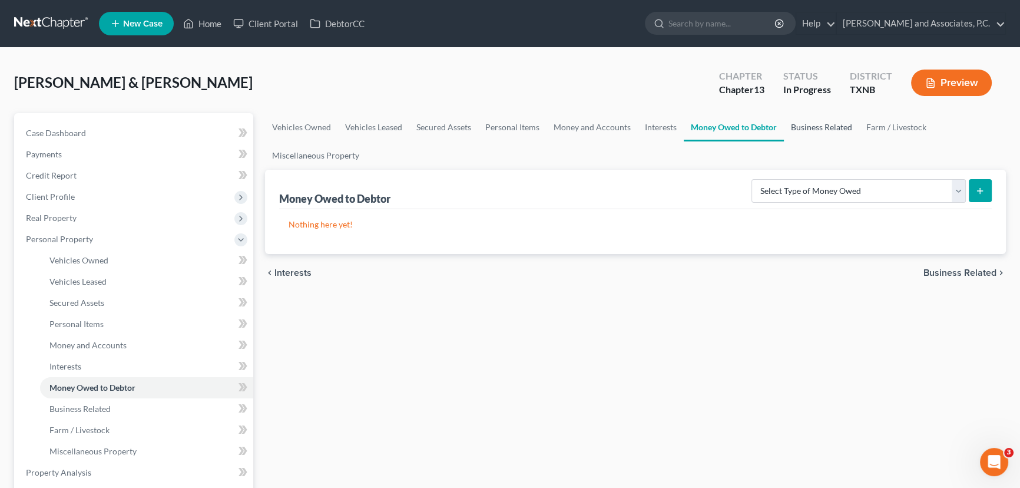
click at [791, 118] on link "Business Related" at bounding box center [821, 127] width 75 height 28
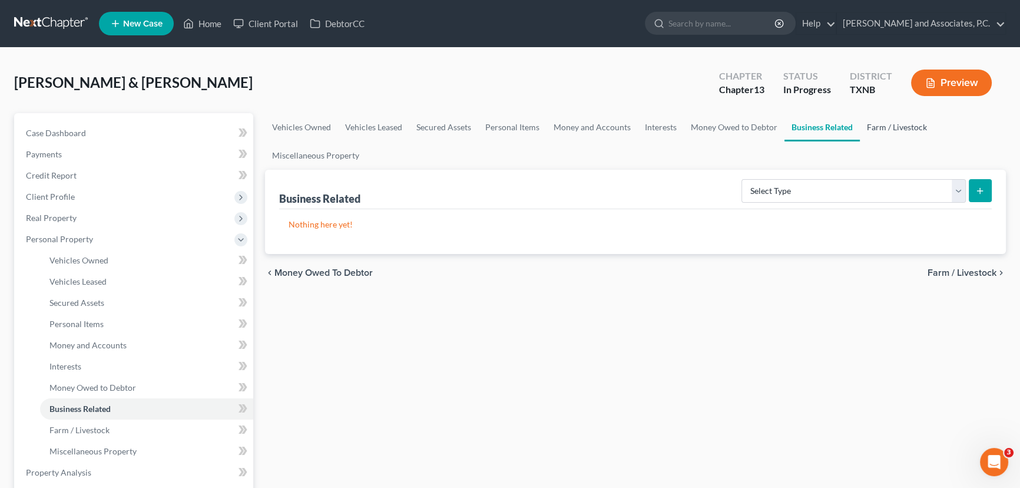
click at [889, 125] on link "Farm / Livestock" at bounding box center [897, 127] width 74 height 28
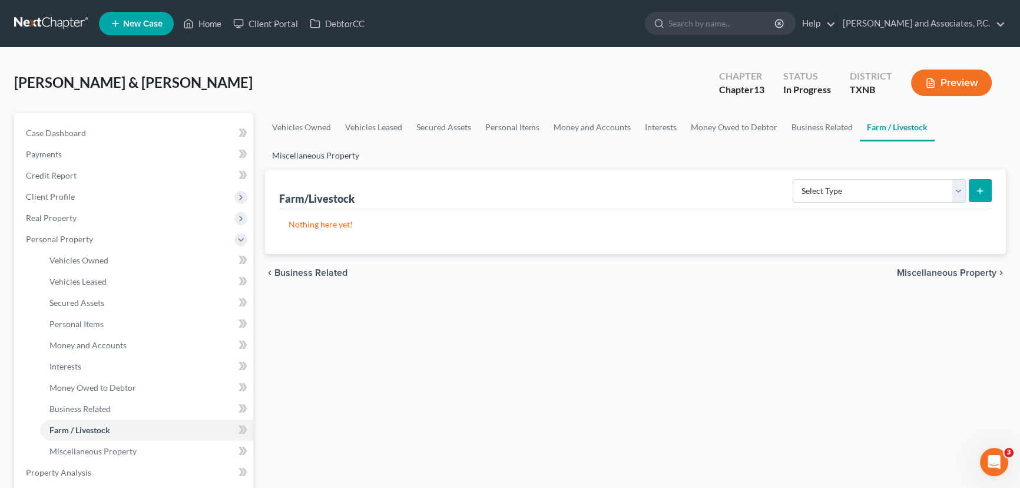
click at [302, 158] on link "Miscellaneous Property" at bounding box center [315, 155] width 101 height 28
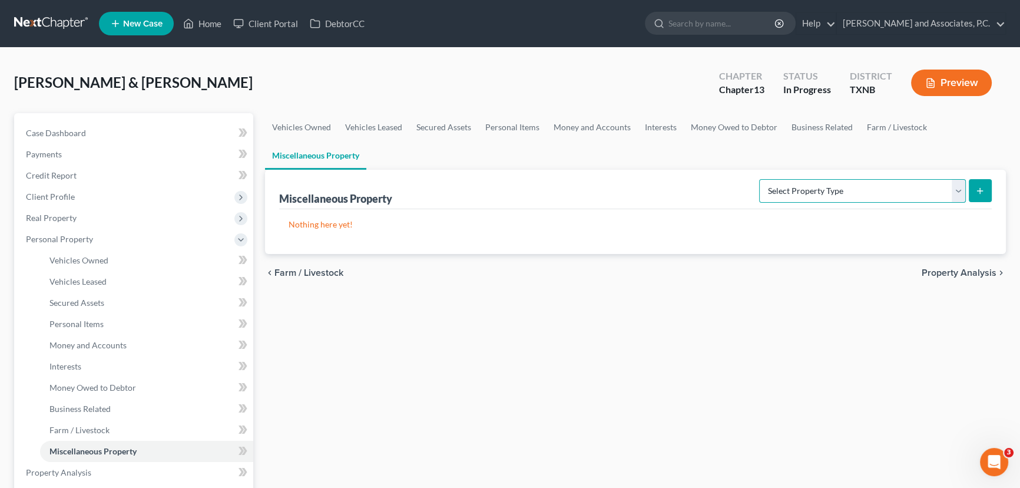
click at [814, 191] on select "Select Property Type Assigned for Creditor Benefit [DATE] (SOFA: 12) Holding fo…" at bounding box center [862, 191] width 207 height 24
click at [638, 312] on div "Vehicles Owned Vehicles Leased Secured Assets Personal Items Money and Accounts…" at bounding box center [635, 474] width 753 height 723
click at [763, 190] on select "Select Property Type Assigned for Creditor Benefit [DATE] (SOFA: 12) Holding fo…" at bounding box center [862, 191] width 207 height 24
select select "transferred"
click at [759, 179] on select "Select Property Type Assigned for Creditor Benefit [DATE] (SOFA: 12) Holding fo…" at bounding box center [862, 191] width 207 height 24
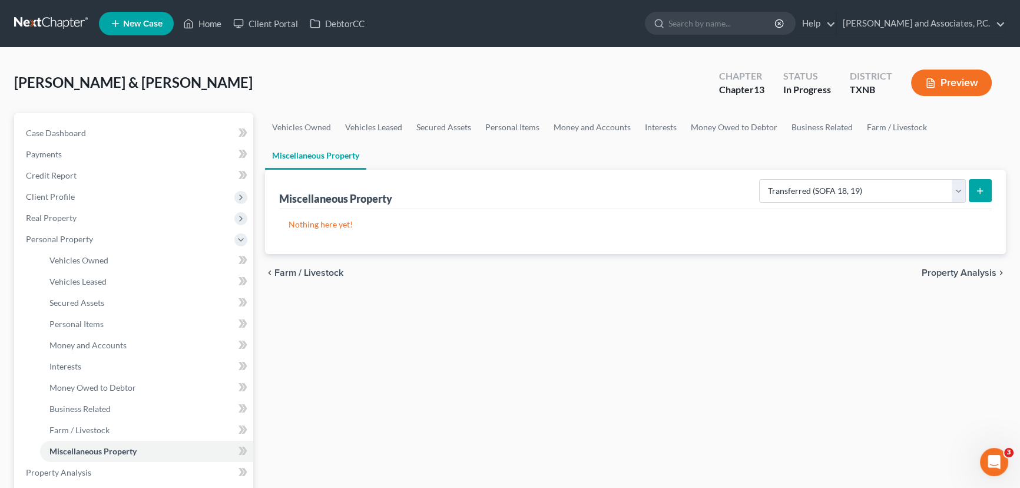
click at [974, 183] on button "submit" at bounding box center [980, 190] width 23 height 23
select select "Ordinary ([DATE])"
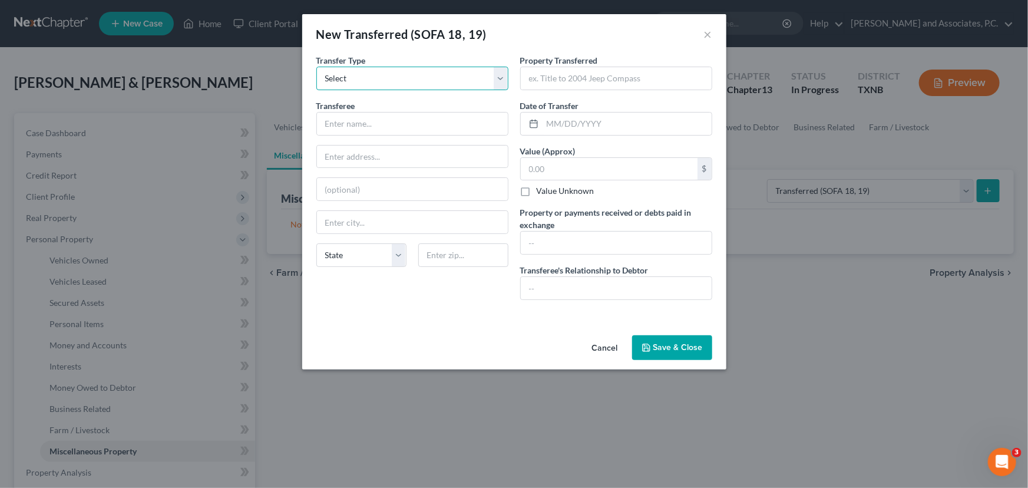
click at [421, 80] on select "Select Ordinary ([DATE]) [DATE]" at bounding box center [412, 79] width 192 height 24
drag, startPoint x: 421, startPoint y: 80, endPoint x: 411, endPoint y: 121, distance: 42.4
click at [421, 80] on select "Select Ordinary ([DATE]) [DATE]" at bounding box center [412, 79] width 192 height 24
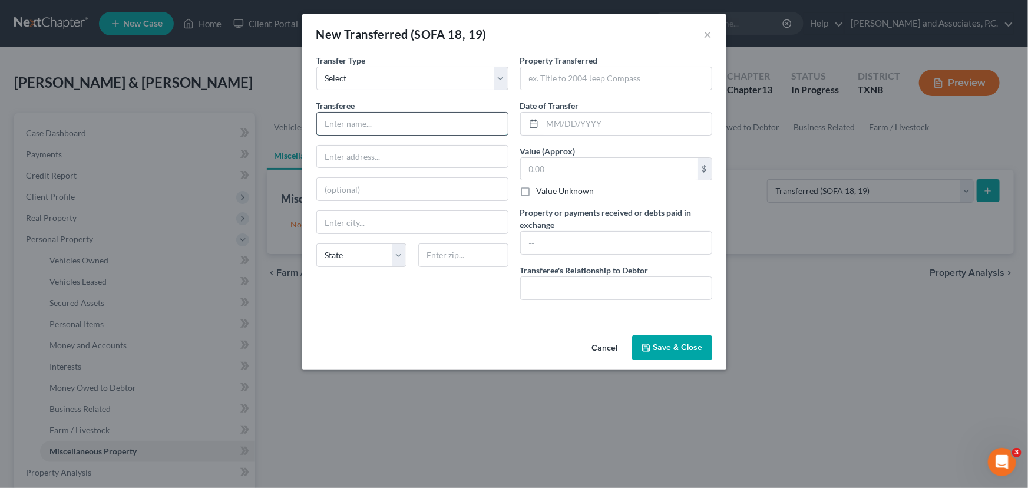
click at [362, 125] on input "text" at bounding box center [412, 124] width 191 height 22
type input "[PERSON_NAME]"
click at [543, 117] on input "text" at bounding box center [627, 124] width 169 height 22
click at [554, 121] on input "10262024" at bounding box center [627, 124] width 169 height 22
click at [567, 124] on input "10/262024" at bounding box center [627, 124] width 169 height 22
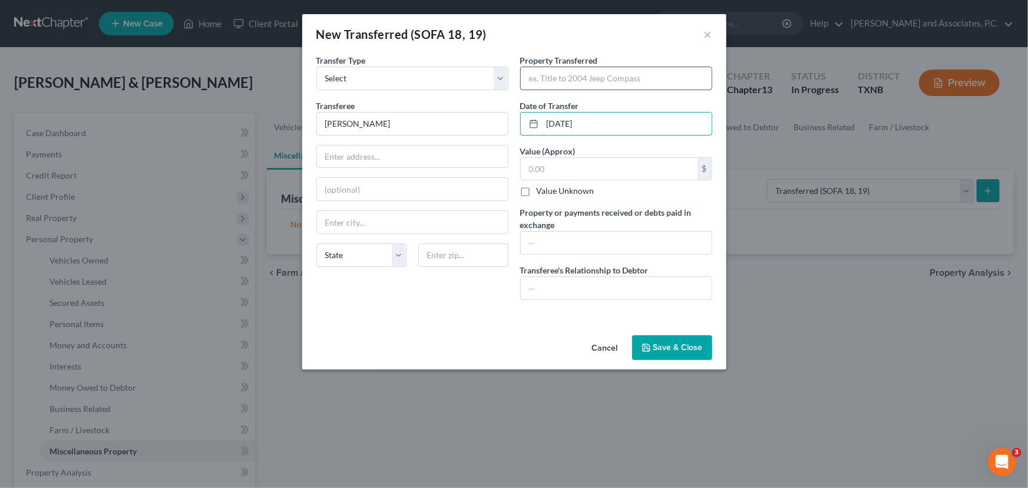
type input "[DATE]"
click at [595, 82] on input "text" at bounding box center [616, 78] width 191 height 22
type input "2022 Can-Am Outlander"
click at [570, 160] on input "text" at bounding box center [609, 169] width 177 height 22
click at [547, 165] on input "text" at bounding box center [609, 169] width 177 height 22
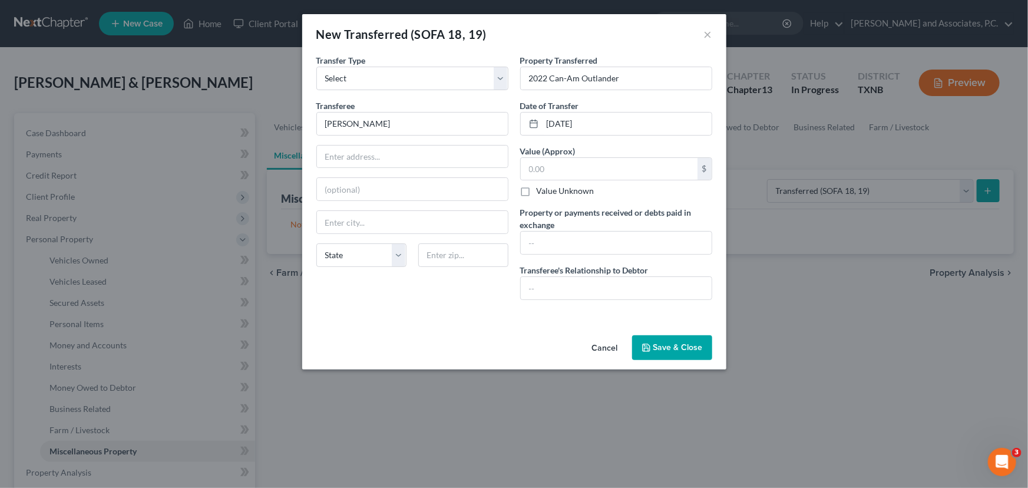
click at [666, 350] on button "Save & Close" at bounding box center [672, 347] width 80 height 25
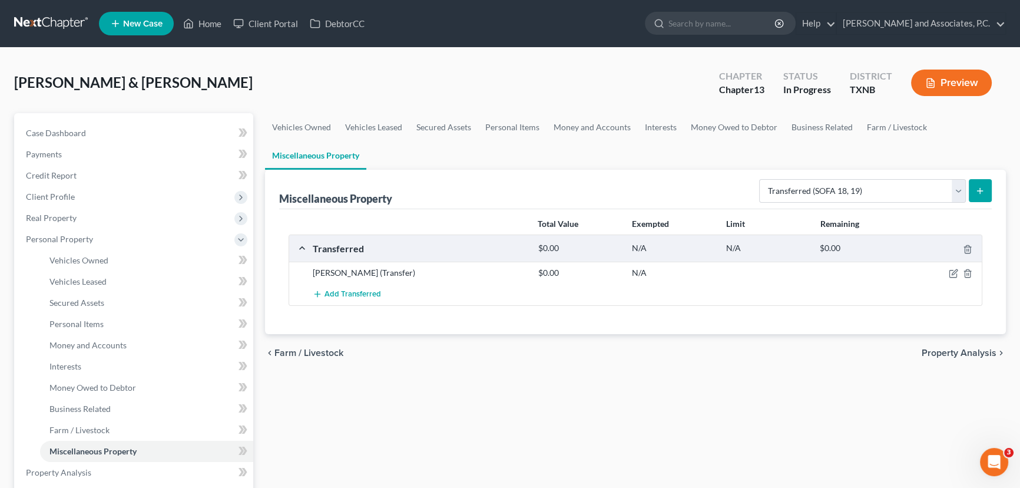
click at [611, 376] on div "Vehicles Owned Vehicles Leased Secured Assets Personal Items Money and Accounts…" at bounding box center [635, 474] width 753 height 723
click at [908, 127] on link "Farm / Livestock" at bounding box center [897, 127] width 74 height 28
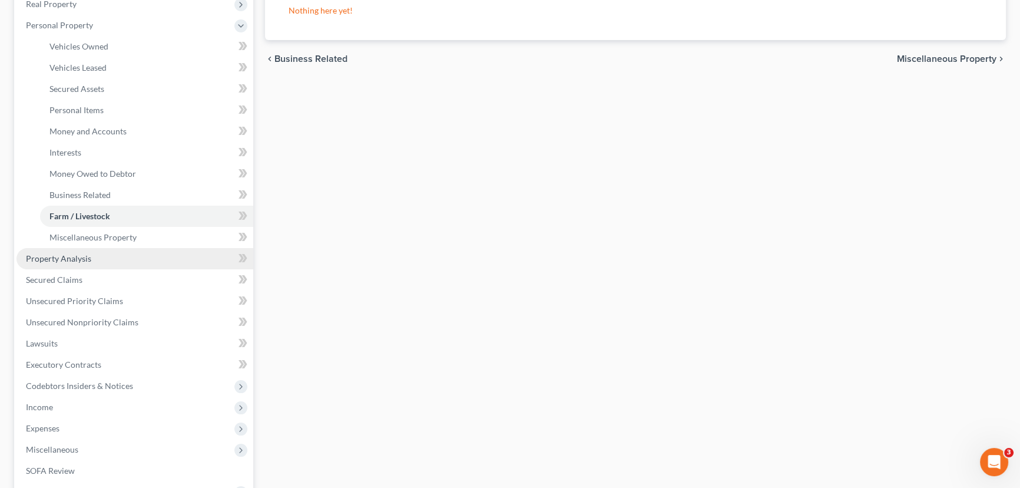
click at [97, 263] on link "Property Analysis" at bounding box center [134, 258] width 237 height 21
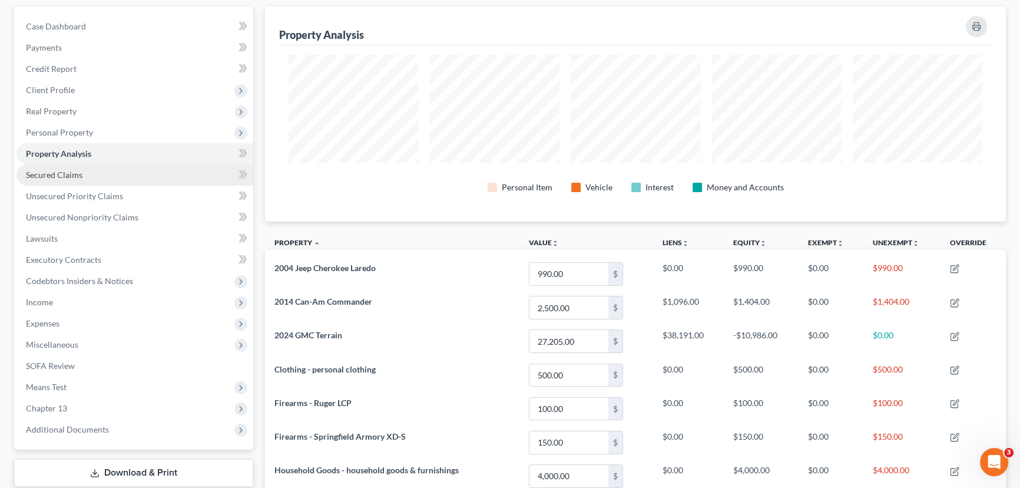
click at [70, 164] on link "Secured Claims" at bounding box center [134, 174] width 237 height 21
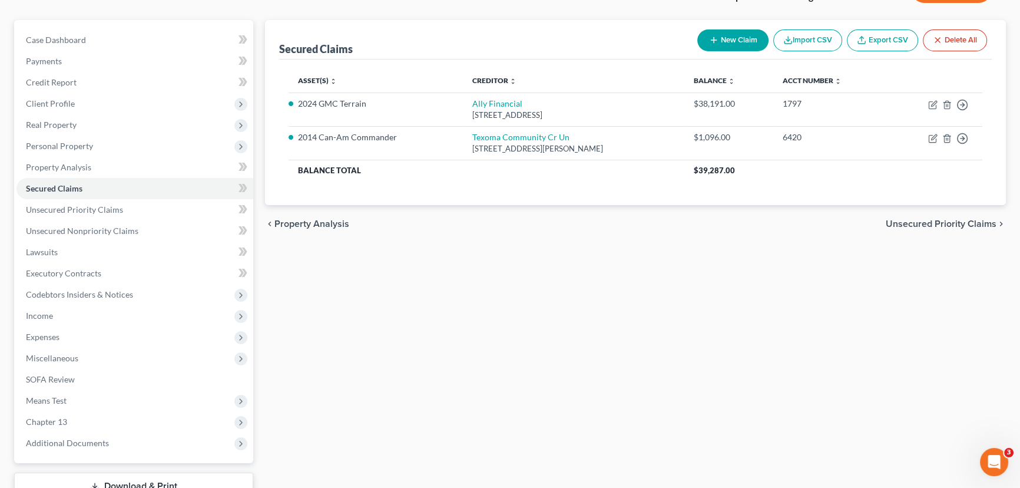
scroll to position [107, 0]
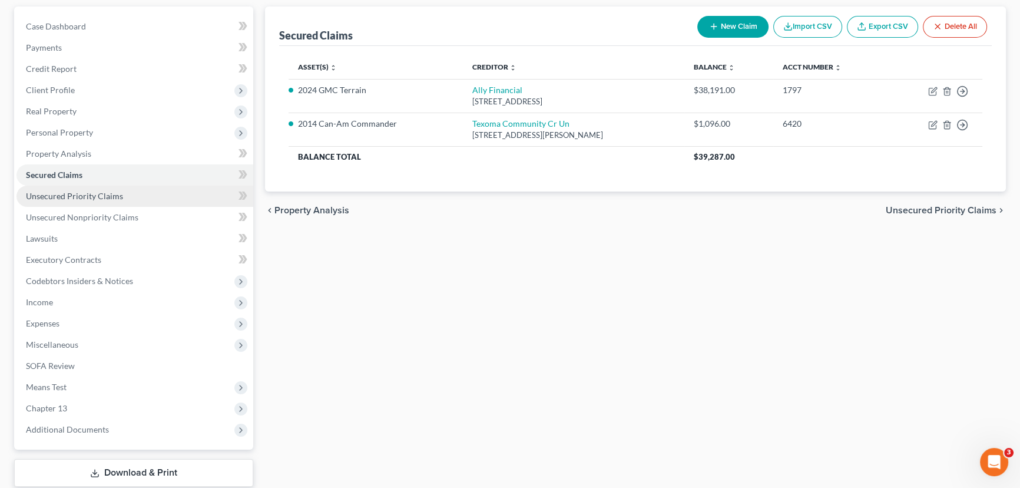
click at [145, 193] on link "Unsecured Priority Claims" at bounding box center [134, 196] width 237 height 21
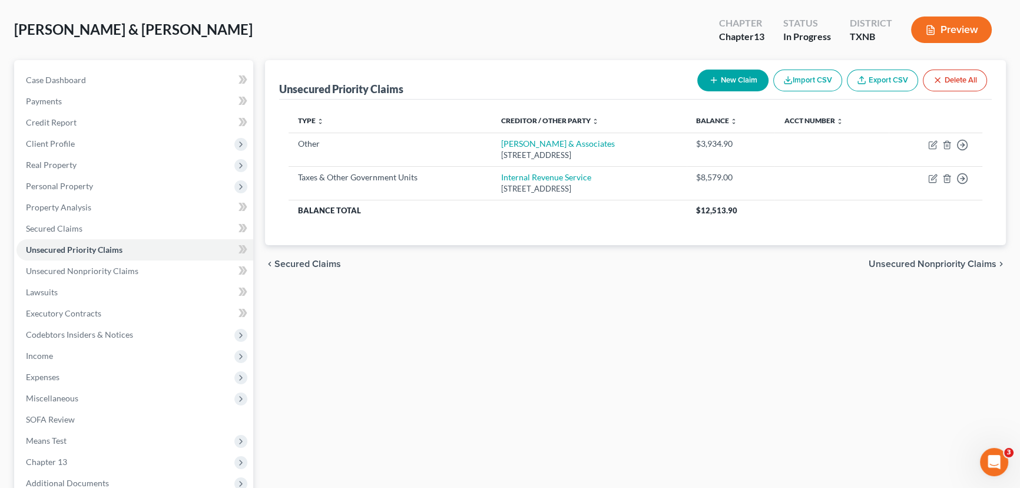
scroll to position [53, 0]
drag, startPoint x: 104, startPoint y: 266, endPoint x: 235, endPoint y: 293, distance: 133.7
click at [104, 266] on span "Unsecured Nonpriority Claims" at bounding box center [82, 271] width 113 height 10
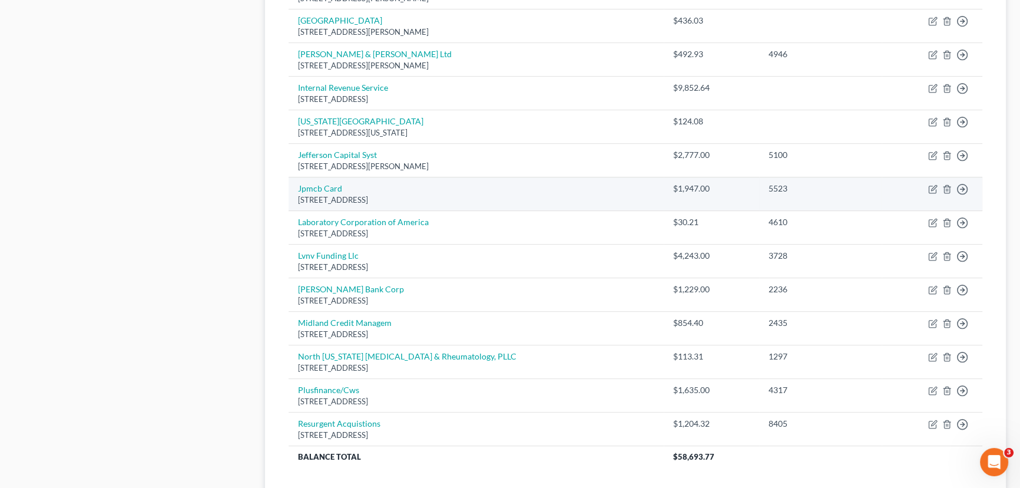
scroll to position [749, 0]
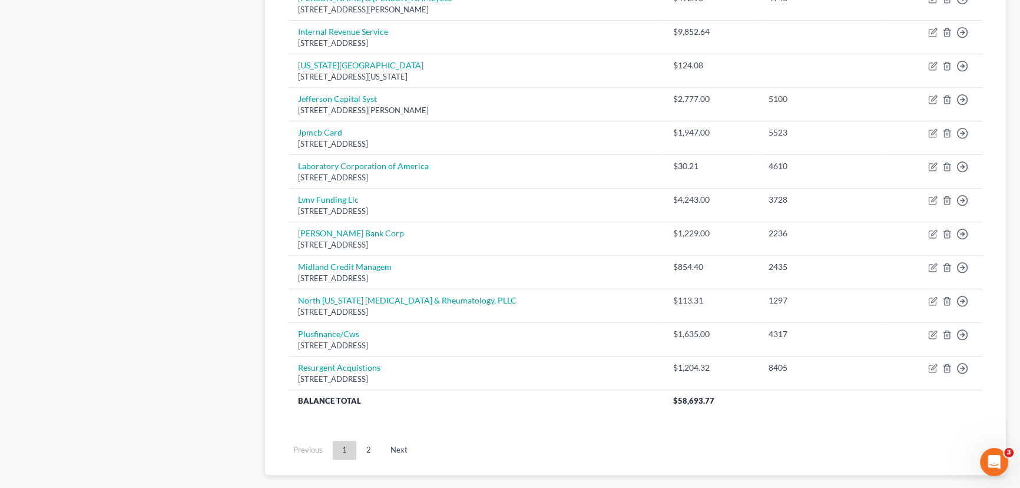
click at [363, 441] on link "2" at bounding box center [369, 450] width 24 height 19
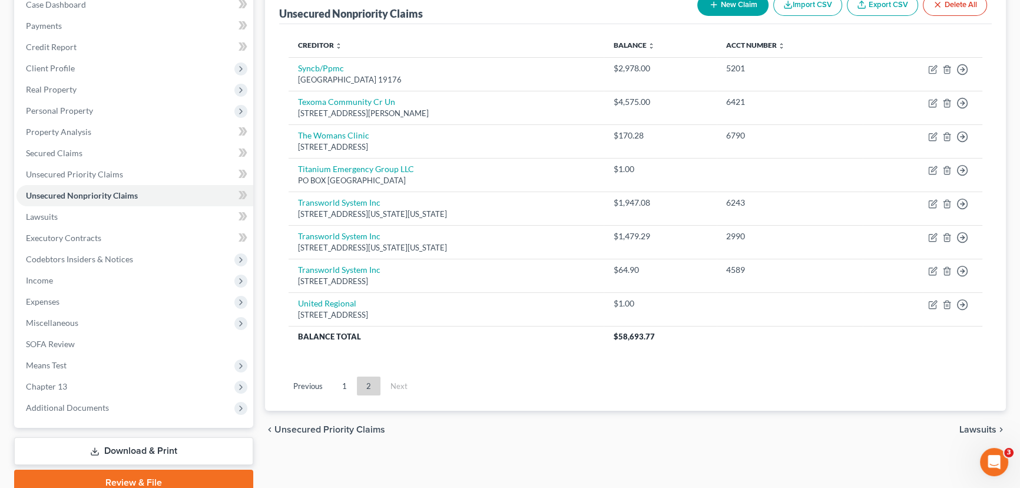
scroll to position [72, 0]
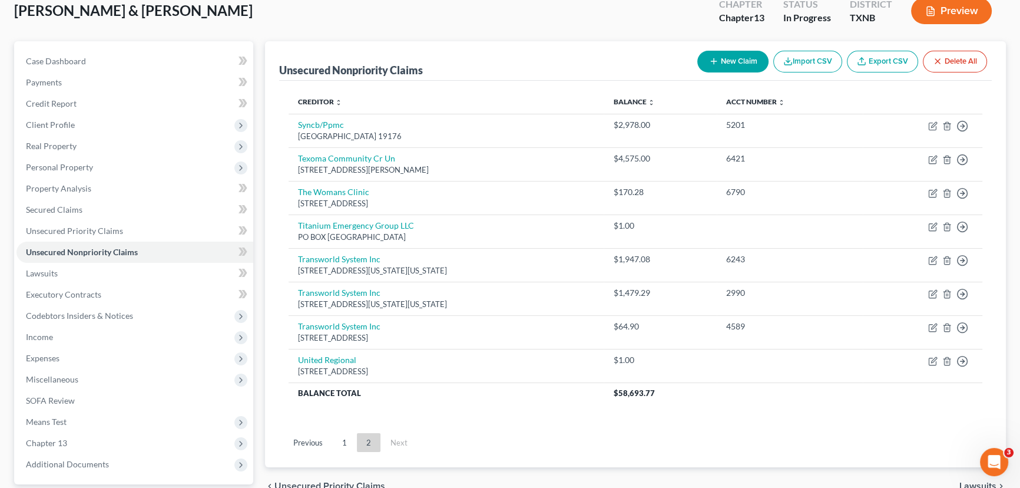
click at [343, 444] on link "1" at bounding box center [345, 442] width 24 height 19
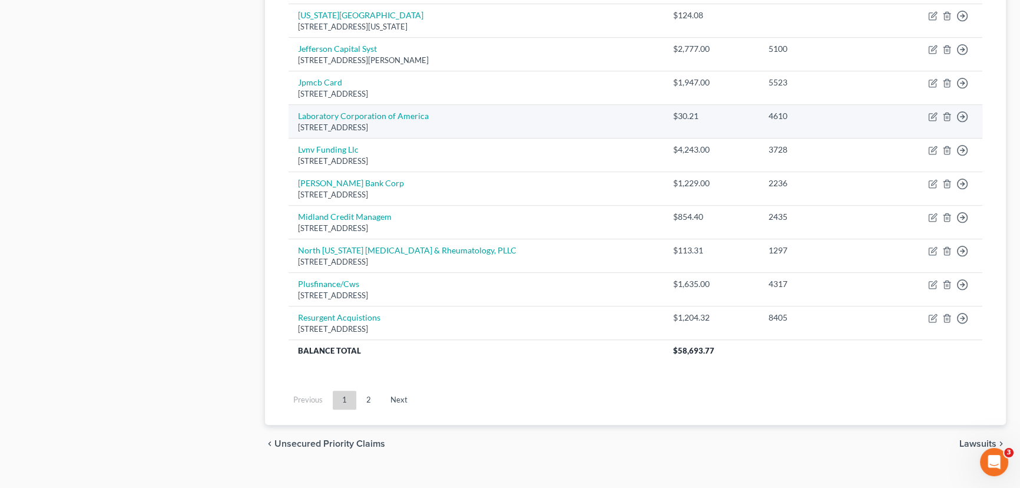
scroll to position [869, 0]
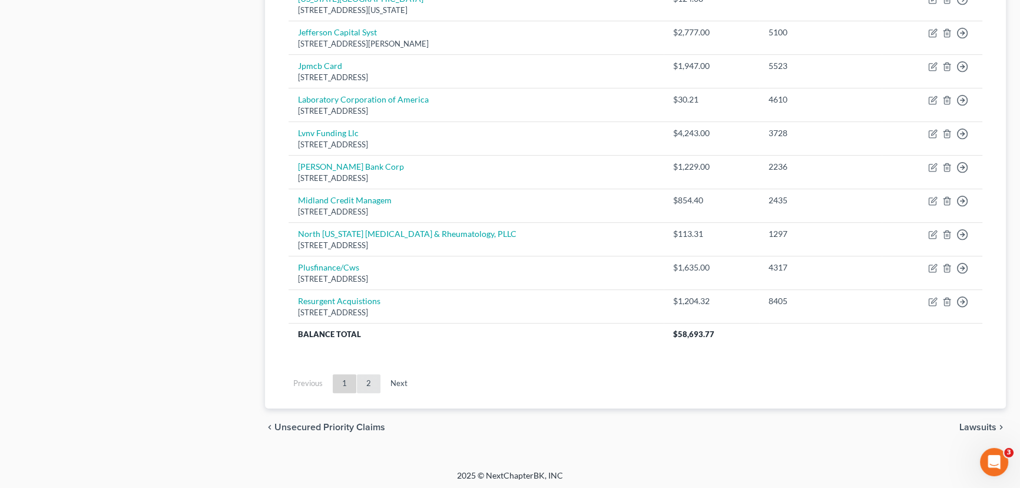
click at [372, 379] on link "2" at bounding box center [369, 383] width 24 height 19
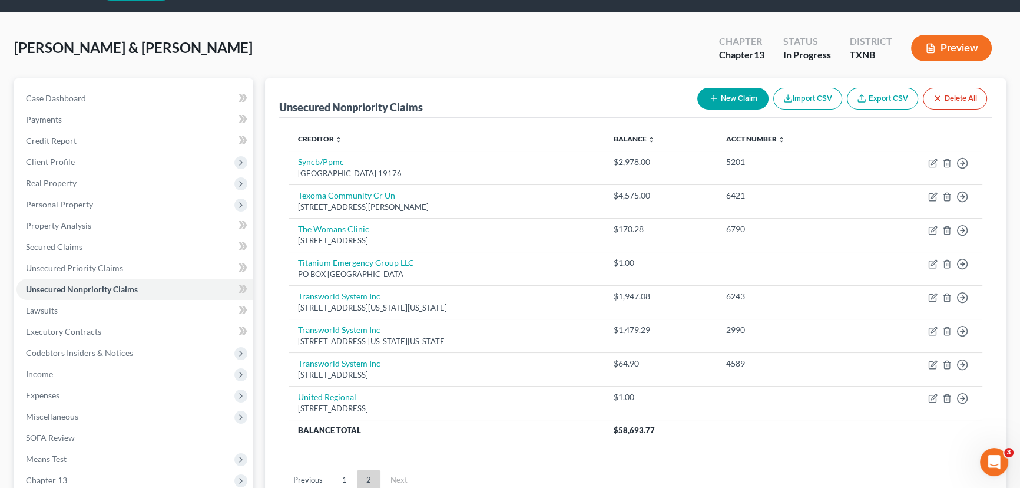
scroll to position [53, 0]
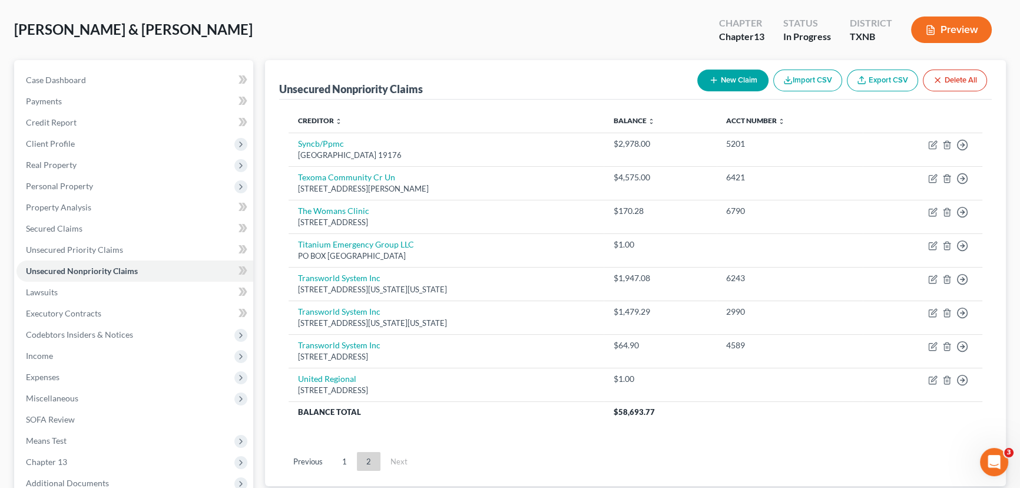
click at [710, 72] on button "New Claim" at bounding box center [732, 81] width 71 height 22
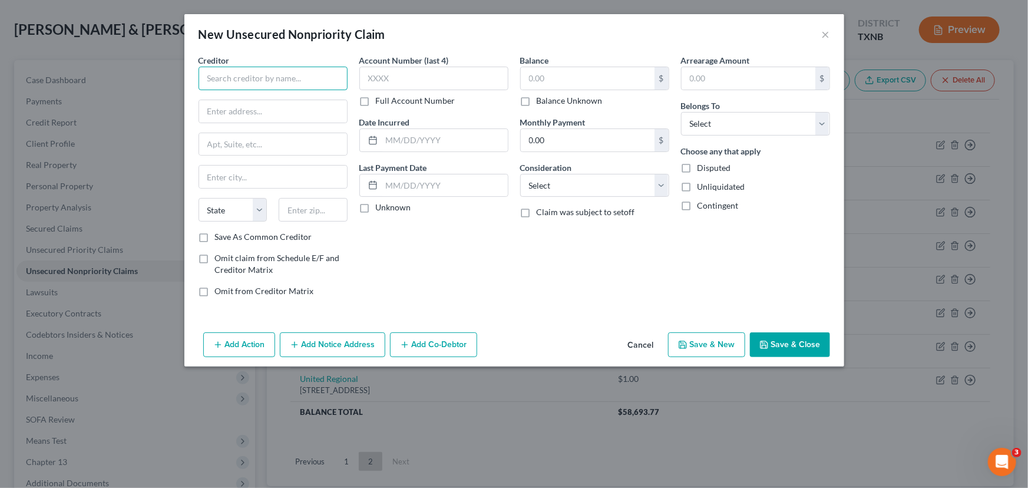
click at [276, 76] on input "text" at bounding box center [273, 79] width 149 height 24
click at [285, 81] on input "[PERSON_NAME] &" at bounding box center [273, 79] width 149 height 24
type input "[PERSON_NAME] & [PERSON_NAME]"
type input "[STREET_ADDRESS]"
type input "76051"
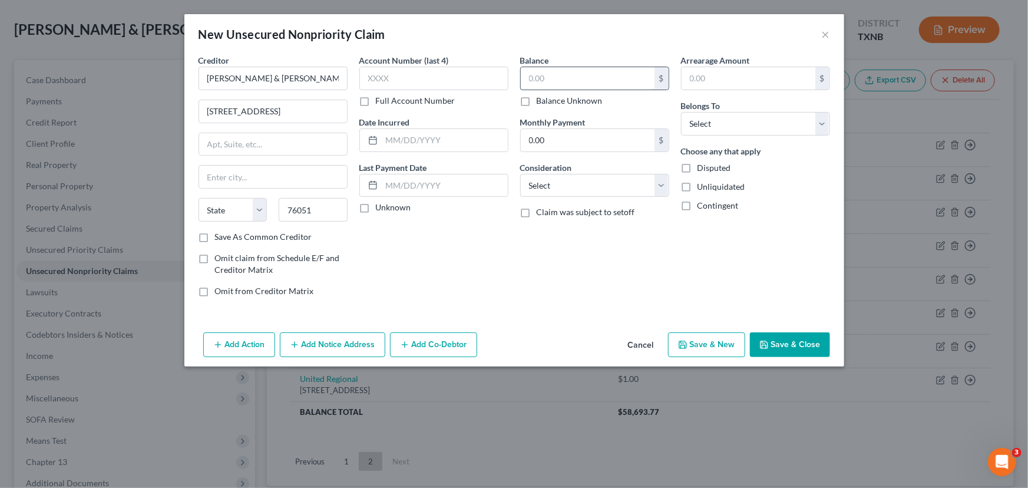
click at [543, 77] on input "text" at bounding box center [588, 78] width 134 height 22
type input "Grapevine"
select select "45"
type input "1.00"
click at [697, 122] on select "Select Debtor 1 Only Debtor 2 Only Debtor 1 And Debtor 2 Only At Least One Of T…" at bounding box center [755, 124] width 149 height 24
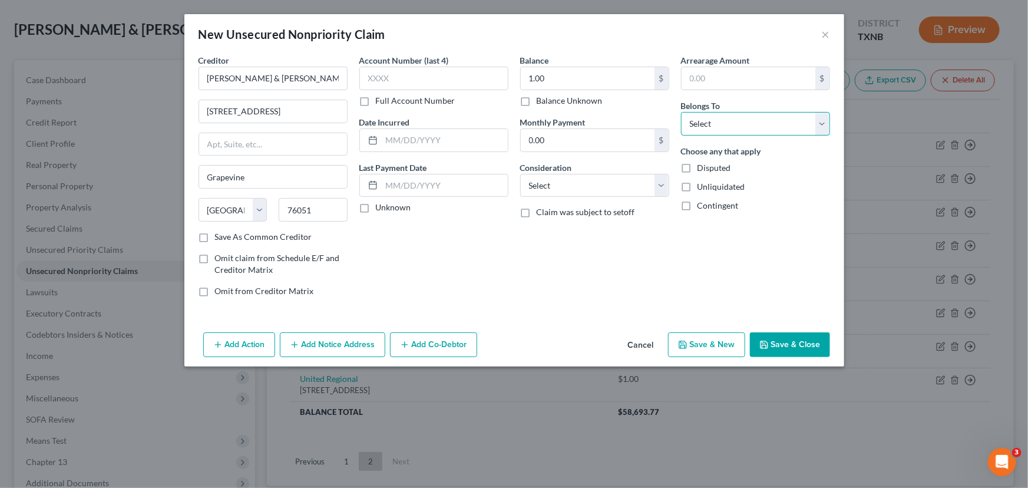
select select "0"
click at [681, 112] on select "Select Debtor 1 Only Debtor 2 Only Debtor 1 And Debtor 2 Only At Least One Of T…" at bounding box center [755, 124] width 149 height 24
click at [790, 353] on button "Save & Close" at bounding box center [790, 344] width 80 height 25
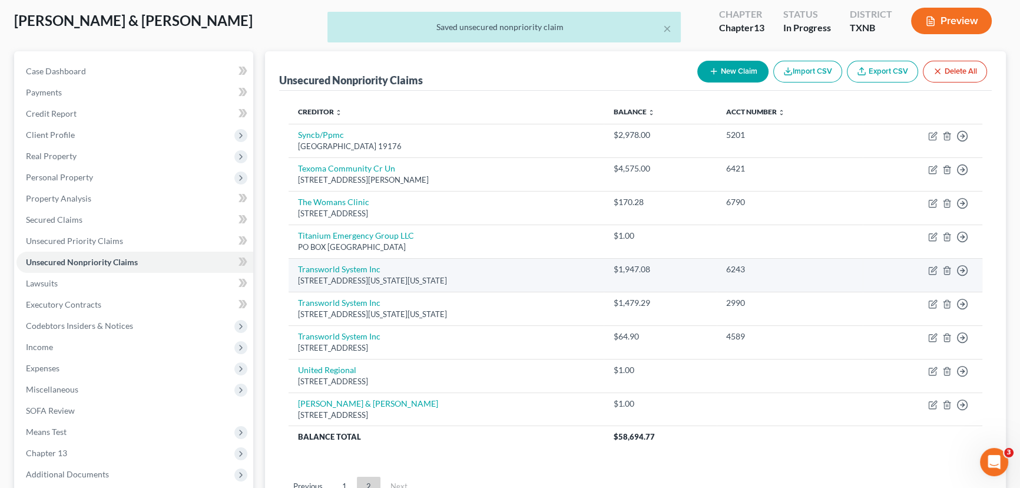
scroll to position [0, 0]
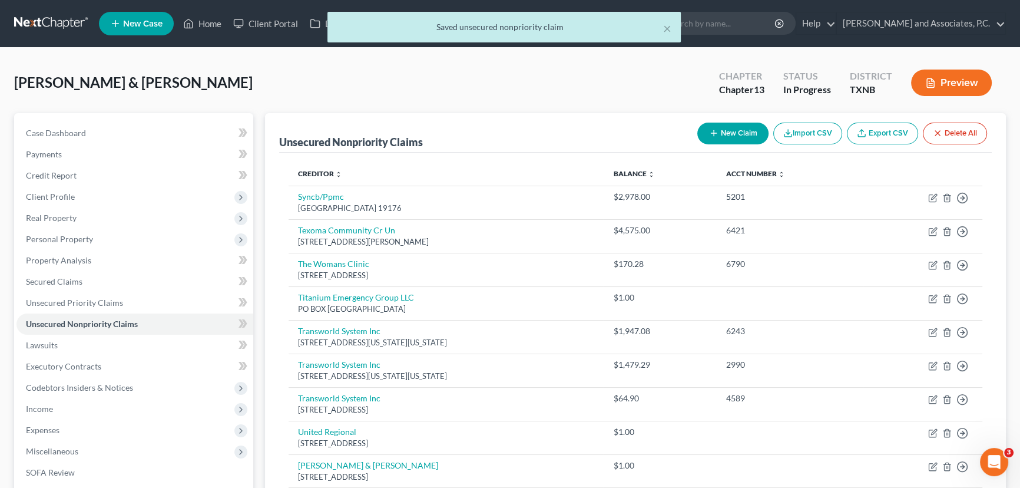
click at [545, 82] on div "[PERSON_NAME] & [PERSON_NAME] Upgraded Chapter Chapter 13 Status In [GEOGRAPHIC…" at bounding box center [510, 87] width 992 height 51
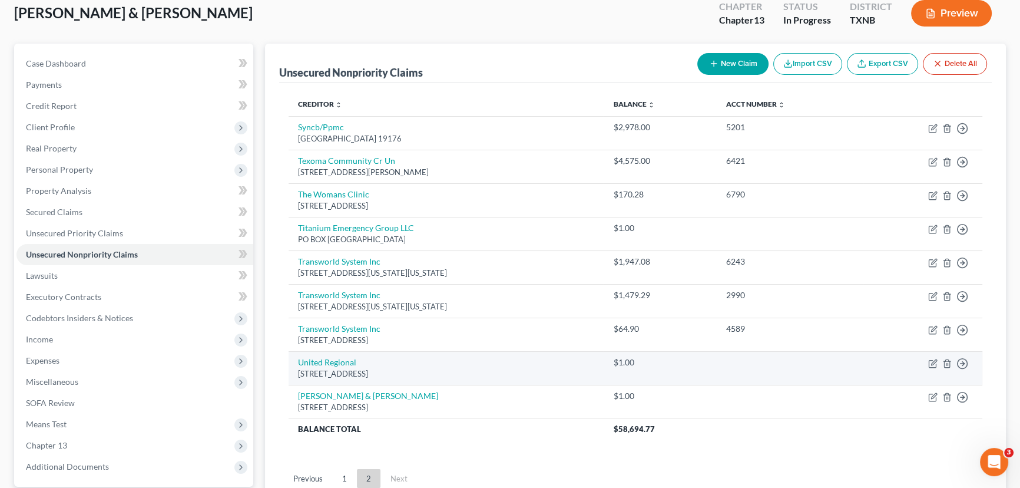
scroll to position [53, 0]
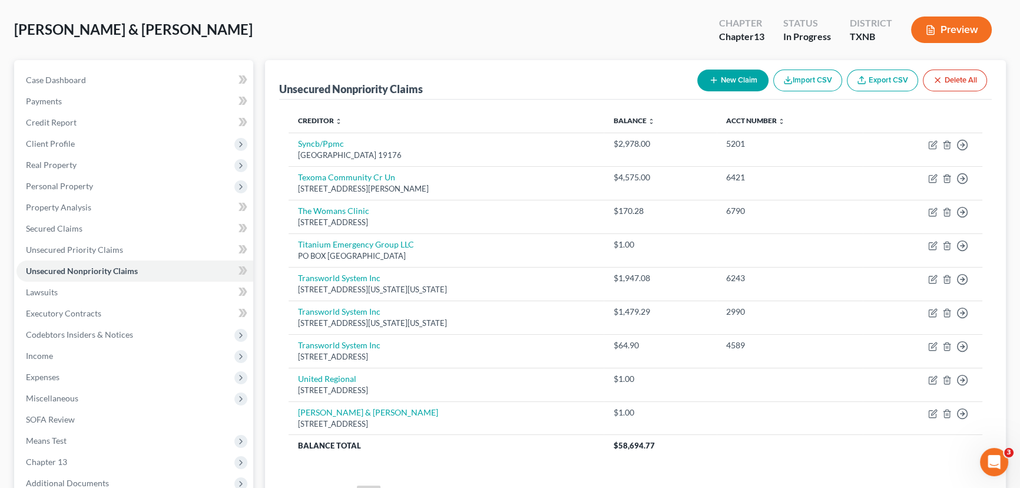
click at [467, 45] on div "[PERSON_NAME] & [PERSON_NAME] Upgraded Chapter Chapter 13 Status In [GEOGRAPHIC…" at bounding box center [510, 34] width 992 height 51
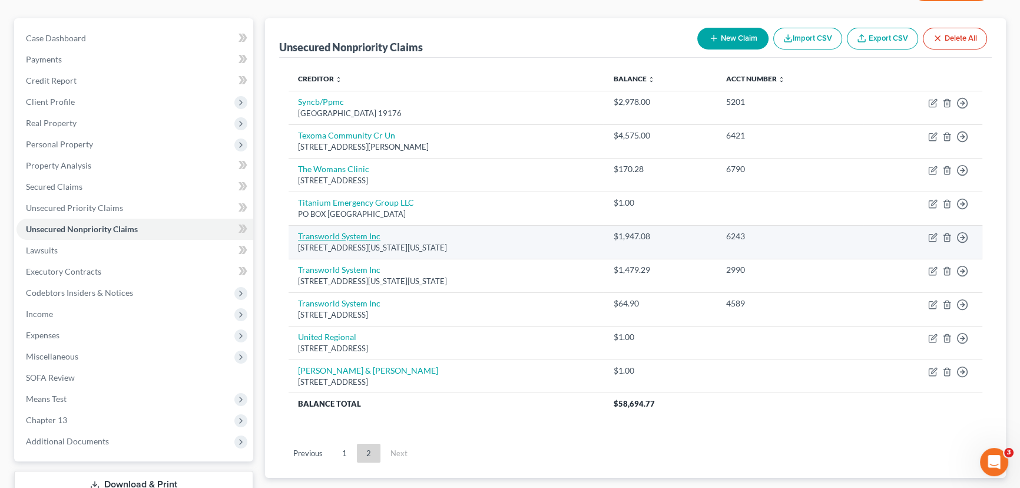
scroll to position [107, 0]
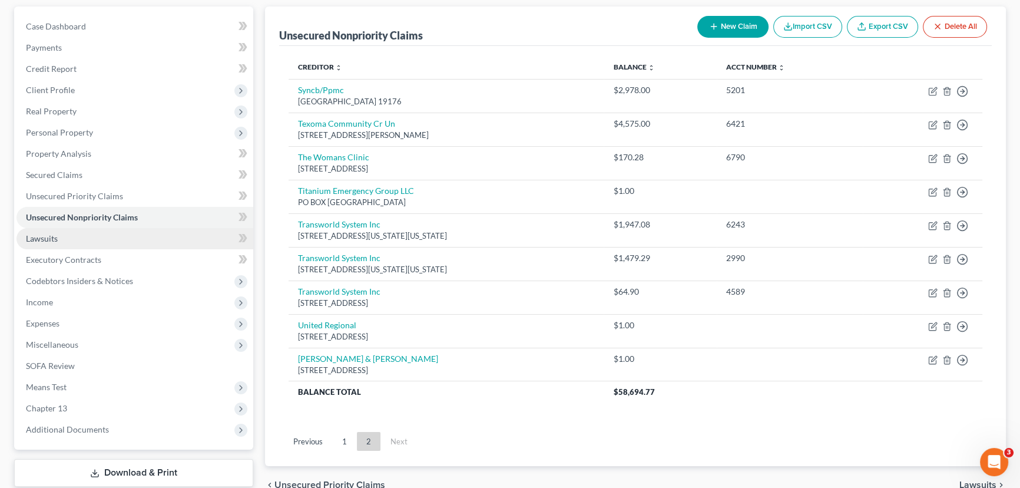
click at [79, 242] on link "Lawsuits" at bounding box center [134, 238] width 237 height 21
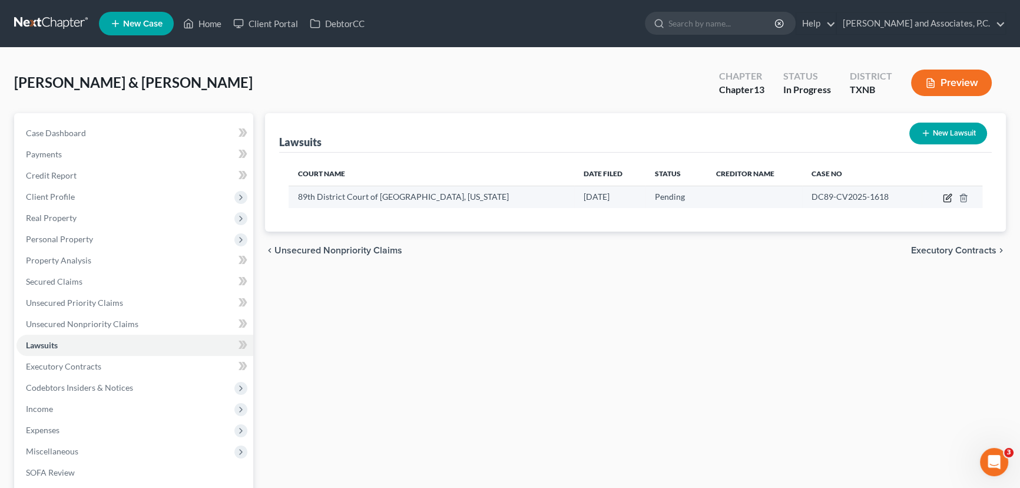
click at [951, 199] on icon "button" at bounding box center [947, 198] width 7 height 7
select select "45"
select select "0"
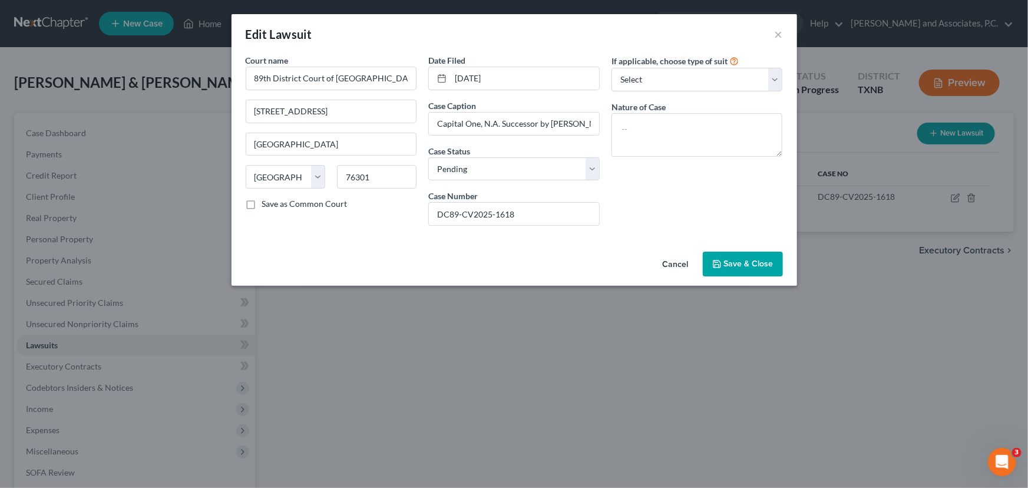
drag, startPoint x: 328, startPoint y: 444, endPoint x: 329, endPoint y: 452, distance: 8.3
click at [329, 447] on div "Edit Lawsuit × Court name * 89th District Court of [GEOGRAPHIC_DATA], [US_STATE…" at bounding box center [514, 244] width 1028 height 488
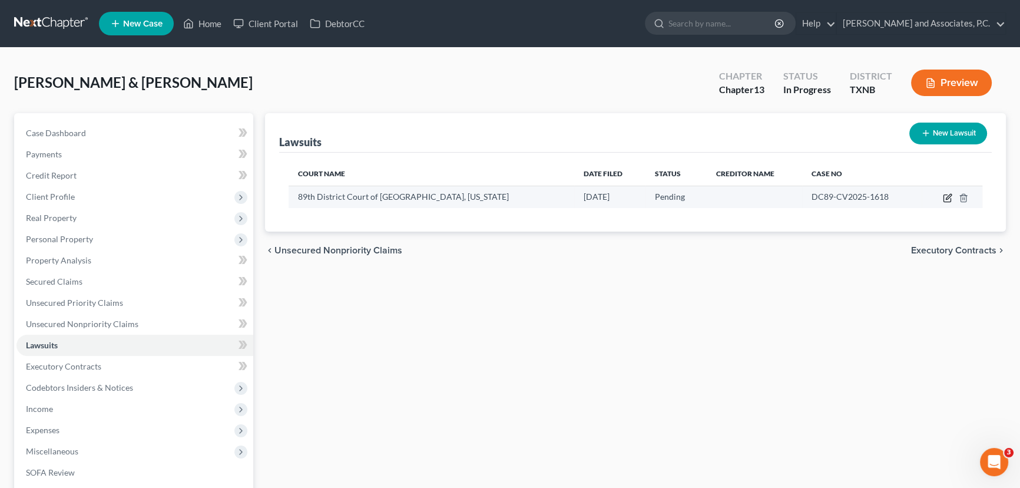
click at [947, 198] on icon "button" at bounding box center [948, 196] width 5 height 5
select select "45"
select select "0"
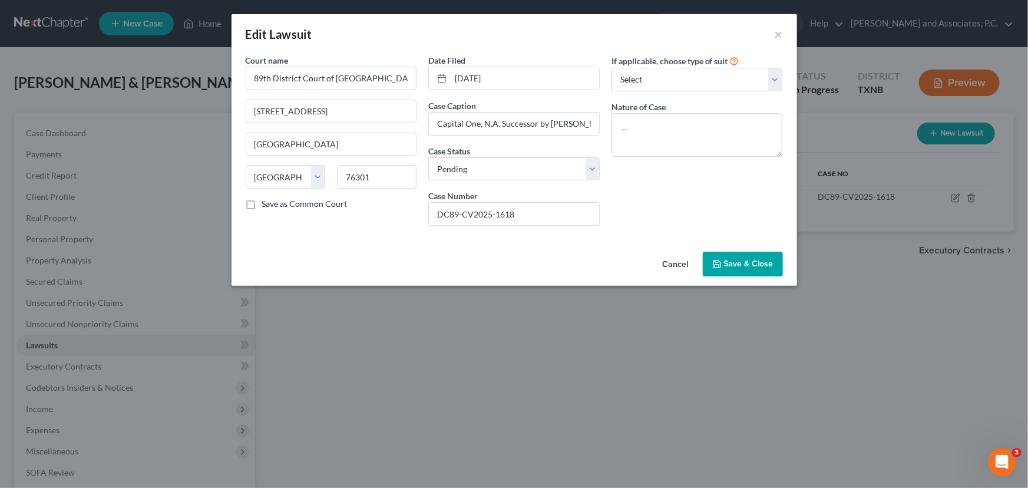
click at [728, 260] on span "Save & Close" at bounding box center [748, 264] width 49 height 10
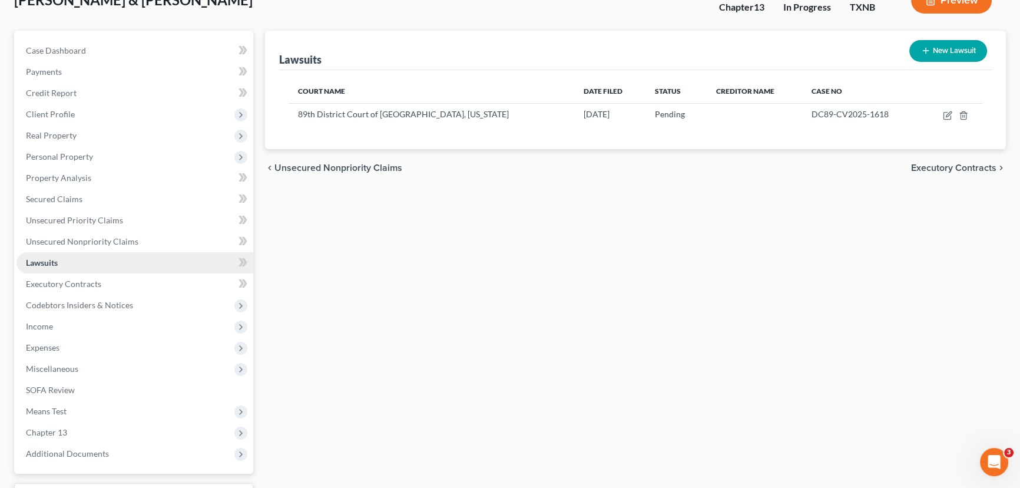
scroll to position [107, 0]
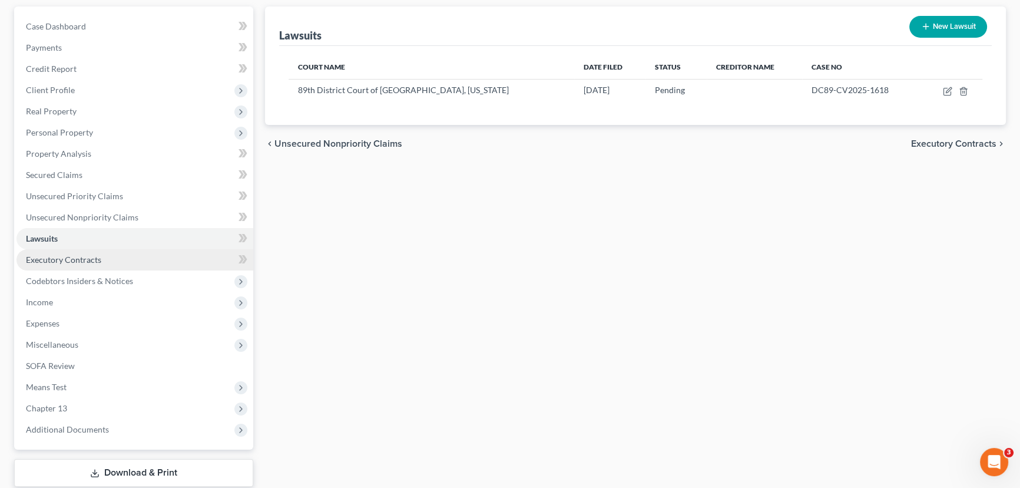
click at [134, 250] on link "Executory Contracts" at bounding box center [134, 259] width 237 height 21
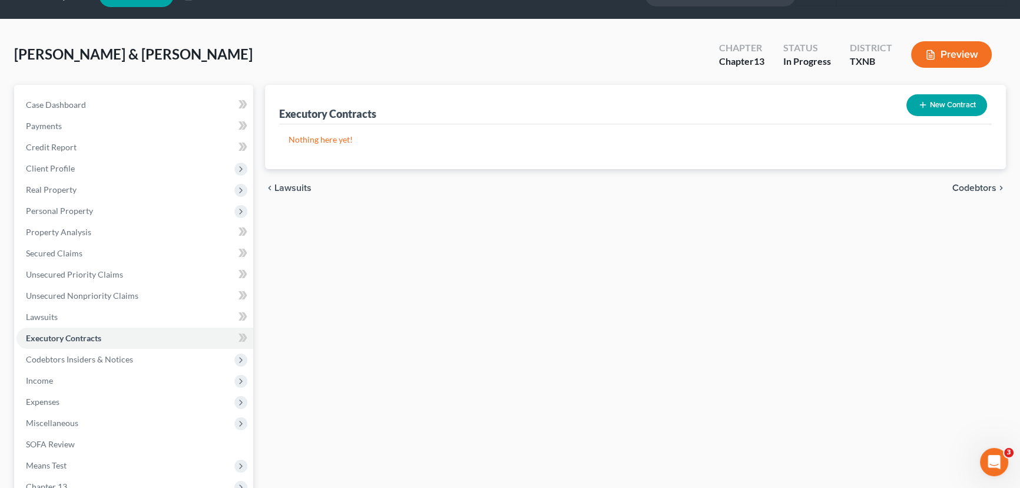
scroll to position [53, 0]
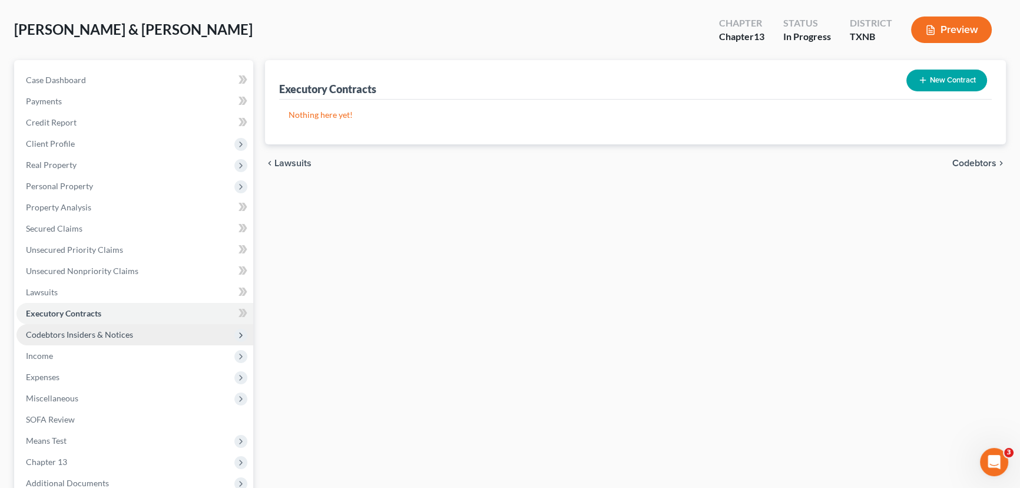
click at [117, 330] on span "Codebtors Insiders & Notices" at bounding box center [79, 334] width 107 height 10
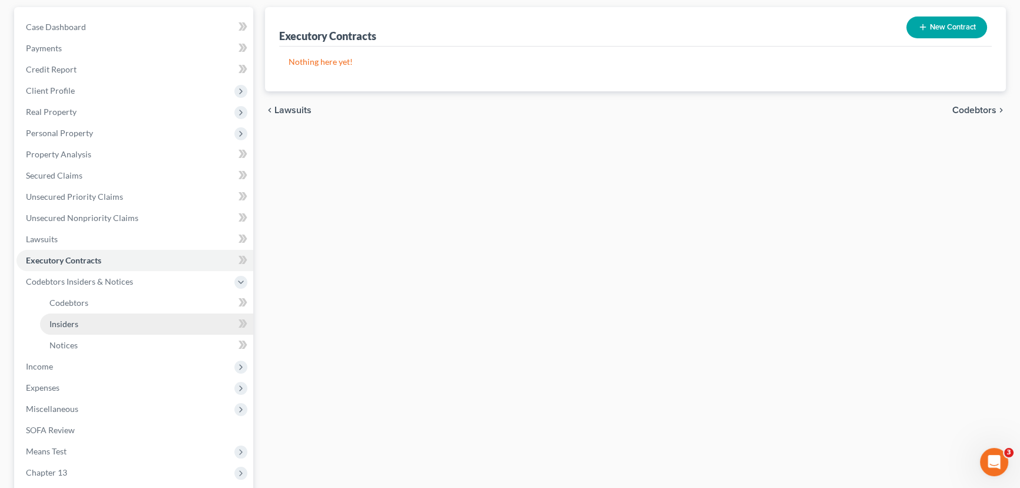
scroll to position [214, 0]
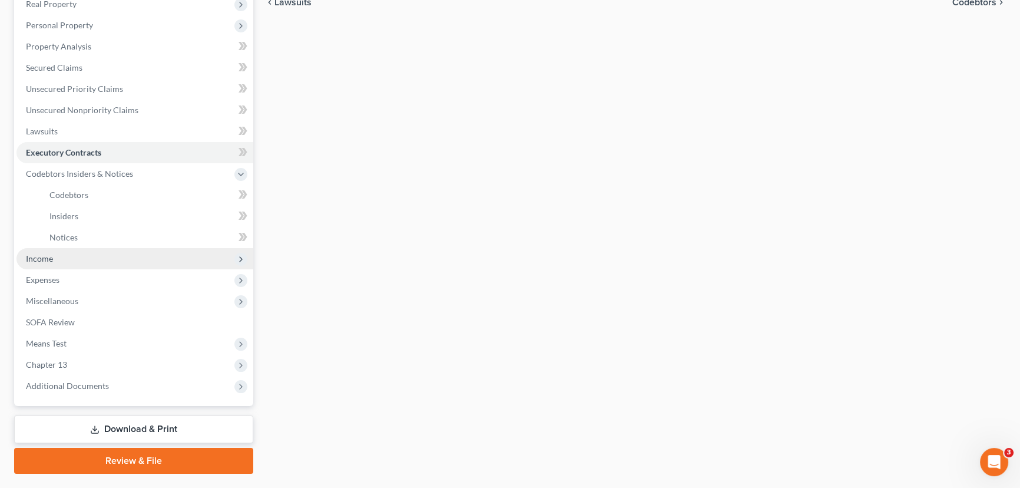
click at [88, 263] on span "Income" at bounding box center [134, 258] width 237 height 21
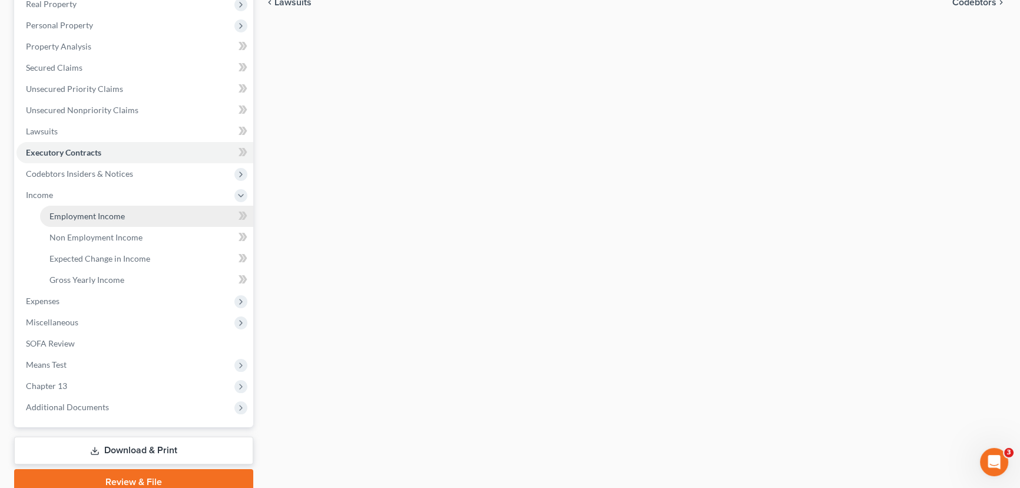
click at [78, 213] on span "Employment Income" at bounding box center [86, 216] width 75 height 10
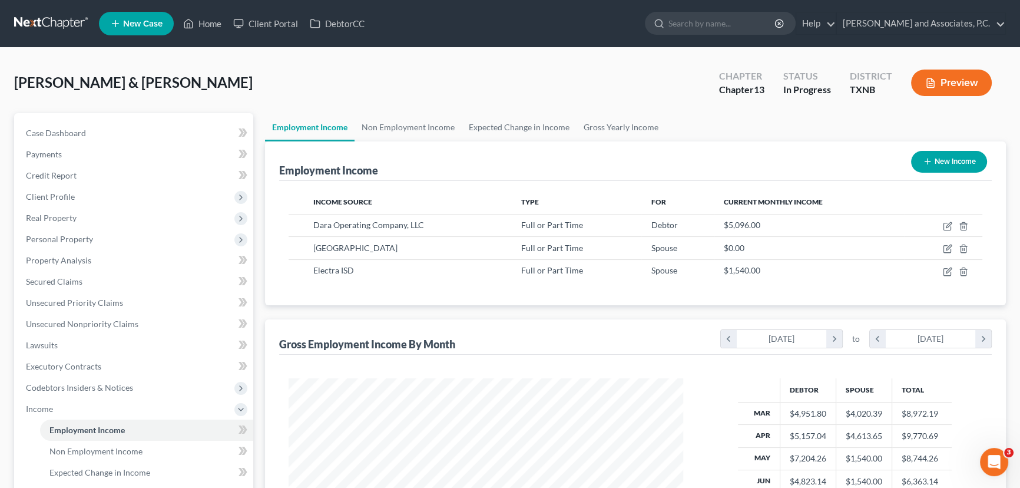
scroll to position [211, 418]
click at [403, 132] on link "Non Employment Income" at bounding box center [408, 127] width 107 height 28
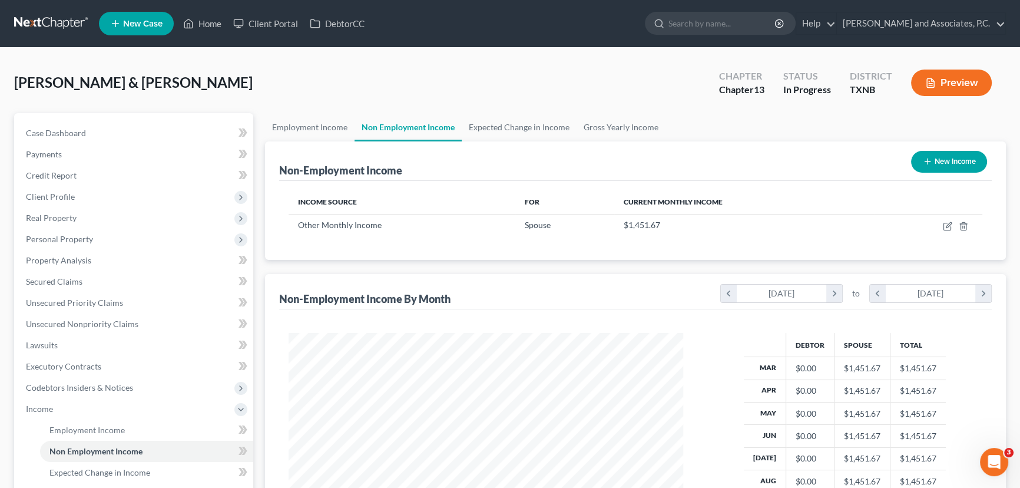
scroll to position [211, 418]
click at [533, 132] on link "Expected Change in Income" at bounding box center [519, 127] width 115 height 28
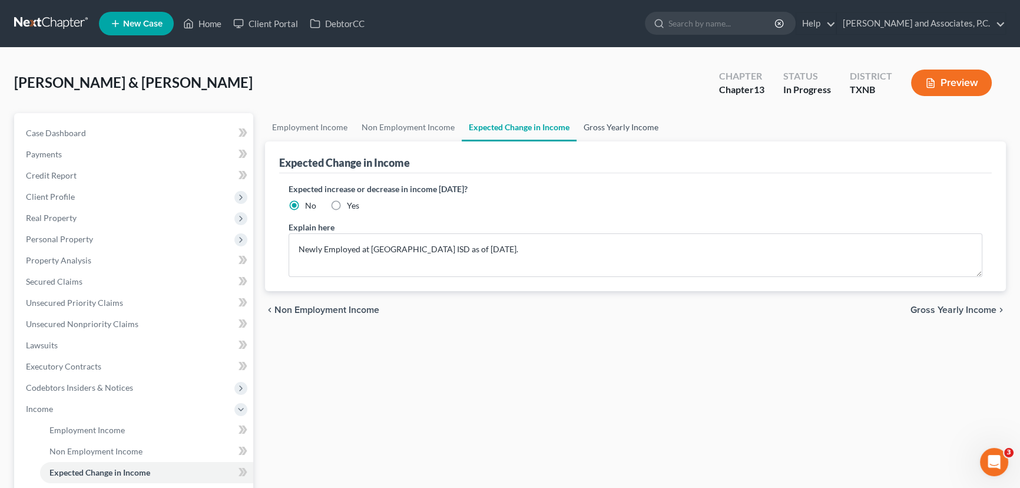
click at [591, 128] on link "Gross Yearly Income" at bounding box center [621, 127] width 89 height 28
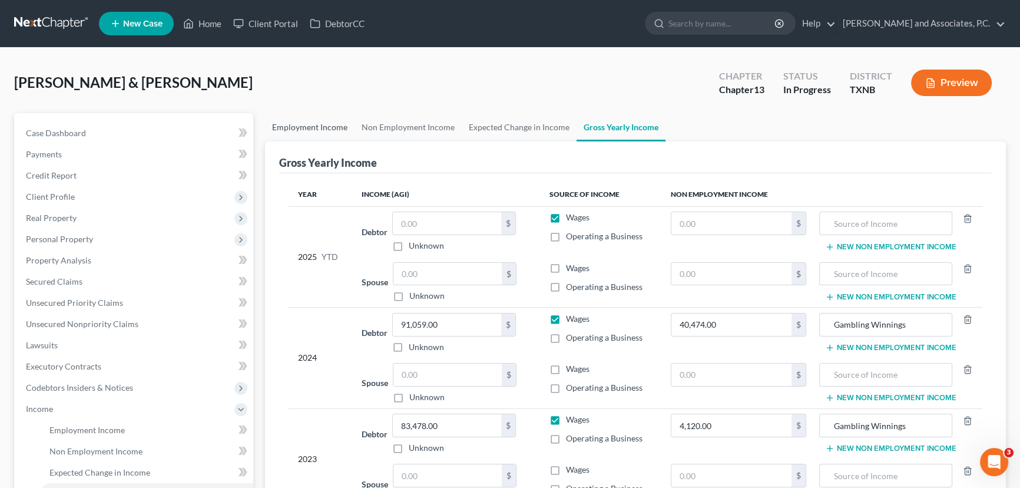
click at [299, 124] on link "Employment Income" at bounding box center [310, 127] width 90 height 28
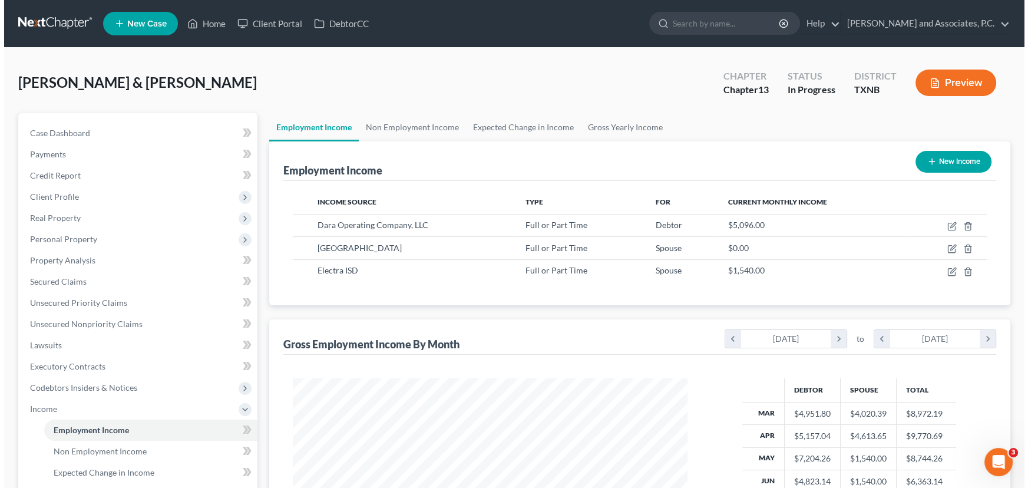
scroll to position [211, 418]
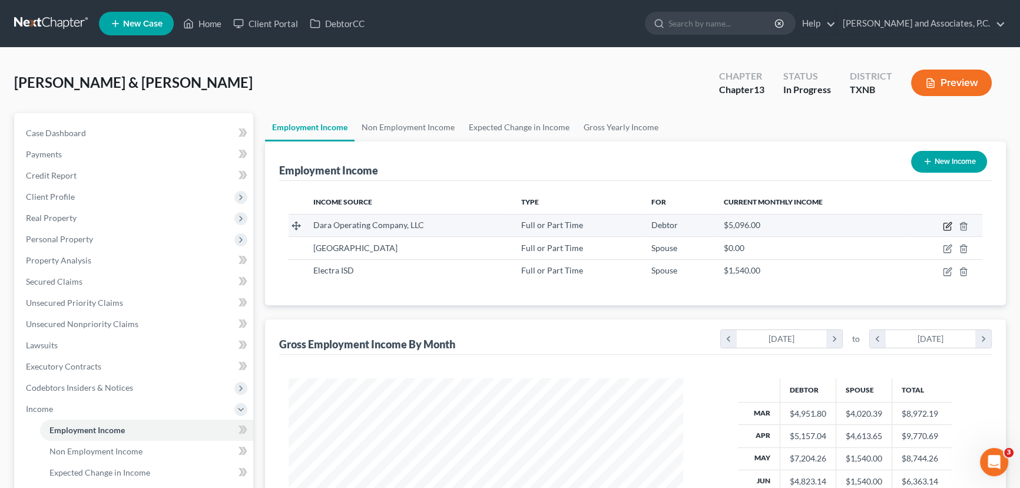
click at [944, 226] on icon "button" at bounding box center [947, 226] width 7 height 7
select select "0"
select select "18"
select select "2"
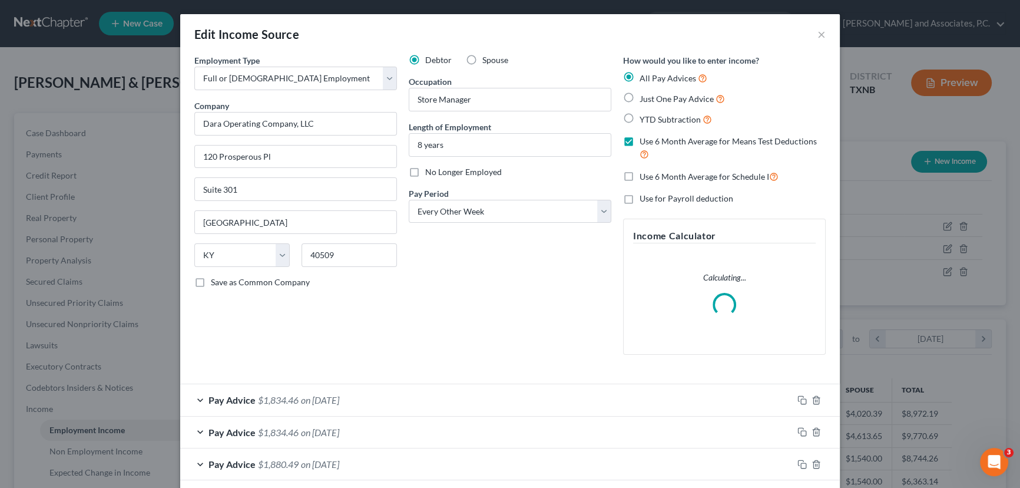
scroll to position [211, 422]
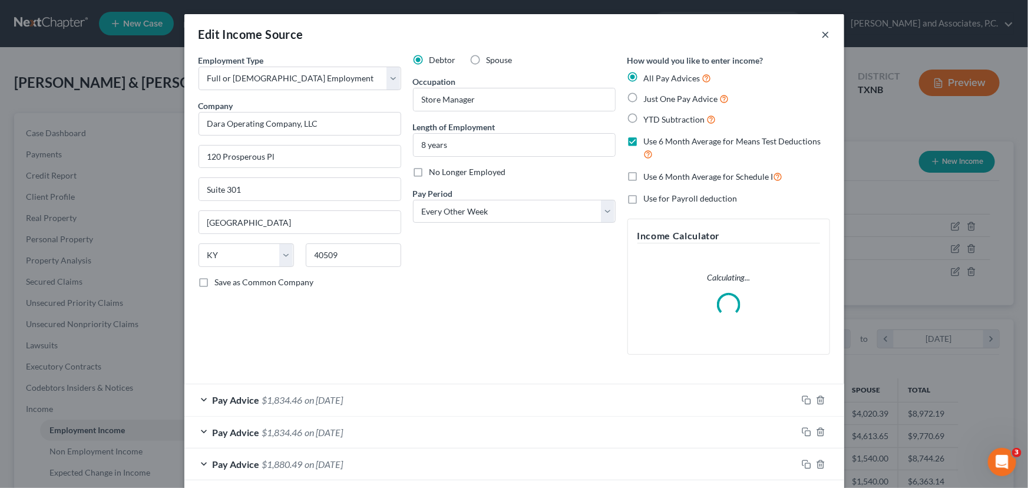
click at [824, 34] on button "×" at bounding box center [826, 34] width 8 height 14
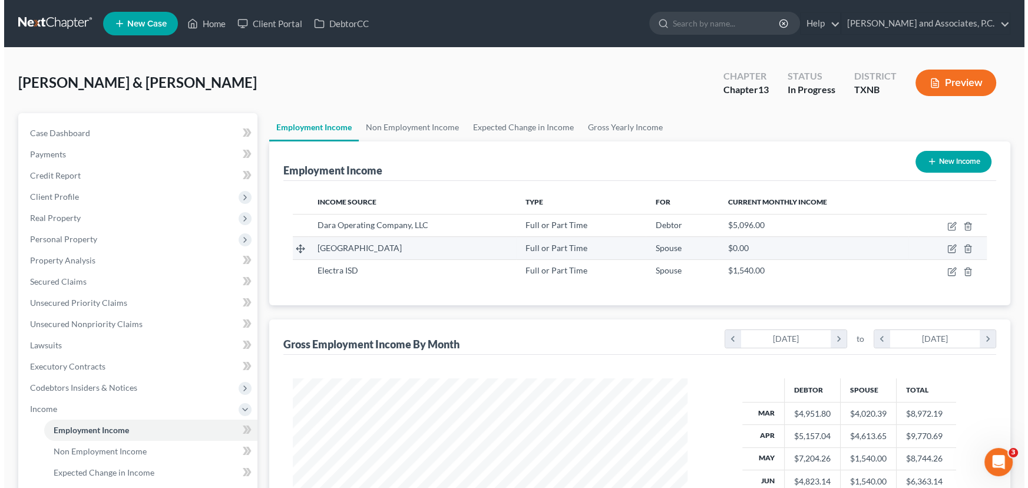
scroll to position [588859, 588651]
click at [945, 247] on icon "button" at bounding box center [947, 248] width 9 height 9
select select "0"
select select "45"
select select "2"
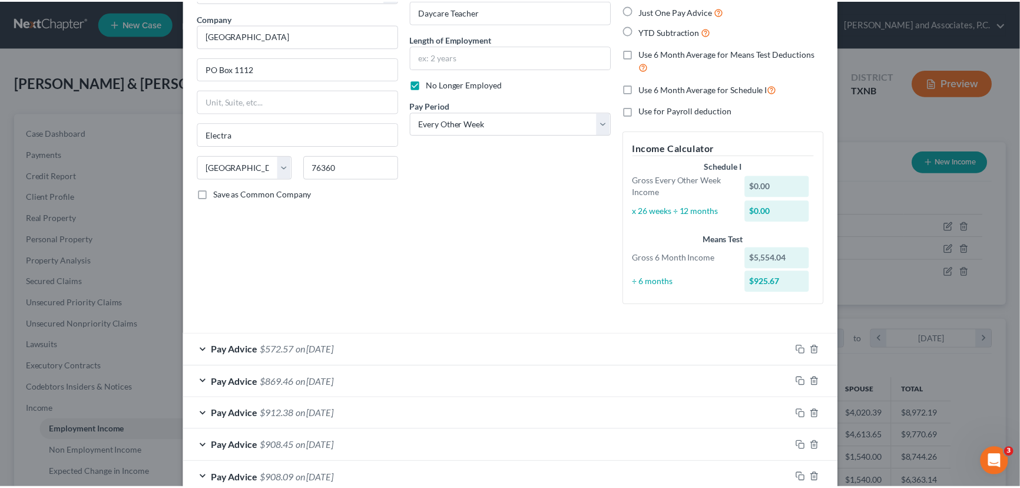
scroll to position [0, 0]
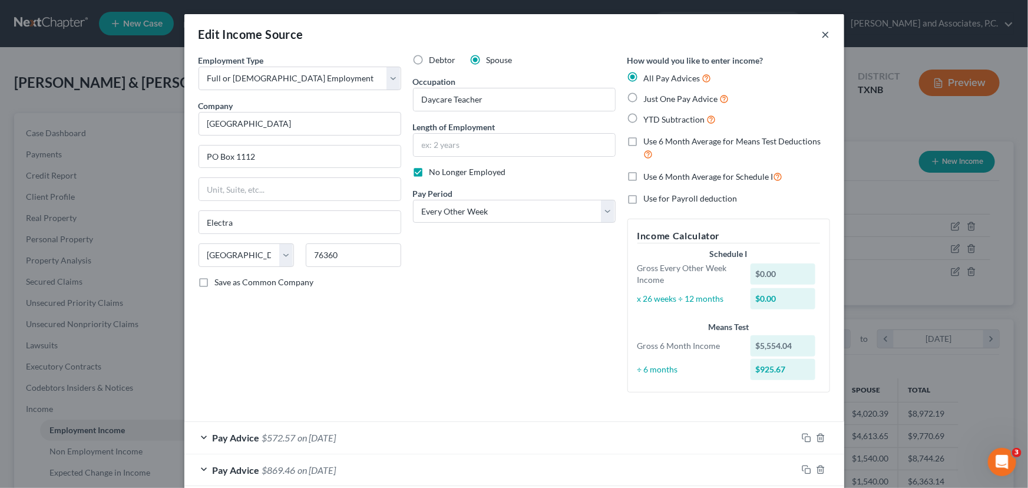
click at [825, 36] on button "×" at bounding box center [826, 34] width 8 height 14
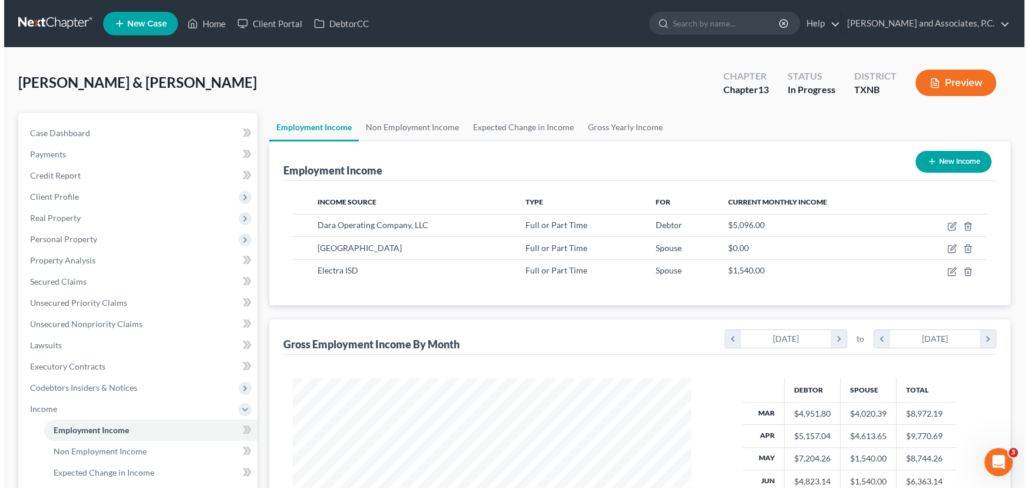
scroll to position [588859, 588651]
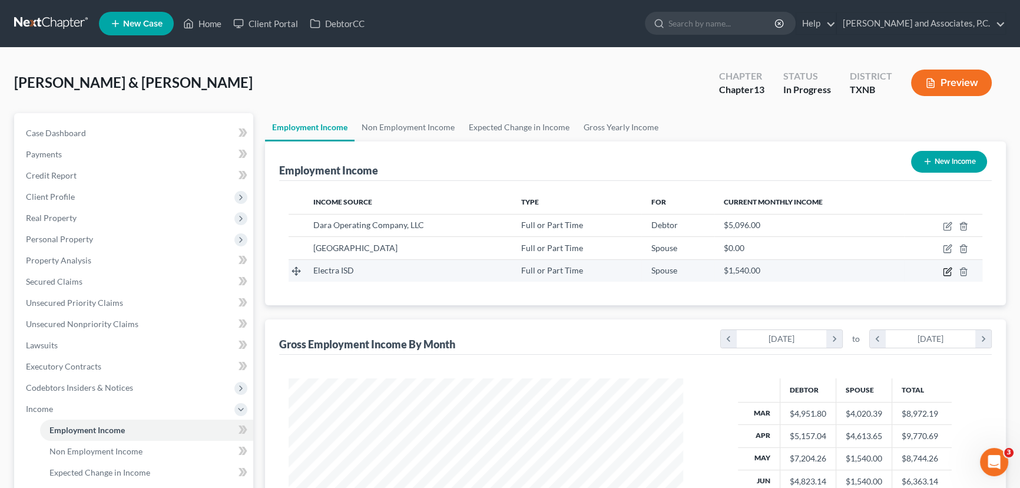
click at [947, 273] on icon "button" at bounding box center [947, 271] width 9 height 9
select select "0"
select select "45"
select select "0"
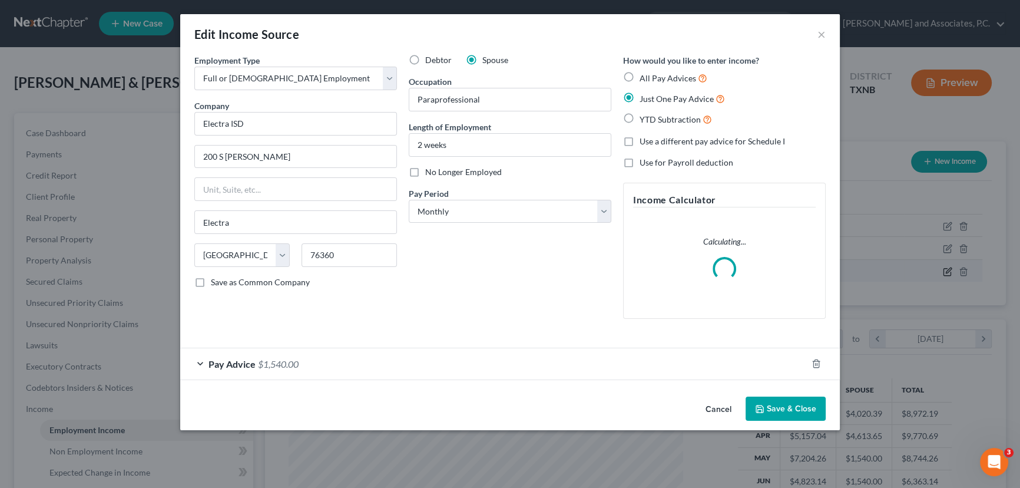
scroll to position [211, 422]
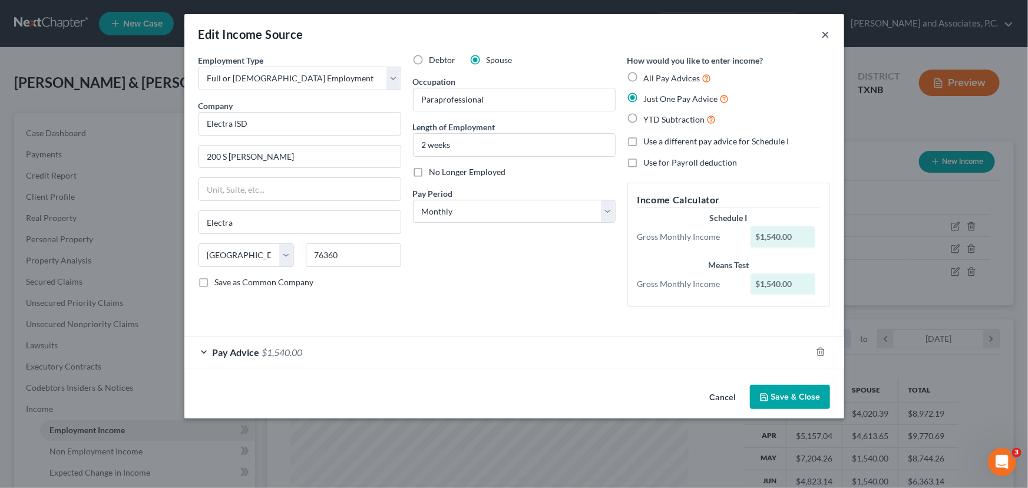
click at [829, 38] on button "×" at bounding box center [826, 34] width 8 height 14
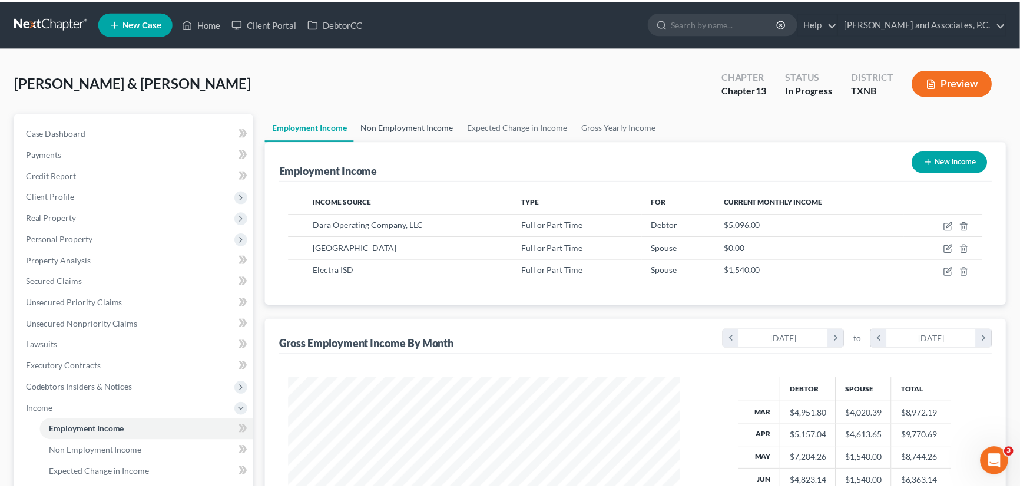
scroll to position [588859, 588651]
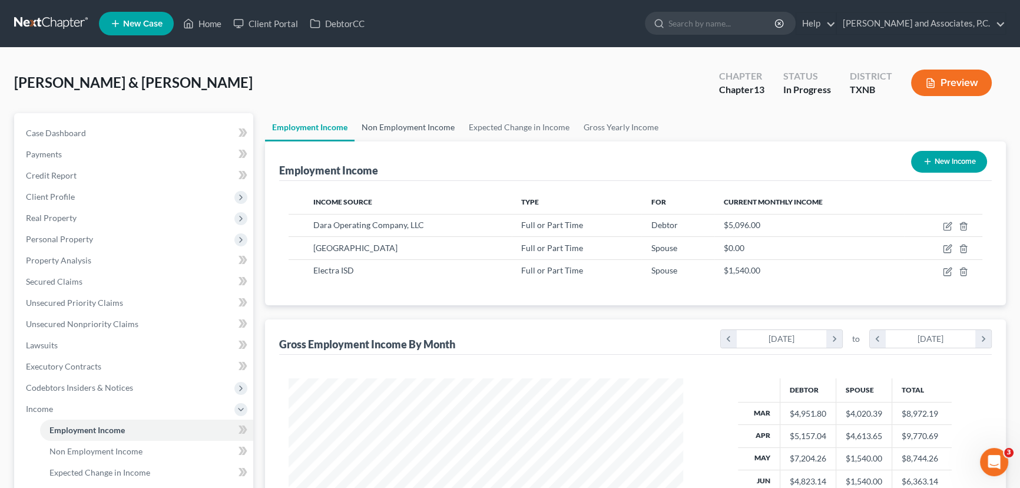
click at [373, 132] on link "Non Employment Income" at bounding box center [408, 127] width 107 height 28
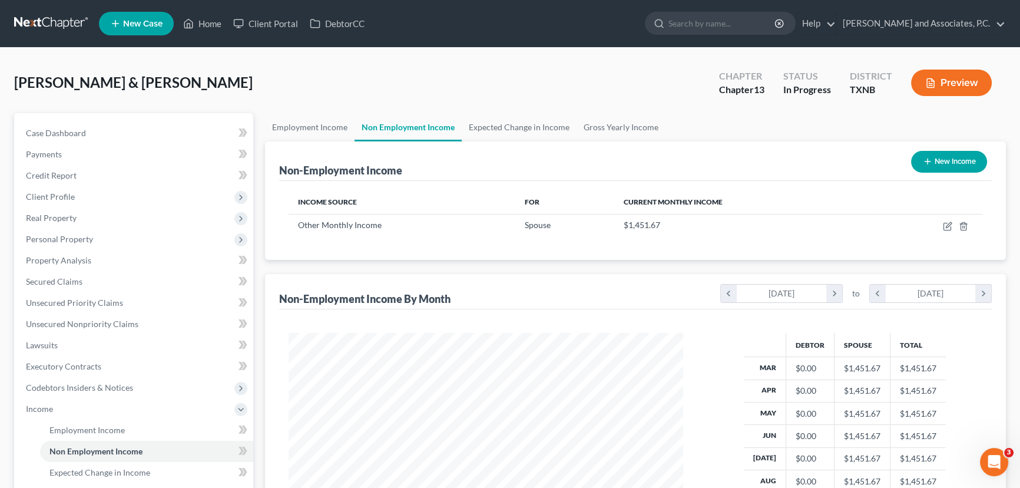
scroll to position [211, 418]
click at [524, 134] on link "Expected Change in Income" at bounding box center [519, 127] width 115 height 28
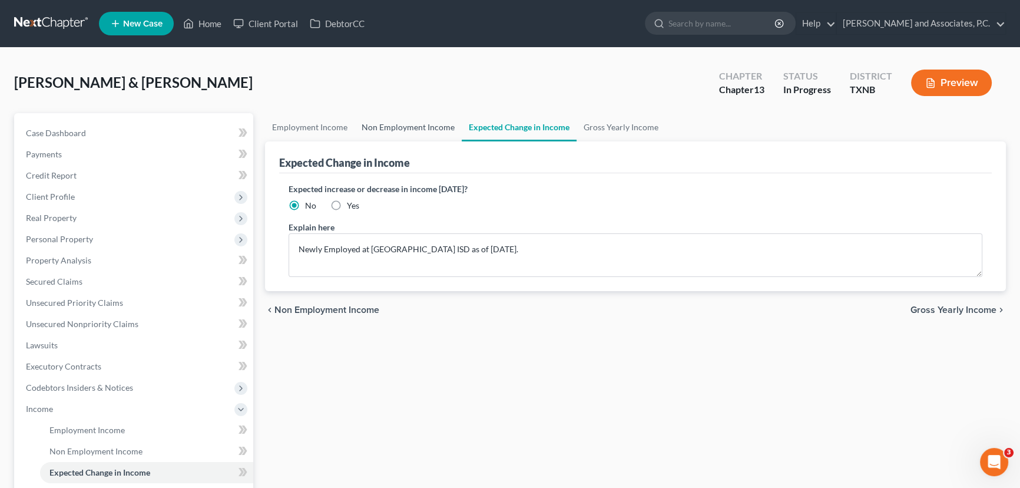
click at [421, 131] on link "Non Employment Income" at bounding box center [408, 127] width 107 height 28
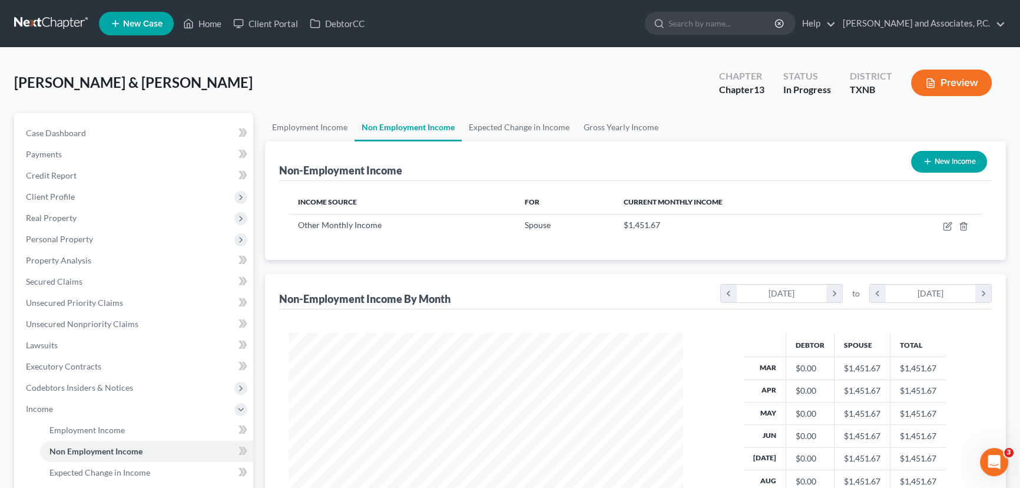
scroll to position [211, 418]
click at [610, 127] on link "Gross Yearly Income" at bounding box center [621, 127] width 89 height 28
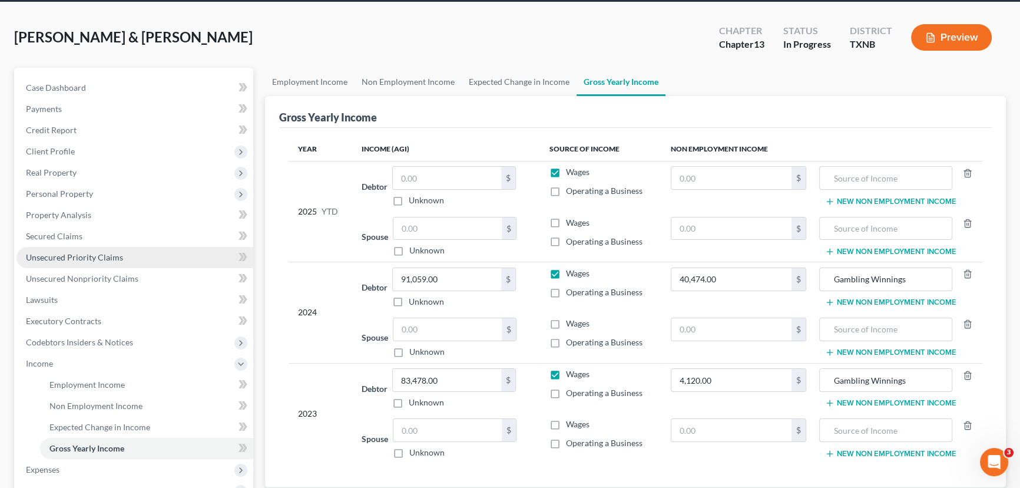
scroll to position [264, 0]
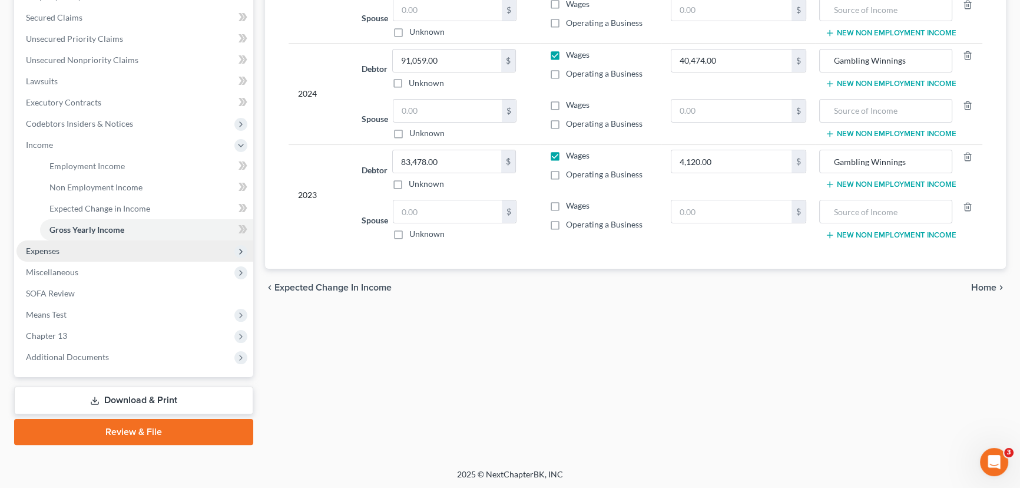
click at [82, 254] on span "Expenses" at bounding box center [134, 250] width 237 height 21
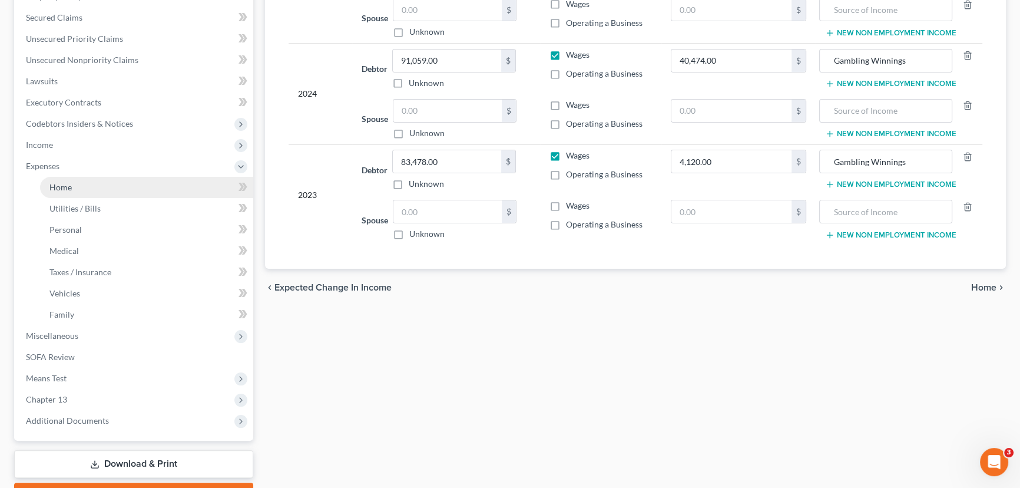
click at [81, 193] on link "Home" at bounding box center [146, 187] width 213 height 21
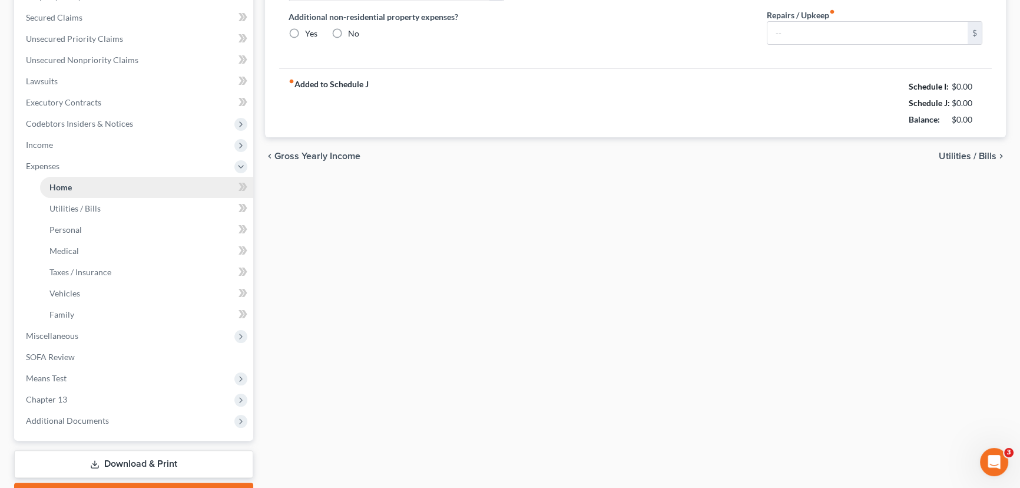
scroll to position [102, 0]
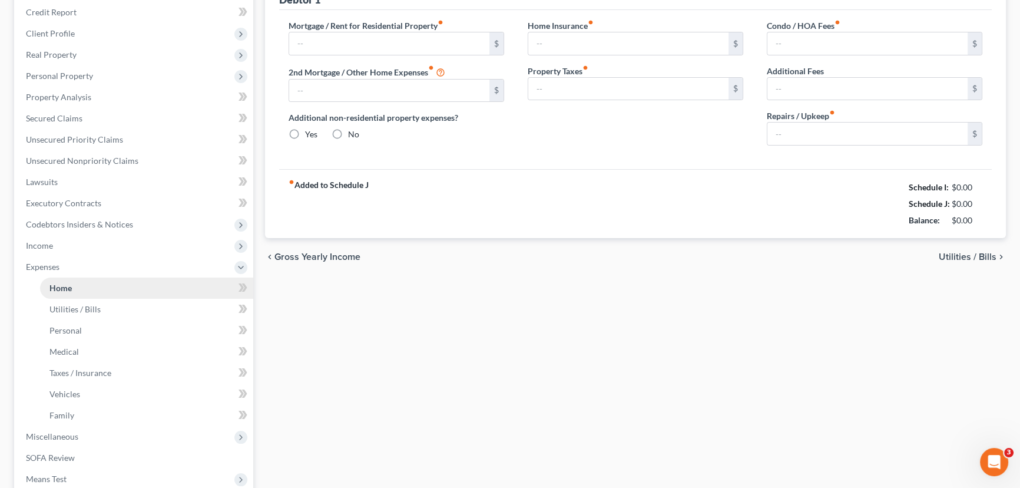
type input "796.00"
type input "0.00"
radio input "true"
type input "0.00"
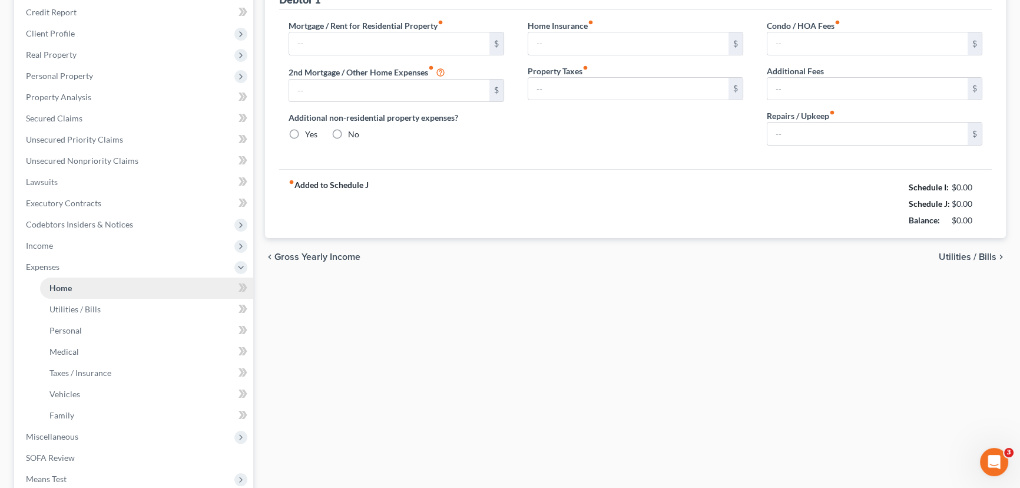
type input "0.00"
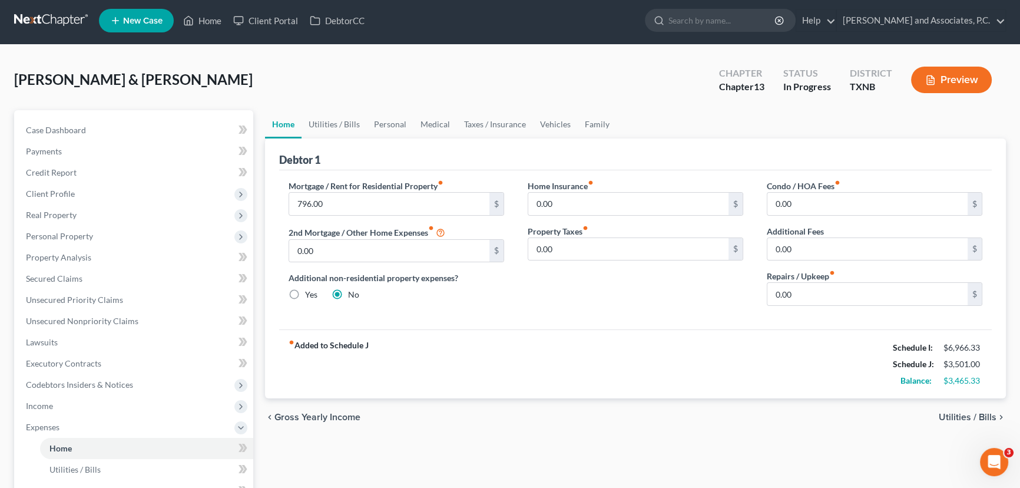
scroll to position [0, 0]
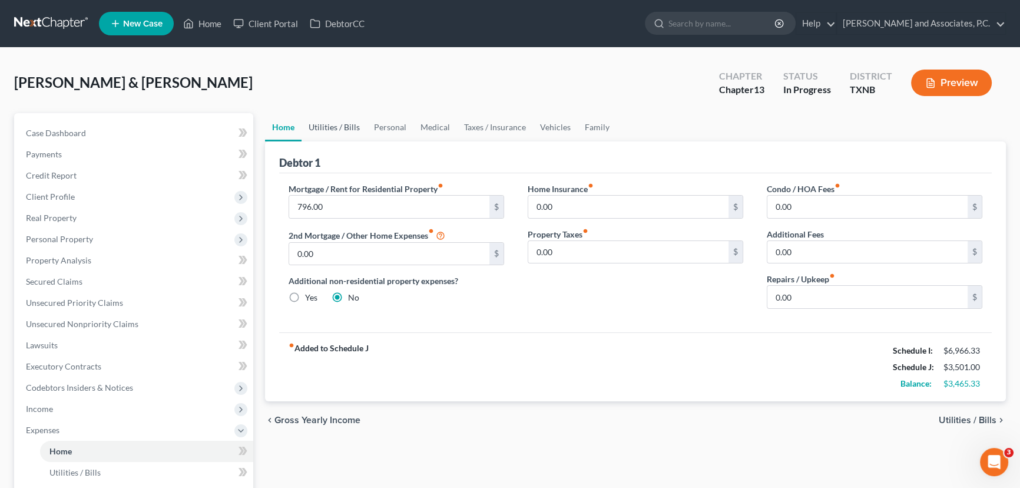
click at [336, 123] on link "Utilities / Bills" at bounding box center [334, 127] width 65 height 28
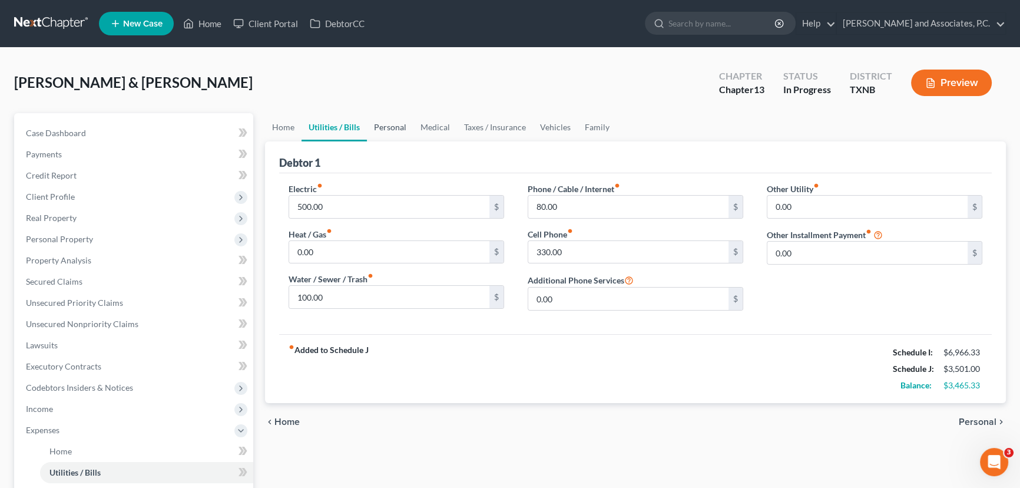
click at [392, 137] on link "Personal" at bounding box center [390, 127] width 47 height 28
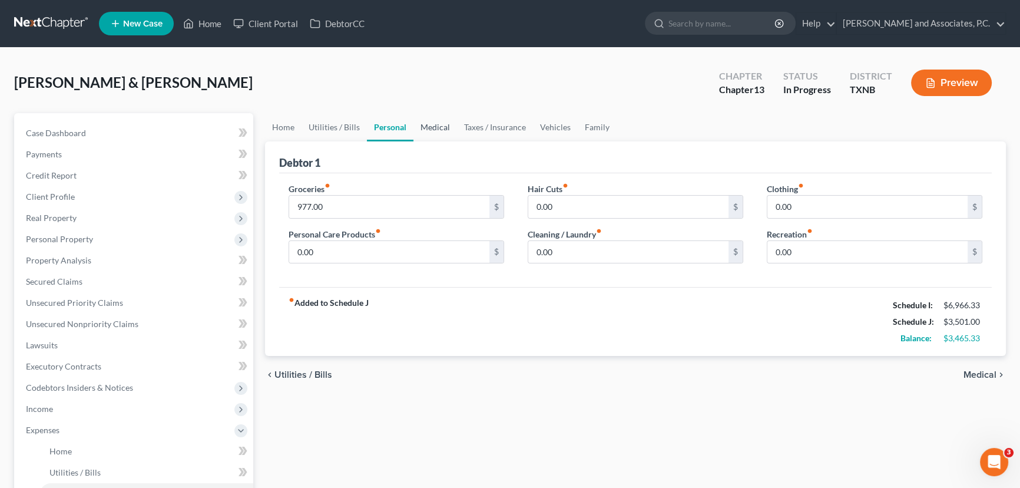
click at [422, 134] on link "Medical" at bounding box center [436, 127] width 44 height 28
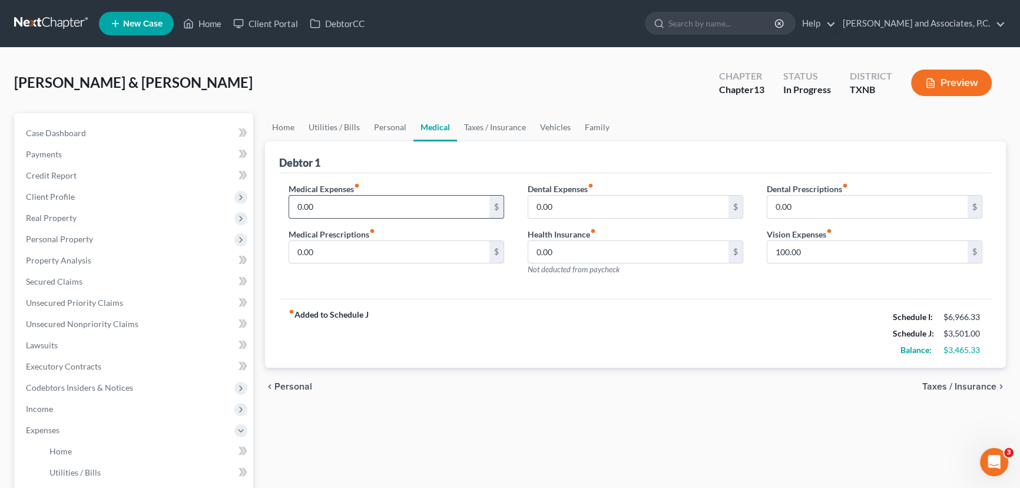
click at [313, 206] on input "0.00" at bounding box center [389, 207] width 200 height 22
type input "75.00"
drag, startPoint x: 386, startPoint y: 246, endPoint x: 481, endPoint y: 254, distance: 95.2
click at [386, 246] on input "0.00" at bounding box center [389, 252] width 200 height 22
click at [338, 247] on input "0.00" at bounding box center [389, 252] width 200 height 22
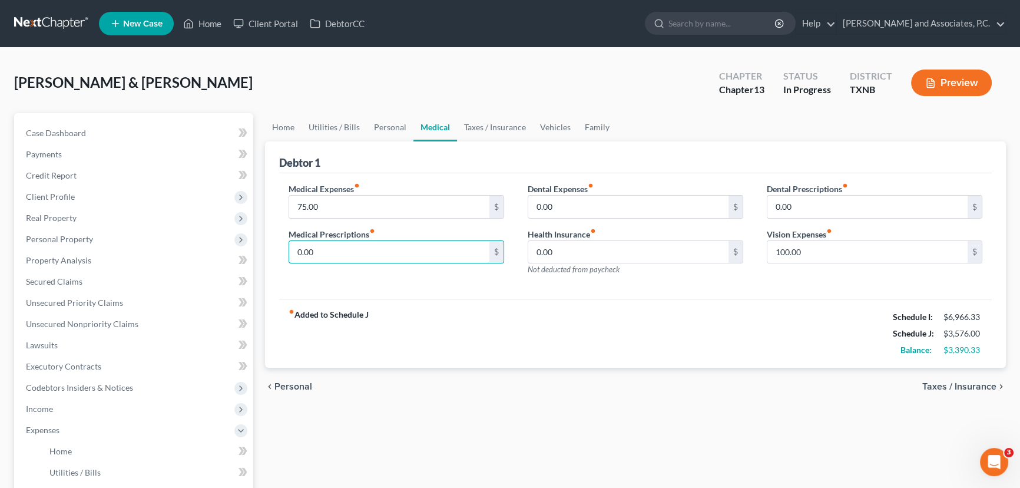
drag, startPoint x: 338, startPoint y: 247, endPoint x: 269, endPoint y: 236, distance: 69.9
click at [277, 240] on div "Medical Expenses fiber_manual_record 75.00 $ Medical Prescriptions fiber_manual…" at bounding box center [396, 234] width 239 height 102
type input "145.00"
click at [614, 204] on input "0.00" at bounding box center [628, 207] width 200 height 22
click at [593, 253] on input "0.00" at bounding box center [628, 252] width 200 height 22
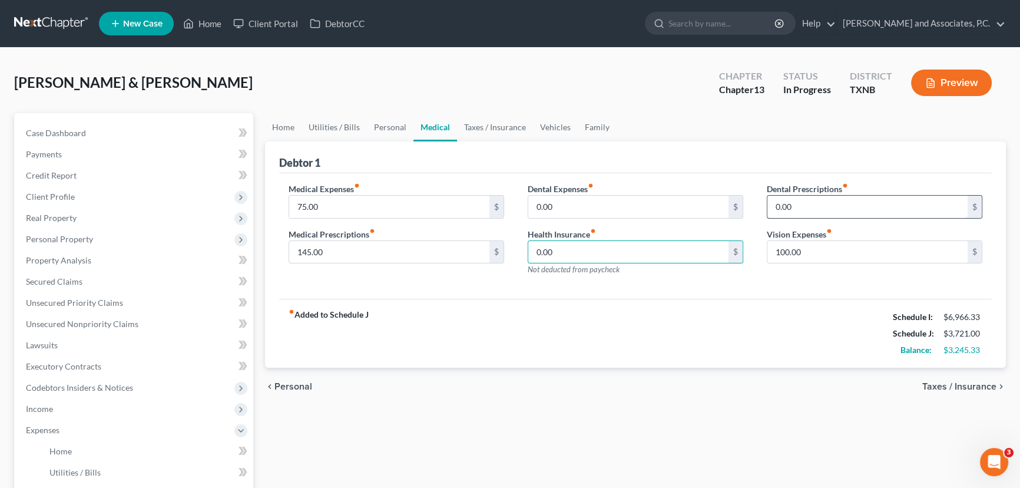
click at [849, 203] on input "0.00" at bounding box center [868, 207] width 200 height 22
click at [839, 247] on input "100.00" at bounding box center [868, 252] width 200 height 22
click at [501, 124] on link "Taxes / Insurance" at bounding box center [495, 127] width 76 height 28
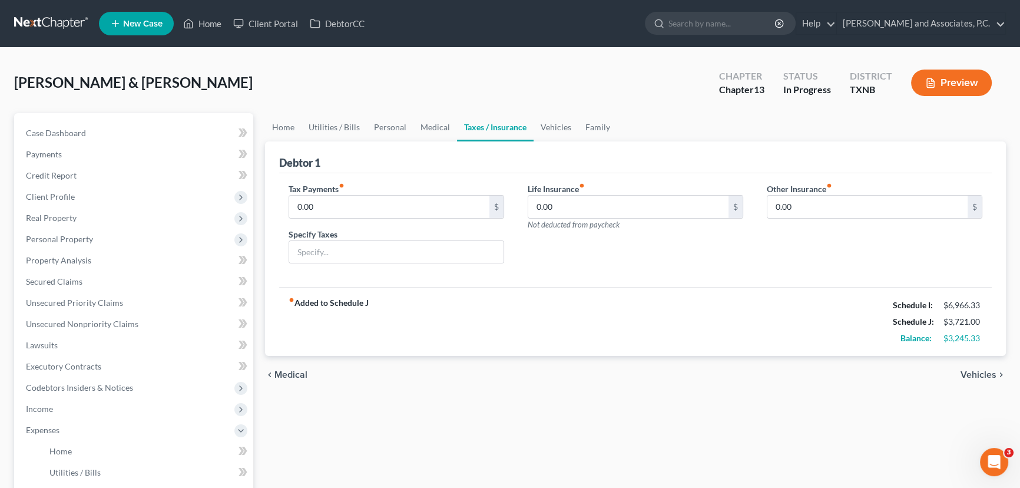
click at [586, 298] on div "fiber_manual_record Added to Schedule J Schedule I: $6,966.33 Schedule J: $3,72…" at bounding box center [635, 321] width 713 height 69
click at [550, 134] on link "Vehicles" at bounding box center [556, 127] width 45 height 28
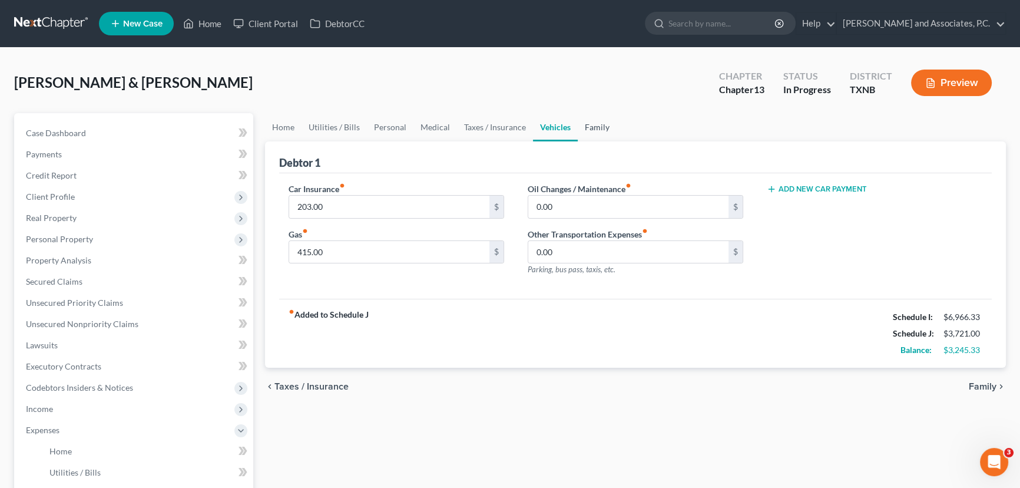
click at [601, 127] on link "Family" at bounding box center [597, 127] width 39 height 28
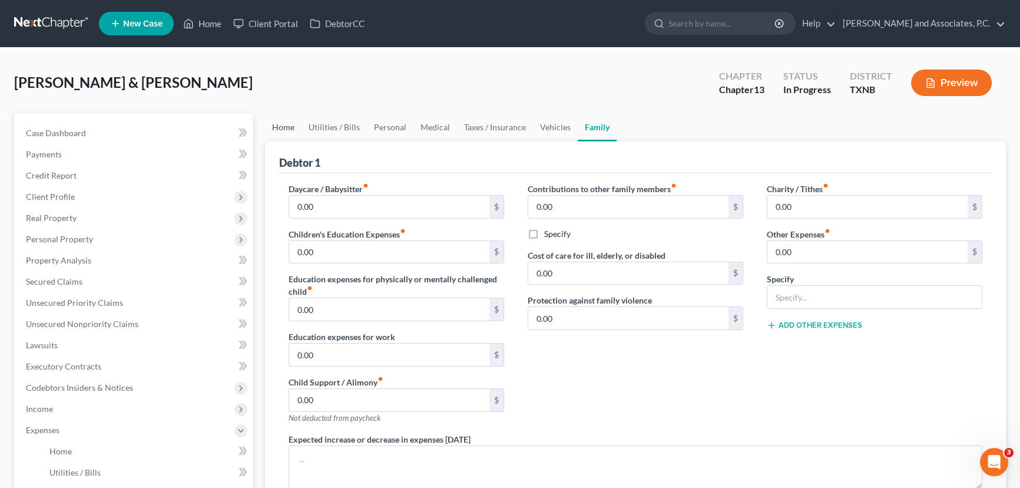
click at [282, 124] on link "Home" at bounding box center [283, 127] width 37 height 28
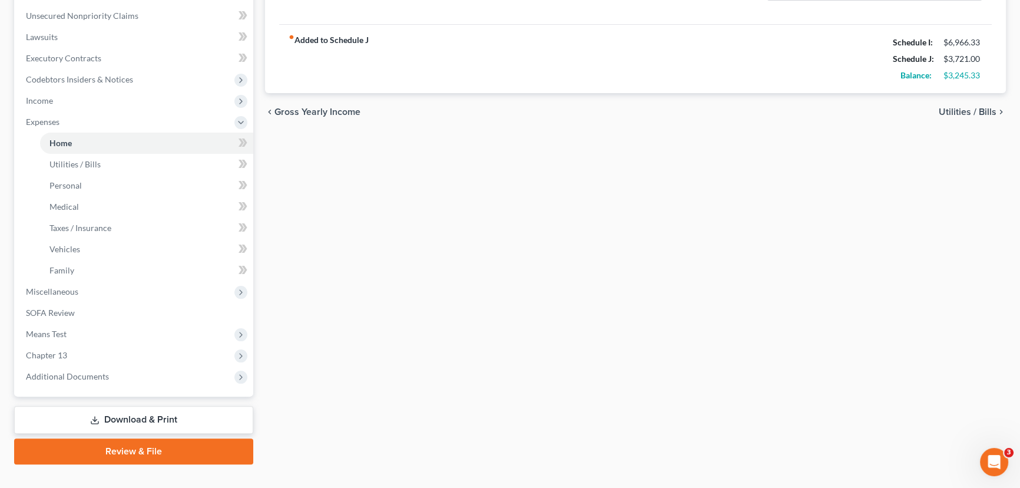
scroll to position [328, 0]
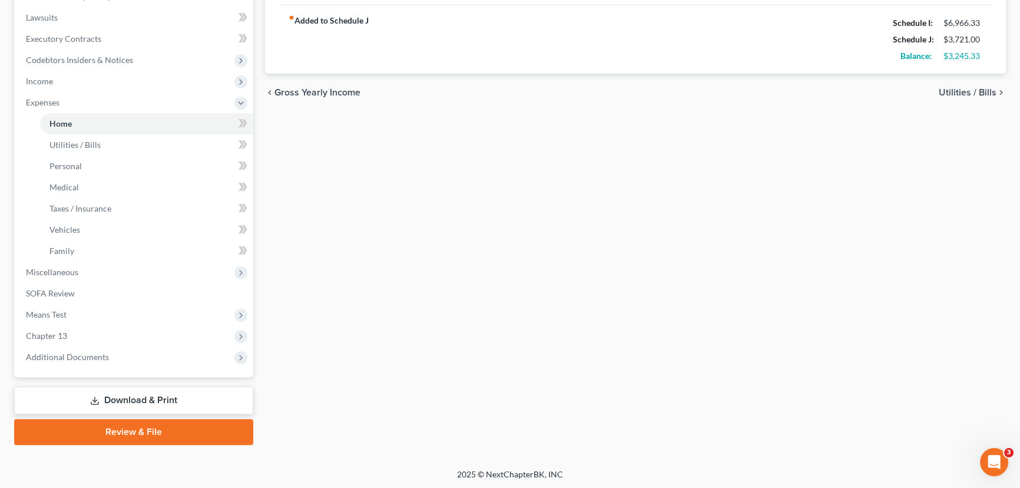
drag, startPoint x: 47, startPoint y: 271, endPoint x: 275, endPoint y: 271, distance: 228.0
click at [47, 271] on span "Miscellaneous" at bounding box center [52, 272] width 52 height 10
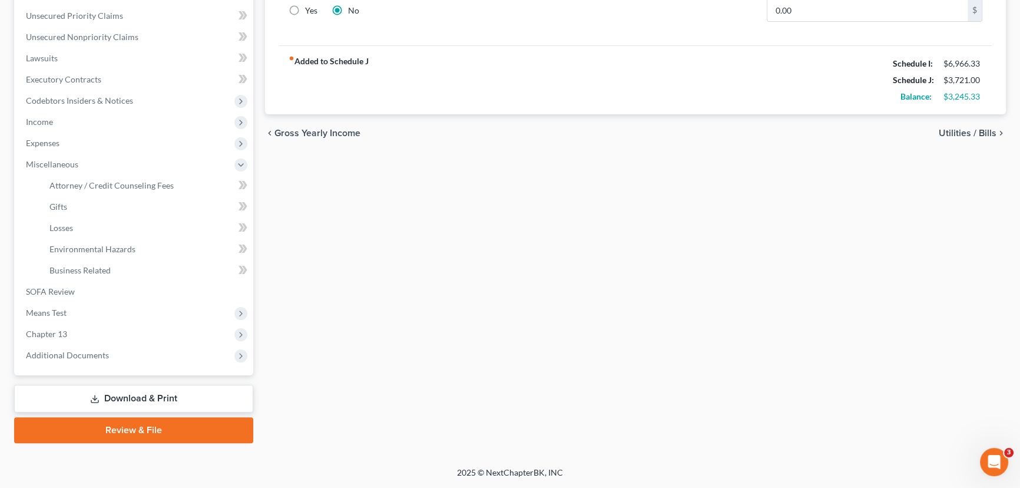
scroll to position [285, 0]
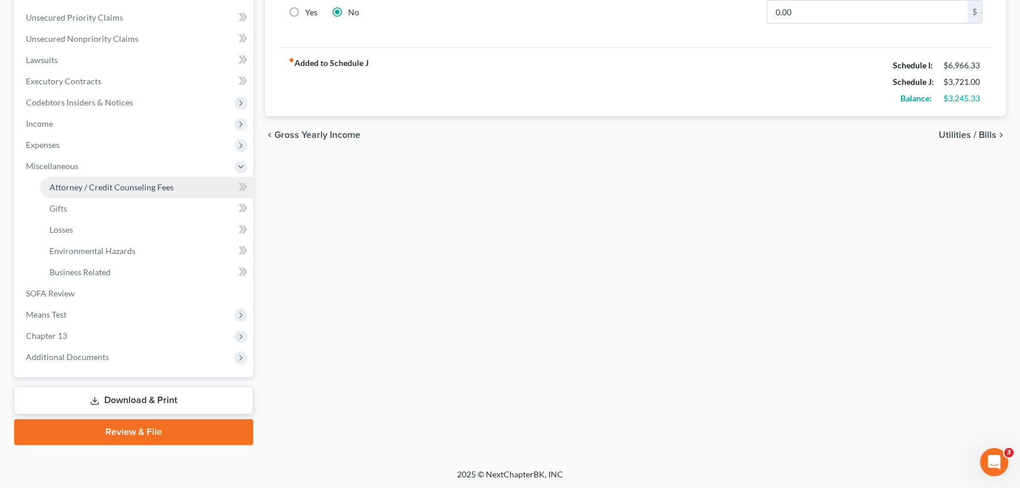
click at [171, 189] on span "Attorney / Credit Counseling Fees" at bounding box center [111, 187] width 124 height 10
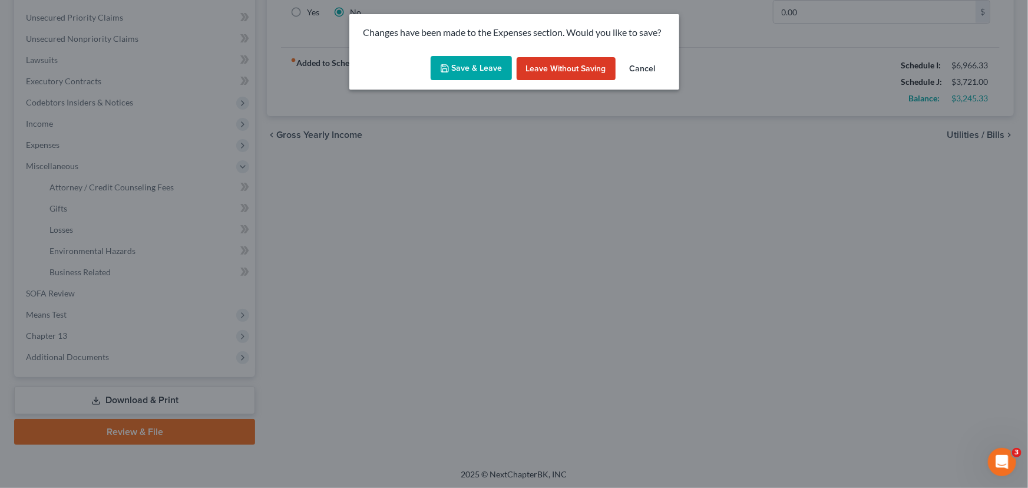
click at [461, 68] on button "Save & Leave" at bounding box center [471, 68] width 81 height 25
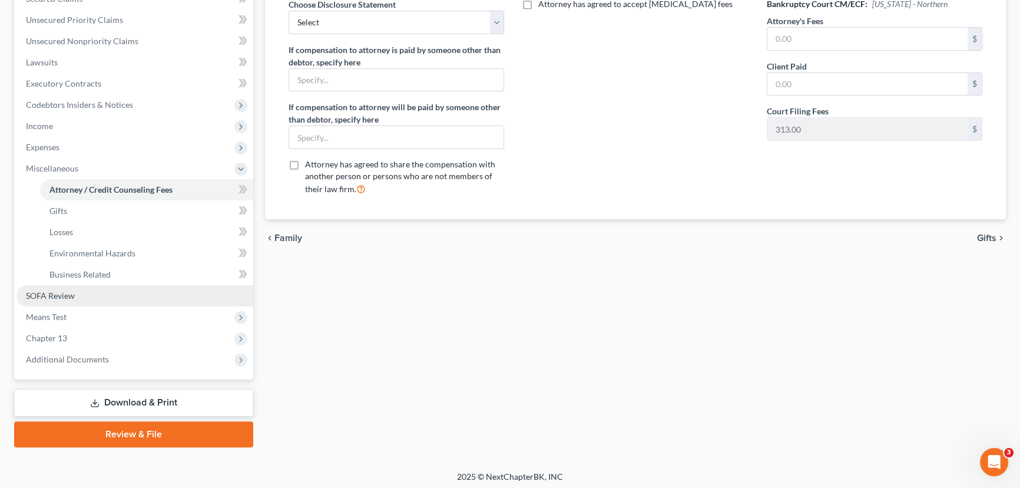
scroll to position [285, 0]
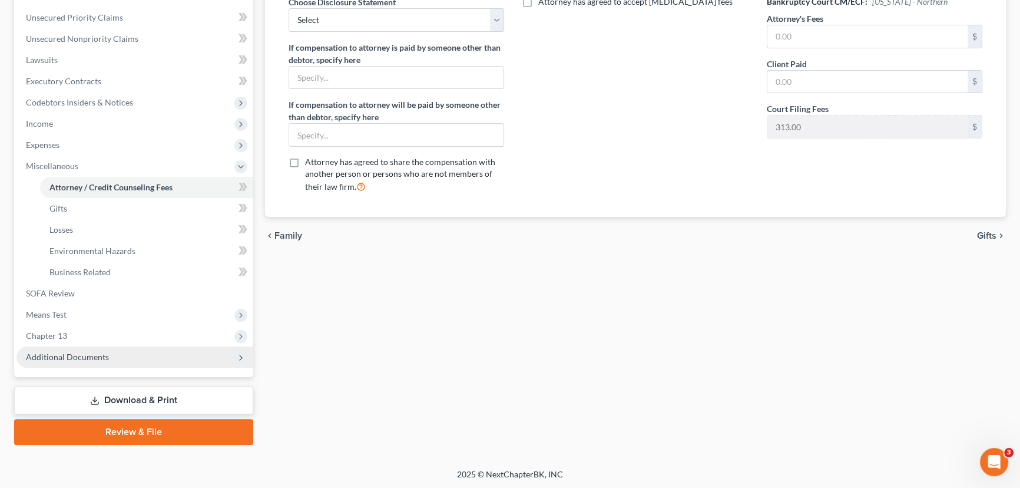
click at [66, 352] on span "Additional Documents" at bounding box center [67, 357] width 83 height 10
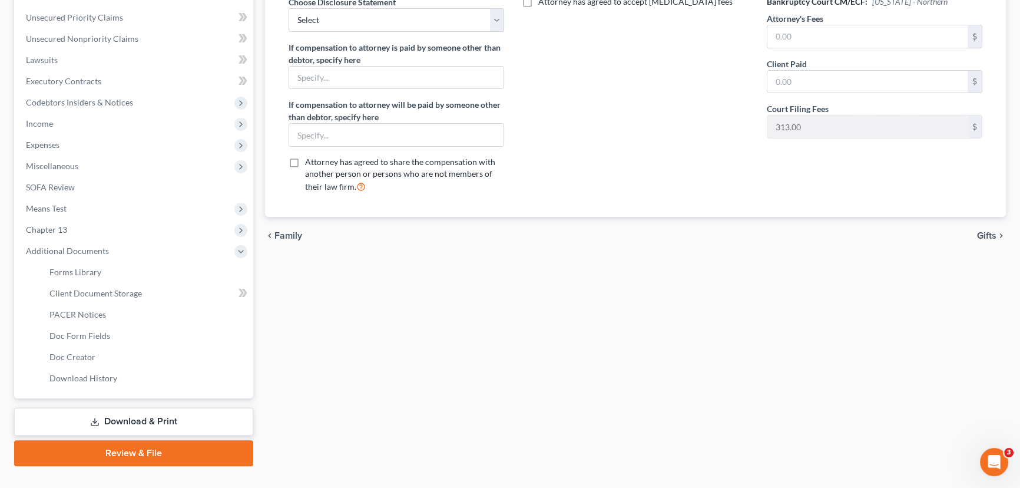
click at [159, 418] on link "Download & Print" at bounding box center [133, 422] width 239 height 28
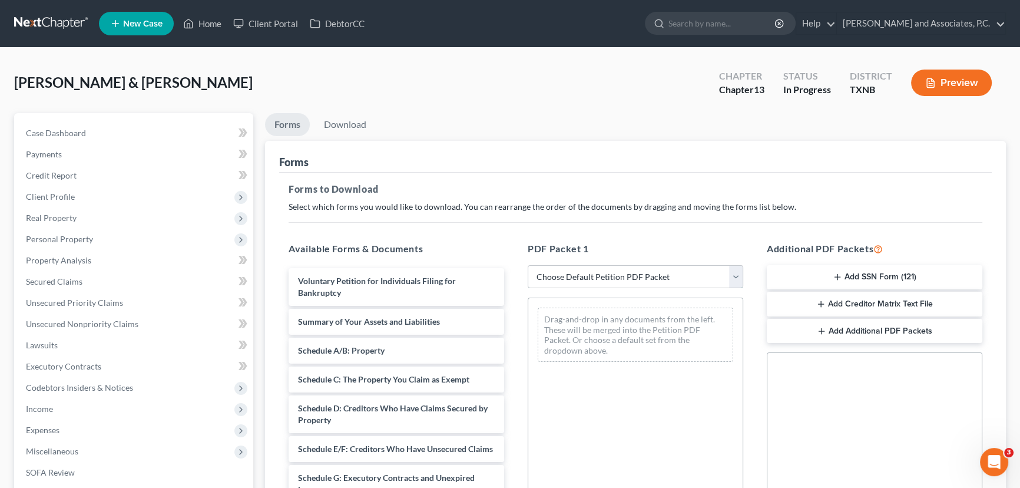
click at [633, 273] on select "Choose Default Petition PDF Packet Complete Bankruptcy Petition (all forms and …" at bounding box center [636, 277] width 216 height 24
select select "3"
click at [528, 265] on select "Choose Default Petition PDF Packet Complete Bankruptcy Petition (all forms and …" at bounding box center [636, 277] width 216 height 24
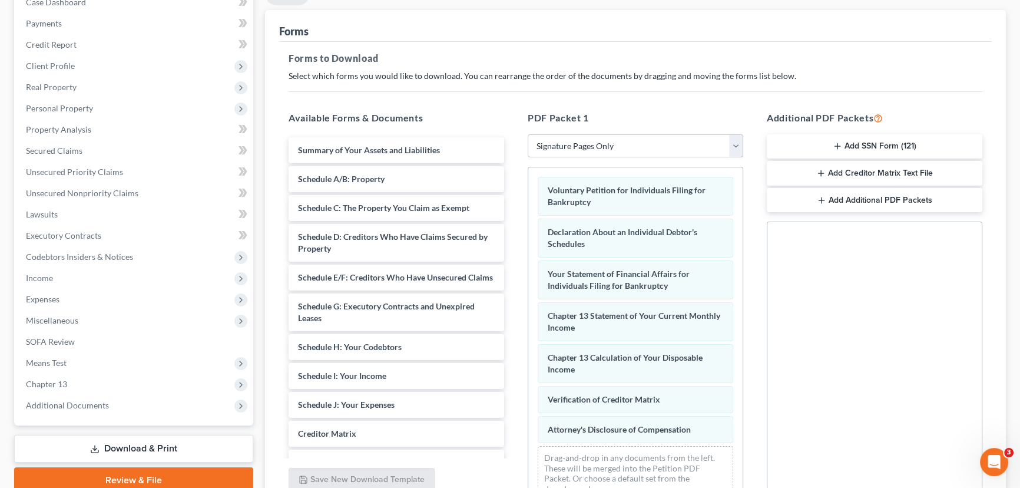
scroll to position [160, 0]
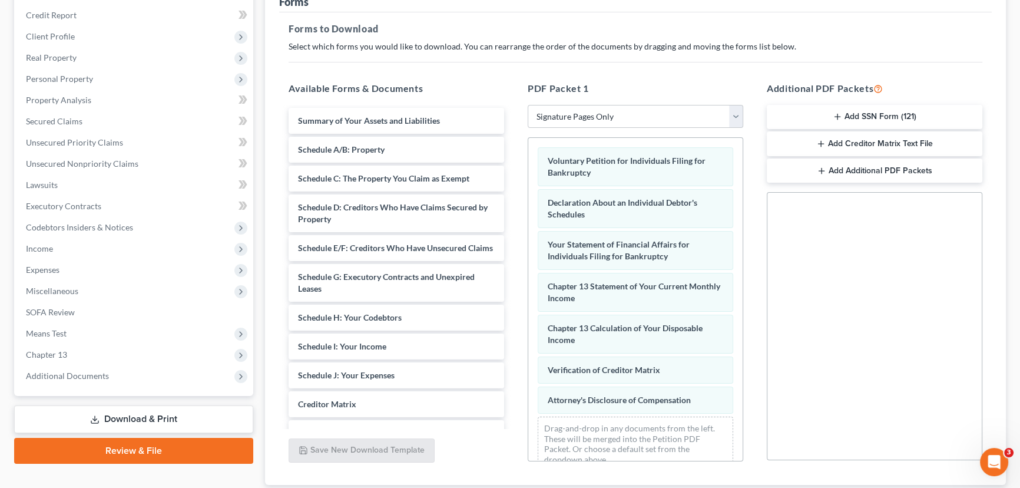
click at [858, 115] on button "Add SSN Form (121)" at bounding box center [875, 117] width 216 height 25
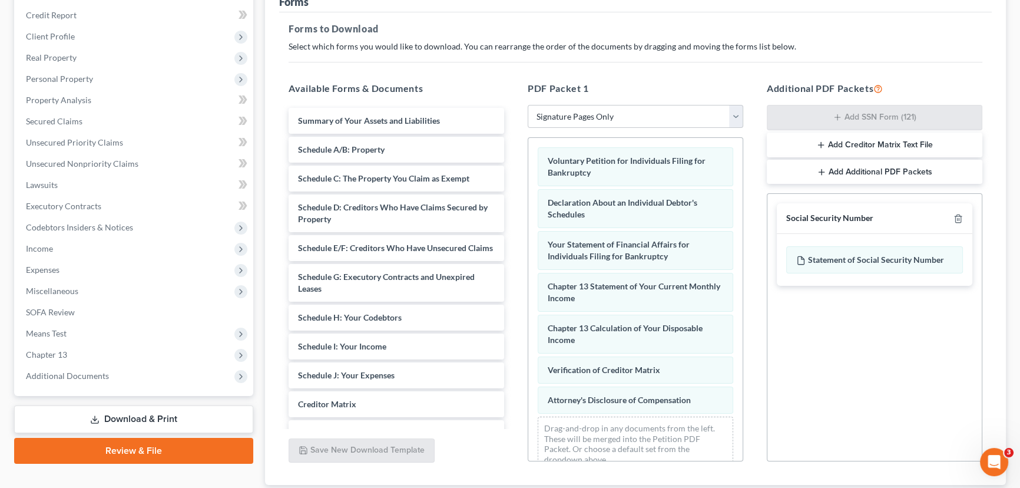
click at [869, 144] on button "Add Creditor Matrix Text File" at bounding box center [875, 145] width 216 height 25
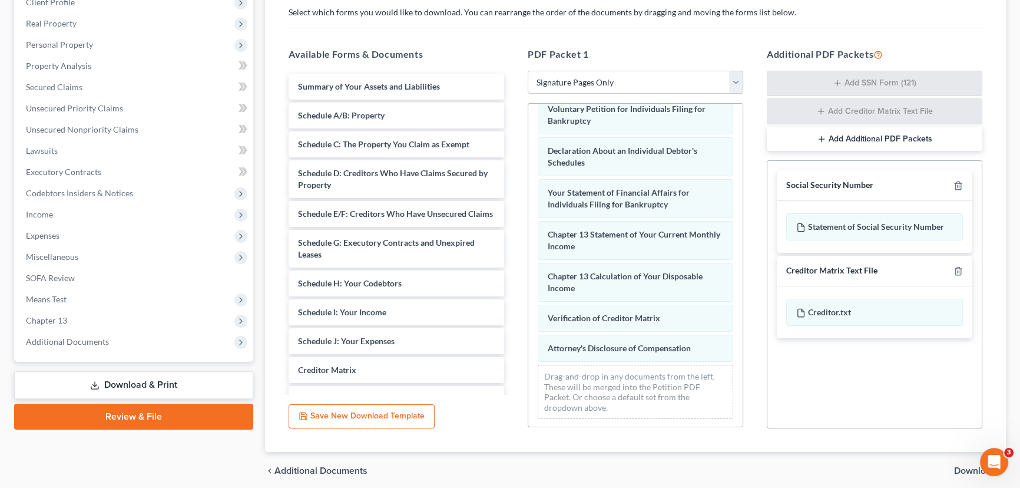
scroll to position [240, 0]
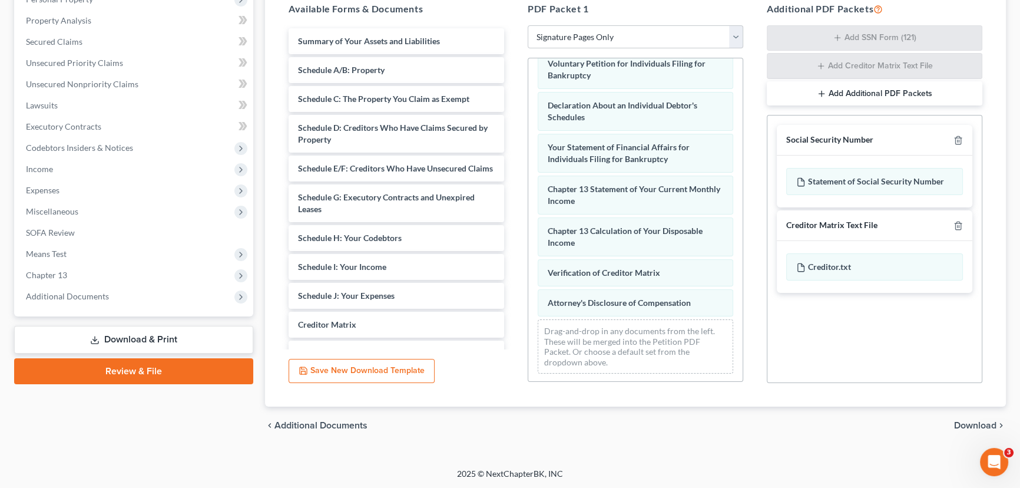
click at [965, 425] on span "Download" at bounding box center [975, 425] width 42 height 9
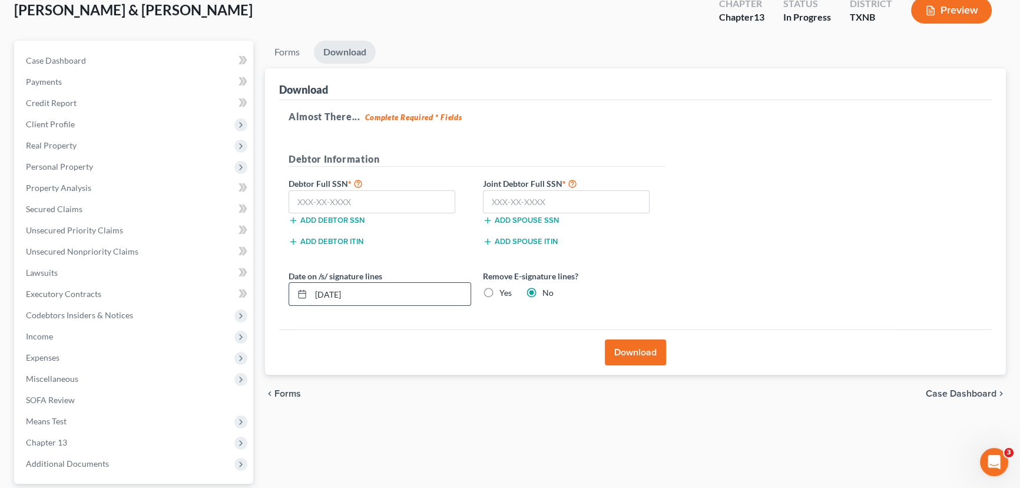
scroll to position [72, 0]
click at [333, 192] on input "text" at bounding box center [372, 203] width 167 height 24
click at [296, 198] on input "text" at bounding box center [372, 203] width 167 height 24
type input "452-95-2250"
click at [577, 205] on input "text" at bounding box center [566, 203] width 167 height 24
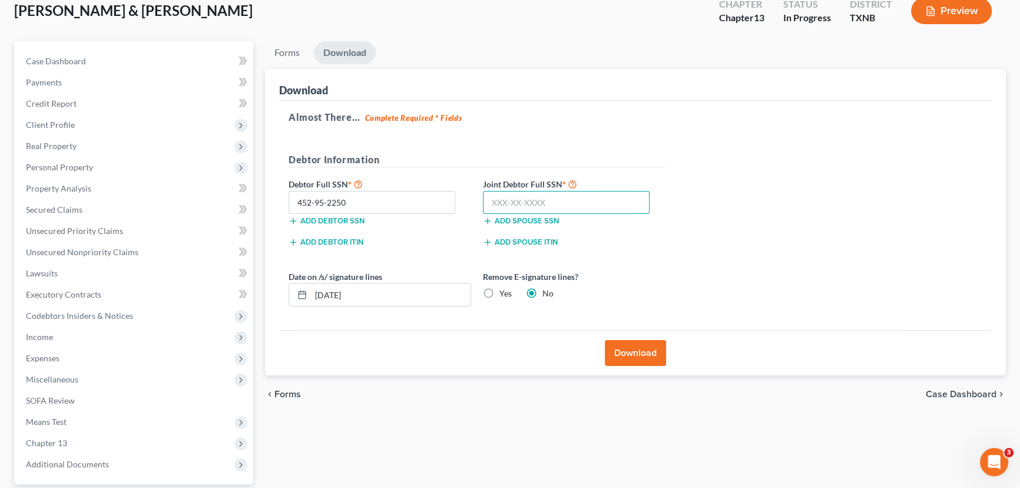
click at [522, 197] on input "text" at bounding box center [566, 203] width 167 height 24
type input "629-48-2130"
click at [500, 292] on label "Yes" at bounding box center [506, 293] width 12 height 12
click at [504, 292] on input "Yes" at bounding box center [508, 291] width 8 height 8
radio input "true"
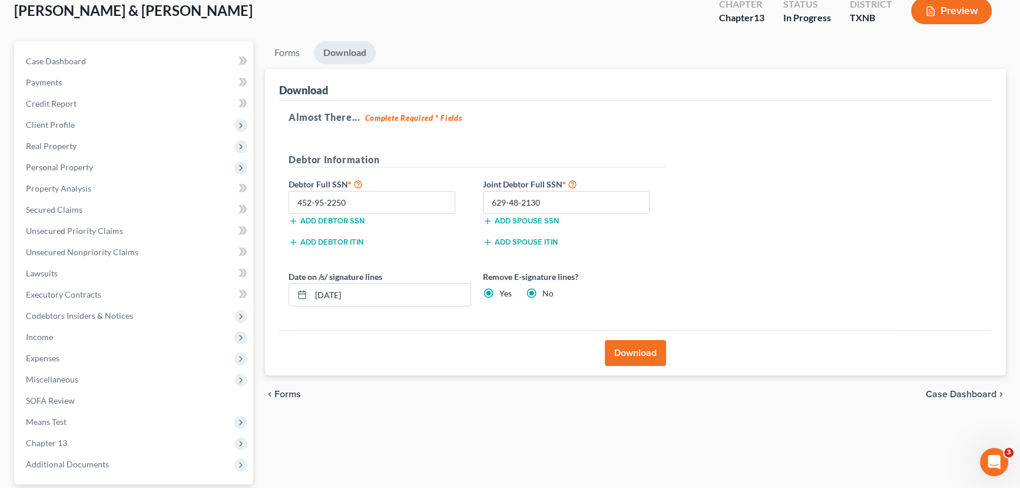
radio input "false"
click at [742, 243] on div "Almost There... Complete Required * Fields Debtor Information Debtor Full SSN *…" at bounding box center [635, 216] width 713 height 230
click at [785, 240] on div "Almost There... Complete Required * Fields Debtor Information Debtor Full SSN *…" at bounding box center [635, 216] width 713 height 230
click at [804, 154] on div "Almost There... Complete Required * Fields Debtor Information Debtor Full SSN *…" at bounding box center [635, 216] width 713 height 230
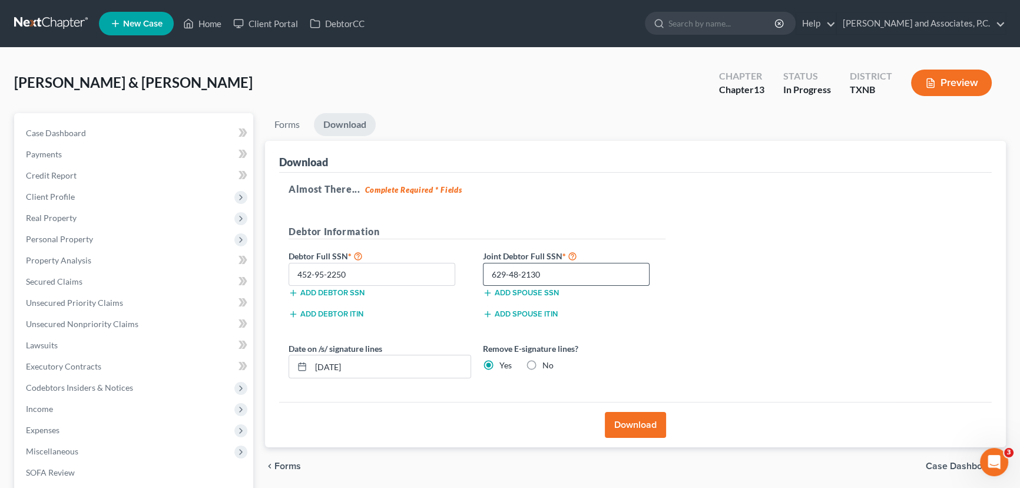
scroll to position [53, 0]
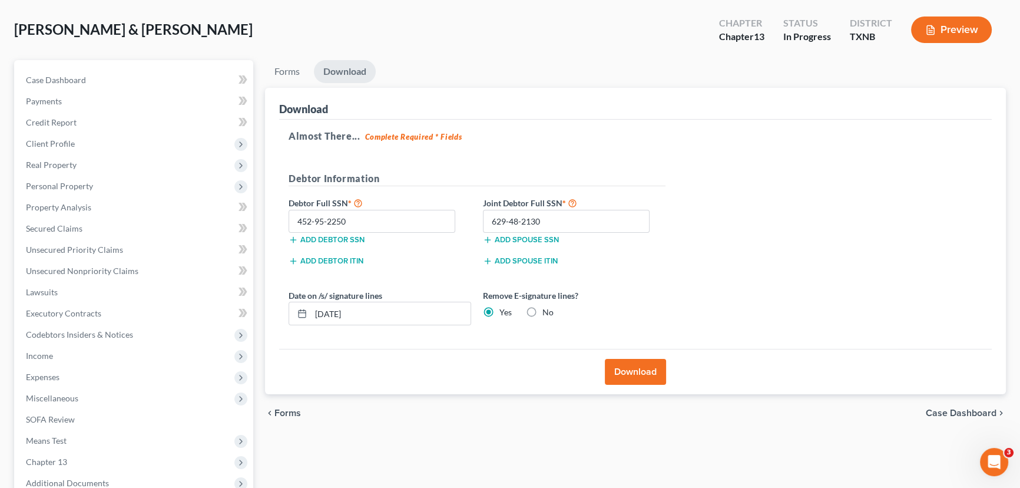
click at [644, 372] on button "Download" at bounding box center [635, 372] width 61 height 26
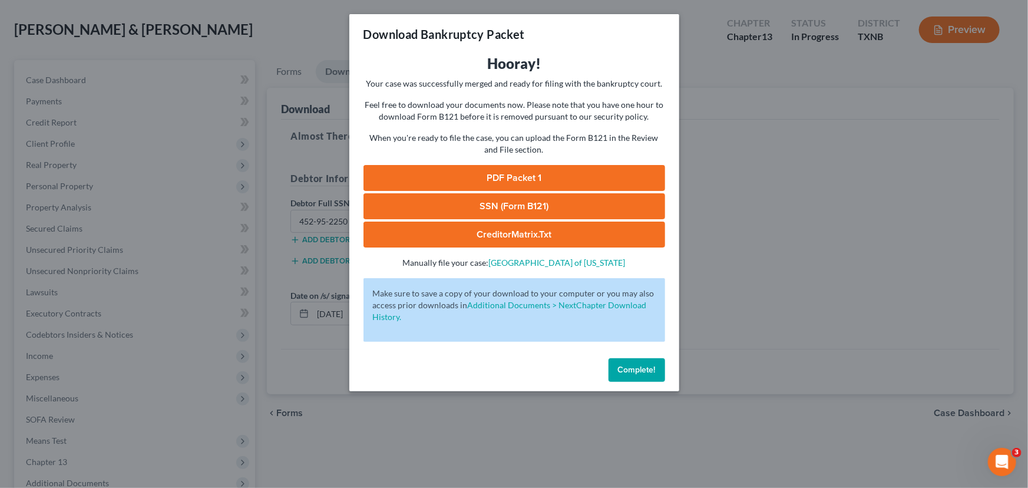
click at [586, 178] on link "PDF Packet 1" at bounding box center [514, 178] width 302 height 26
drag, startPoint x: 508, startPoint y: 209, endPoint x: 510, endPoint y: 216, distance: 7.5
click at [508, 209] on link "SSN (Form B121)" at bounding box center [514, 206] width 302 height 26
click at [529, 232] on link "CreditorMatrix.txt" at bounding box center [514, 234] width 302 height 26
click at [649, 367] on span "Complete!" at bounding box center [637, 370] width 38 height 10
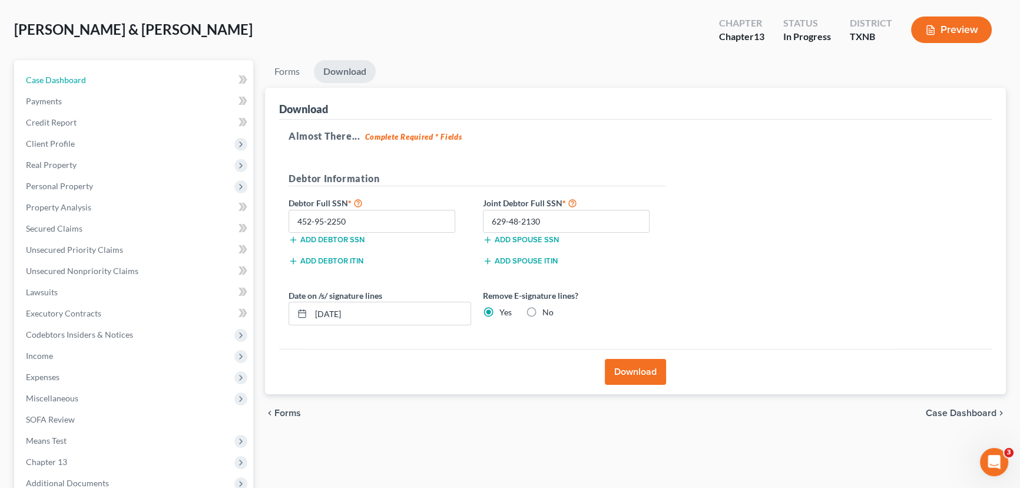
click at [135, 75] on link "Case Dashboard" at bounding box center [134, 80] width 237 height 21
select select "6"
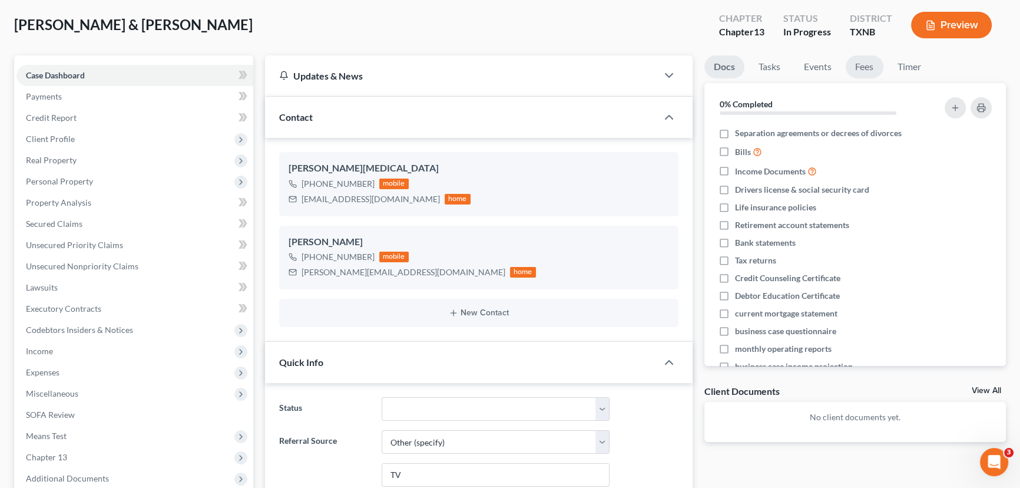
scroll to position [53, 0]
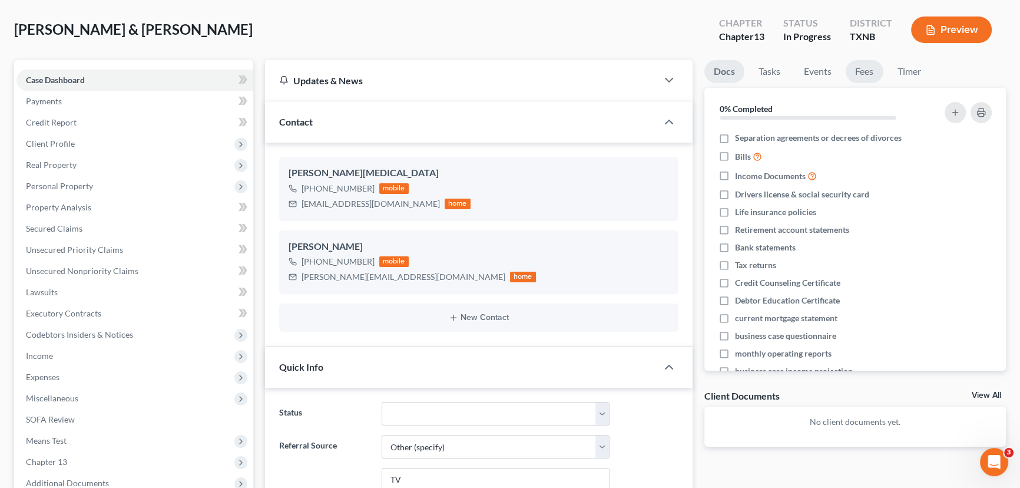
click at [861, 74] on link "Fees" at bounding box center [865, 71] width 38 height 23
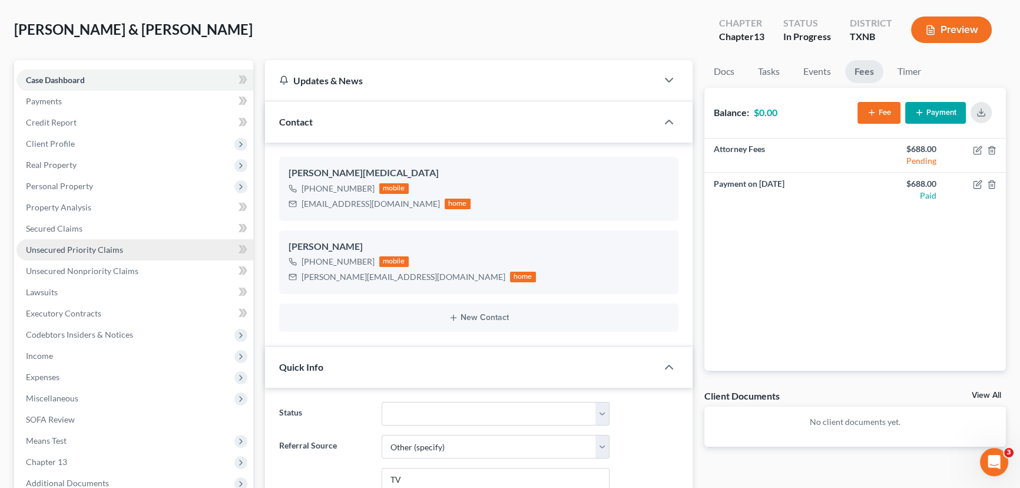
scroll to position [107, 0]
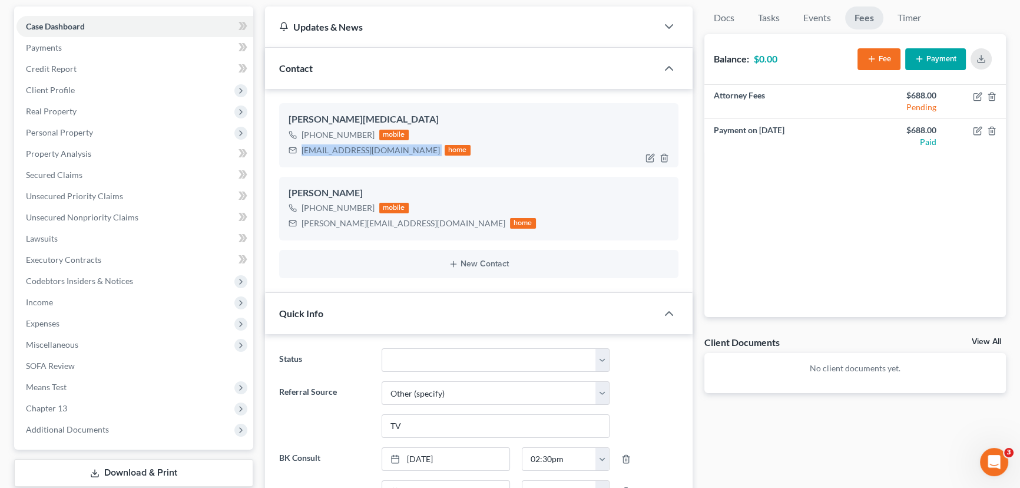
drag, startPoint x: 388, startPoint y: 149, endPoint x: 302, endPoint y: 148, distance: 86.0
click at [302, 148] on div "[EMAIL_ADDRESS][DOMAIN_NAME] home" at bounding box center [380, 150] width 182 height 15
copy div "[EMAIL_ADDRESS][DOMAIN_NAME]"
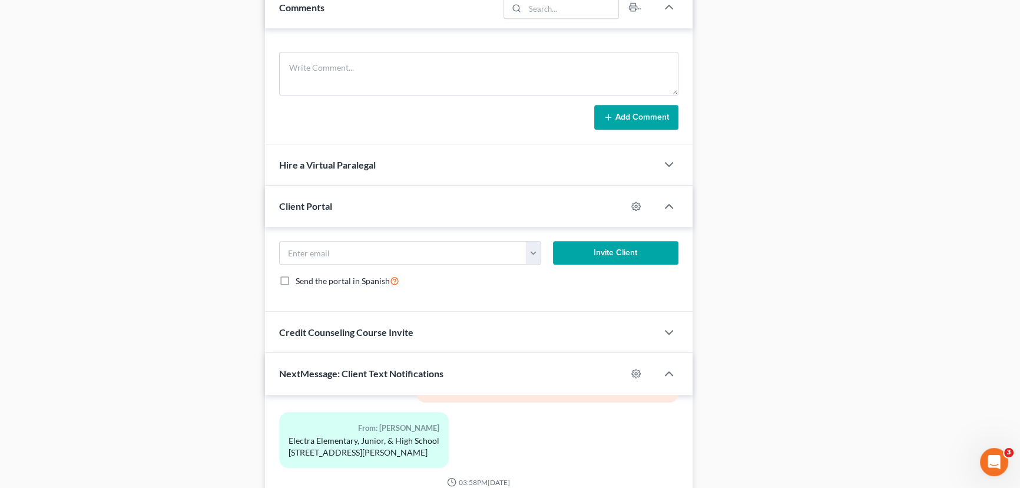
scroll to position [857, 0]
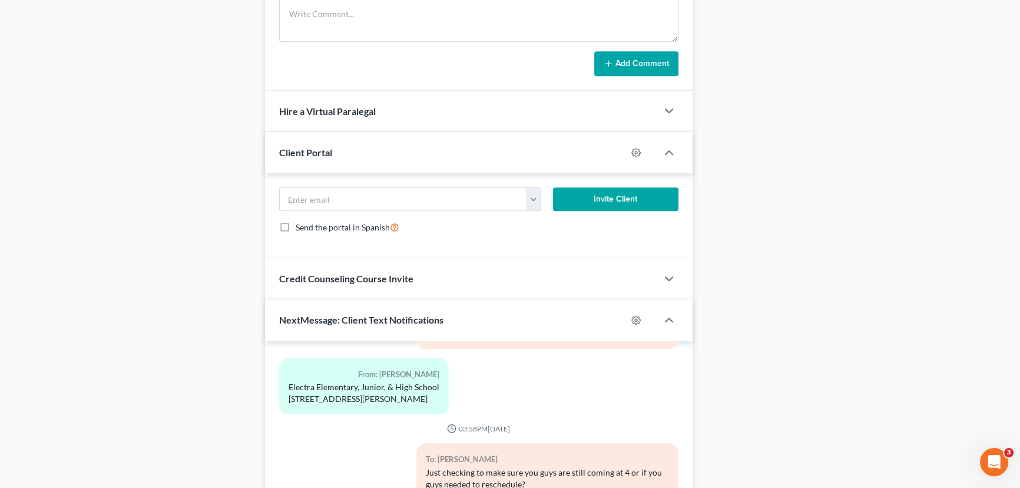
click at [353, 273] on span "Credit Counseling Course Invite" at bounding box center [346, 278] width 134 height 11
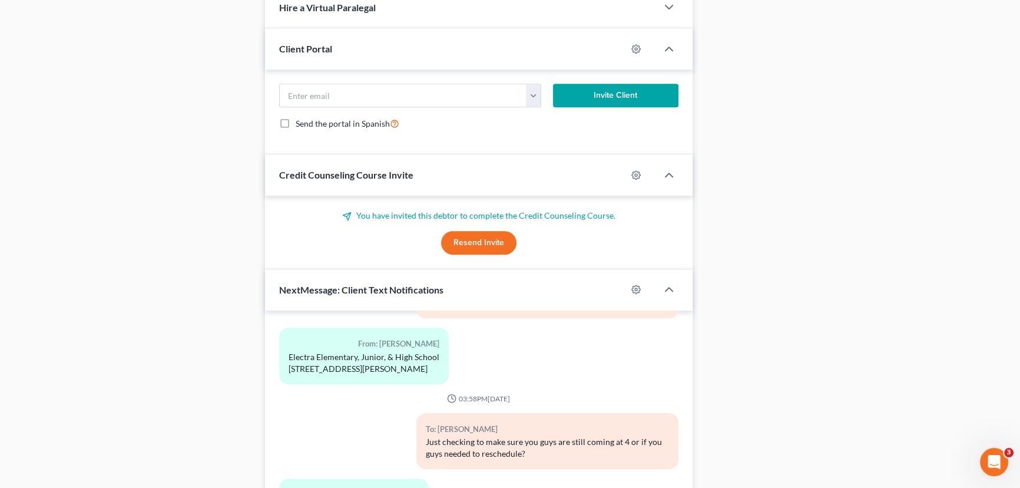
scroll to position [964, 0]
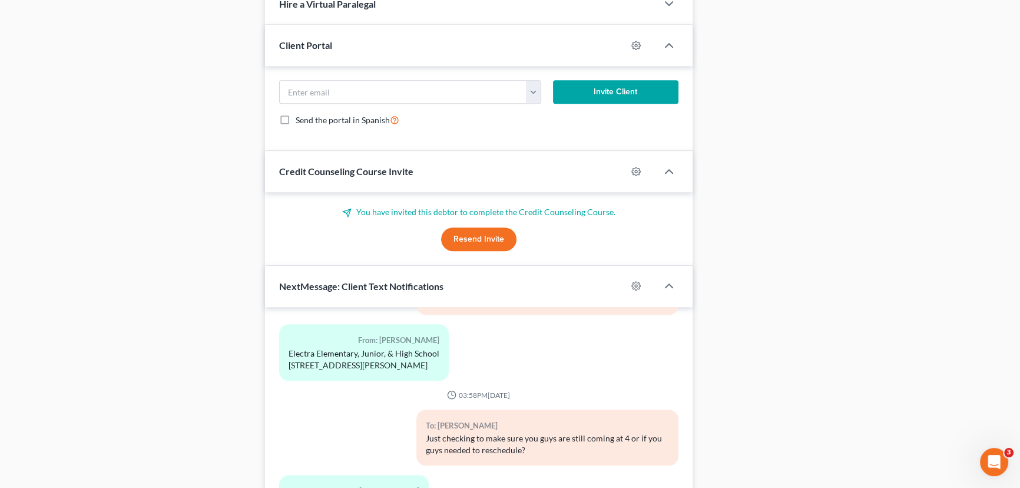
click at [502, 236] on button "Resend Invite" at bounding box center [478, 239] width 75 height 24
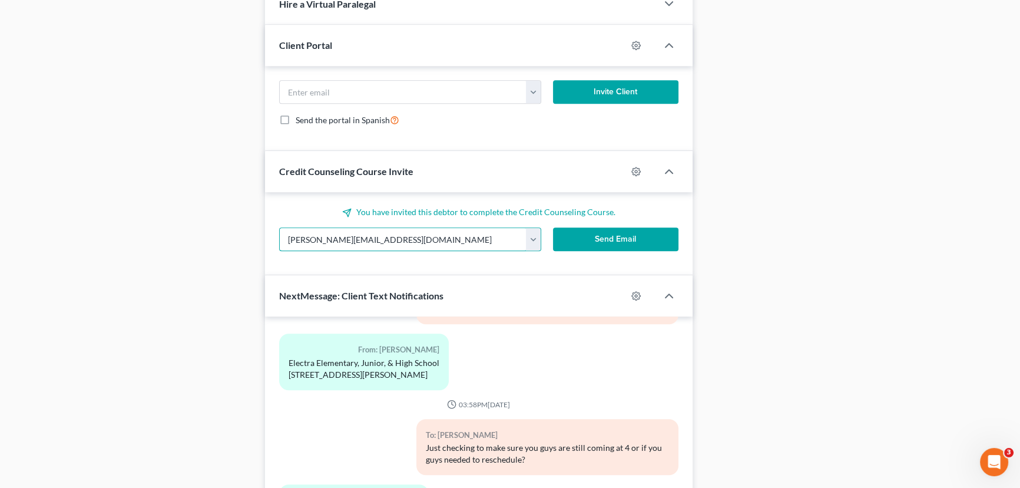
drag, startPoint x: 412, startPoint y: 233, endPoint x: 273, endPoint y: 221, distance: 139.5
click at [280, 239] on input "[PERSON_NAME][EMAIL_ADDRESS][DOMAIN_NAME]" at bounding box center [403, 239] width 247 height 22
paste input "[EMAIL_ADDRESS][DOMAIN_NAME]"
type input "[EMAIL_ADDRESS][DOMAIN_NAME]"
click at [648, 236] on button "Send Email" at bounding box center [615, 239] width 125 height 24
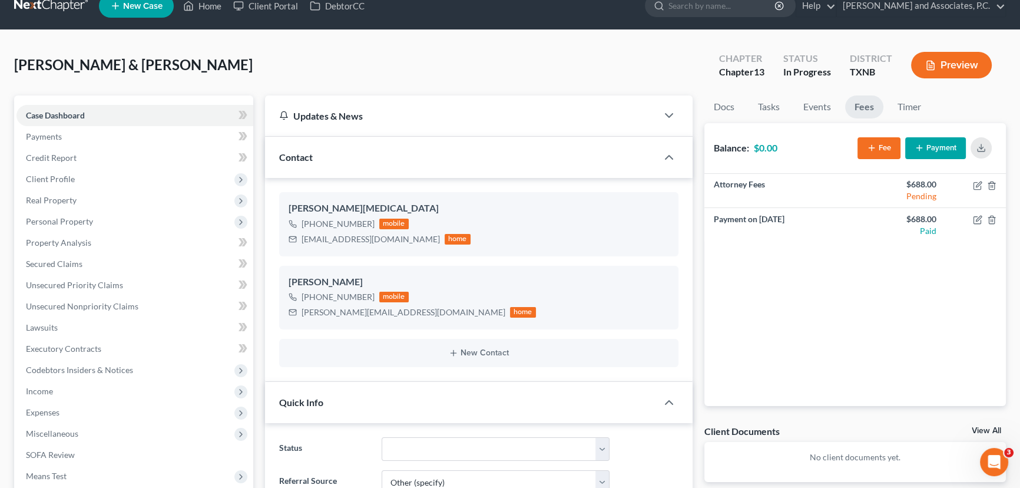
scroll to position [0, 0]
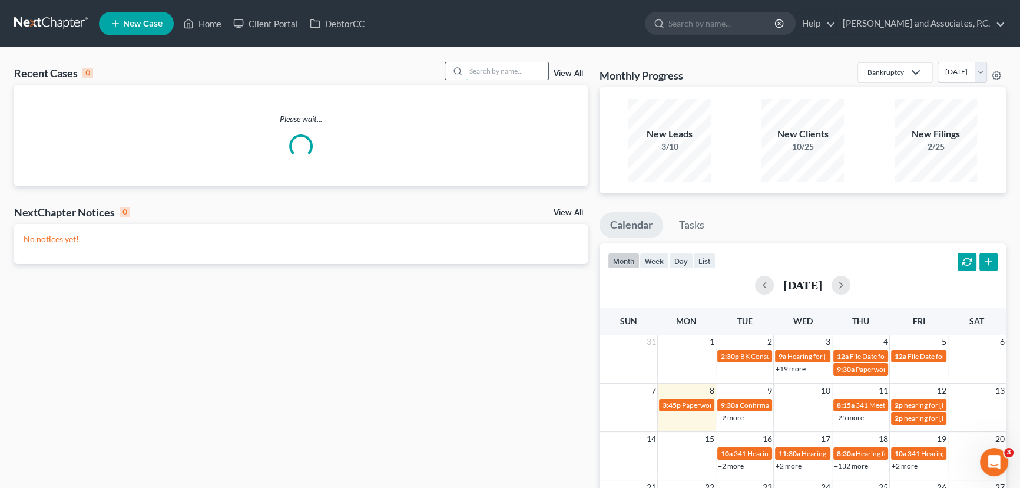
click at [490, 68] on input "search" at bounding box center [507, 70] width 82 height 17
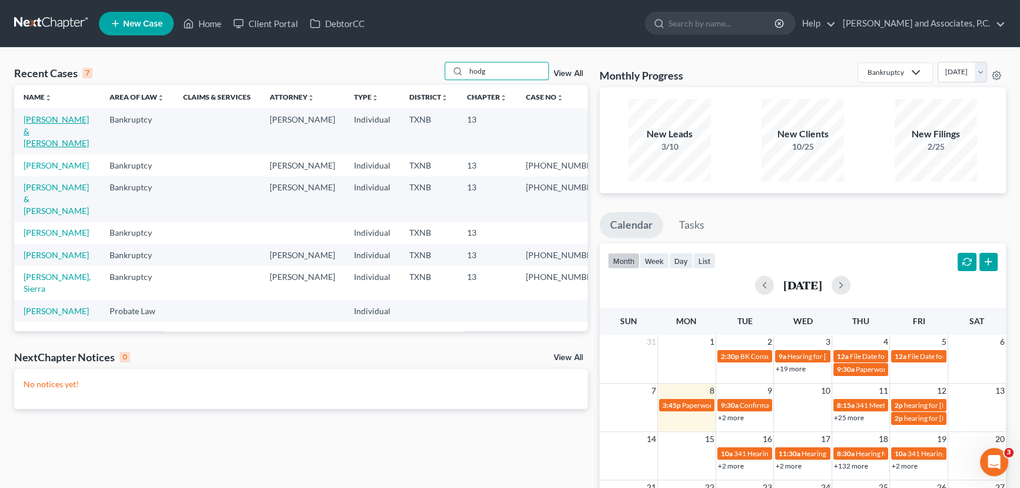
type input "hodg"
click at [59, 123] on link "[PERSON_NAME] & [PERSON_NAME]" at bounding box center [56, 131] width 65 height 34
select select "6"
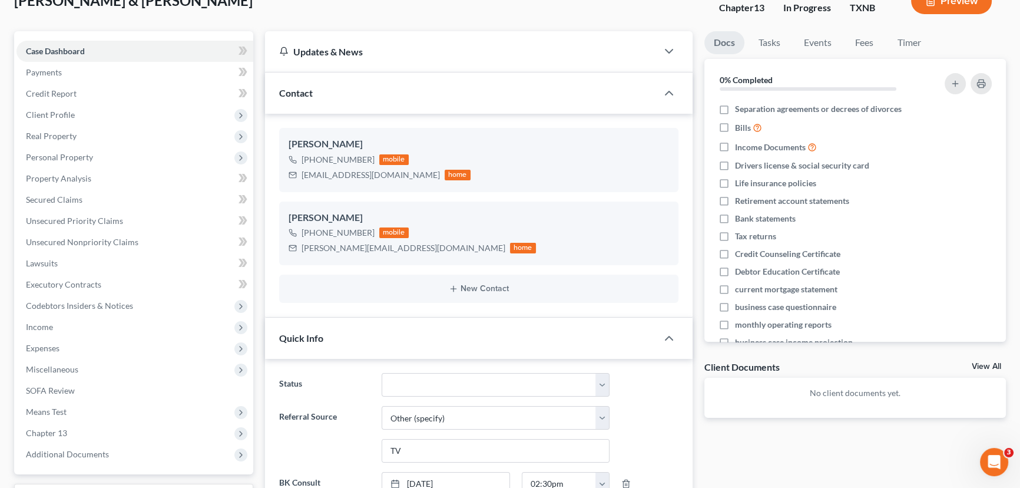
scroll to position [72, 0]
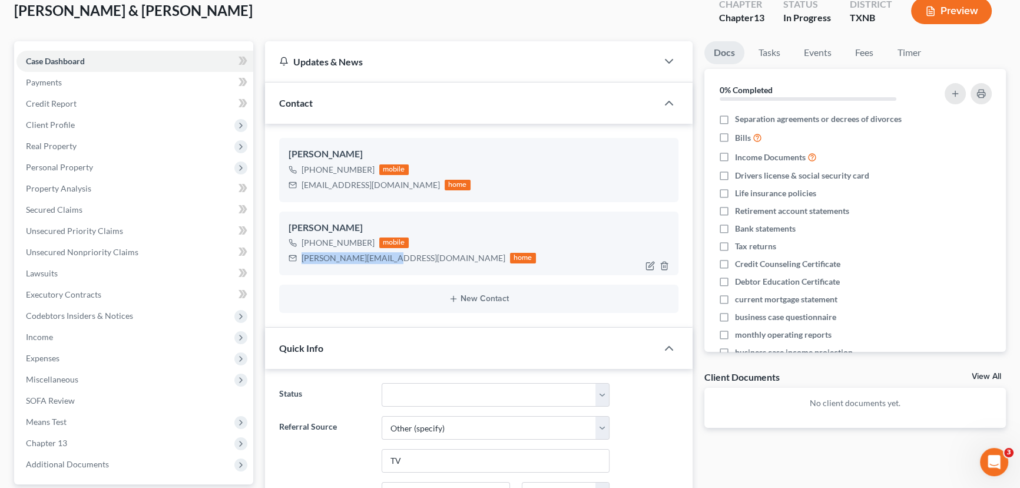
drag, startPoint x: 387, startPoint y: 258, endPoint x: 300, endPoint y: 256, distance: 86.6
click at [300, 256] on div "joeyahodgkins@aol.com home" at bounding box center [412, 257] width 247 height 15
copy div "[PERSON_NAME][EMAIL_ADDRESS][DOMAIN_NAME]"
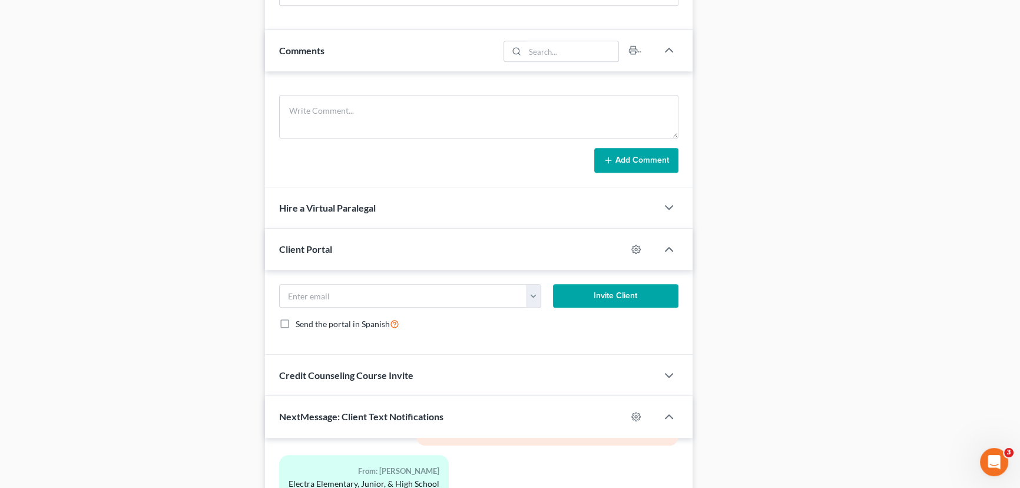
scroll to position [768, 0]
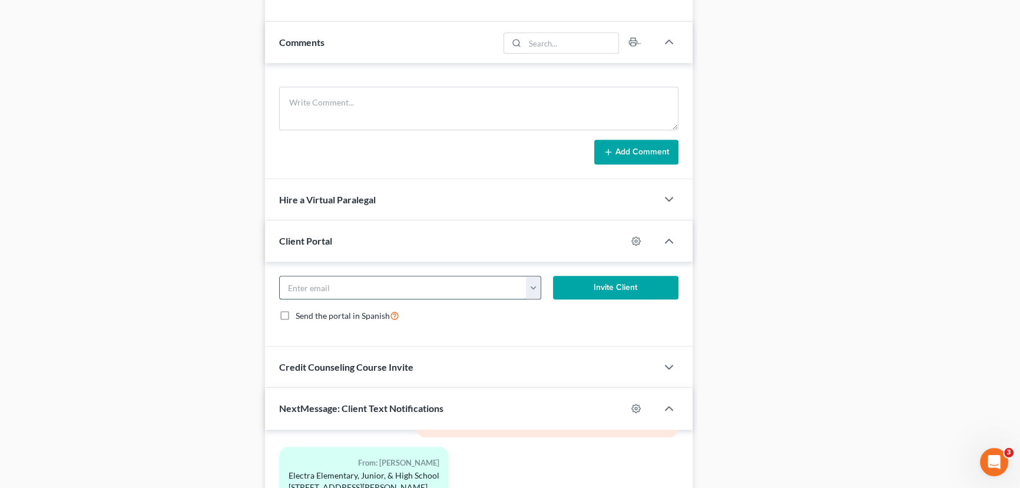
click at [326, 291] on input "email" at bounding box center [403, 287] width 247 height 22
paste input "[PERSON_NAME][EMAIL_ADDRESS][DOMAIN_NAME]"
type input "[PERSON_NAME][EMAIL_ADDRESS][DOMAIN_NAME]"
click at [603, 286] on button "Invite Client" at bounding box center [615, 288] width 125 height 24
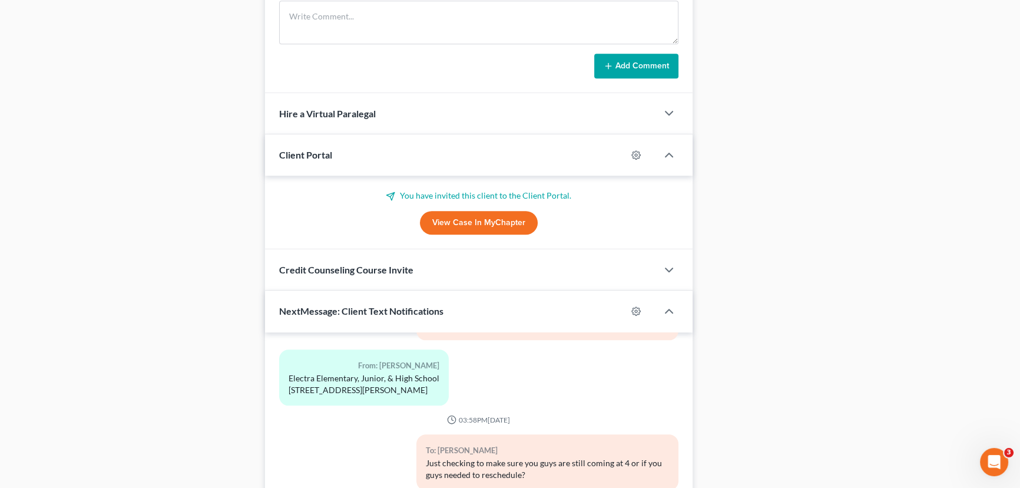
scroll to position [875, 0]
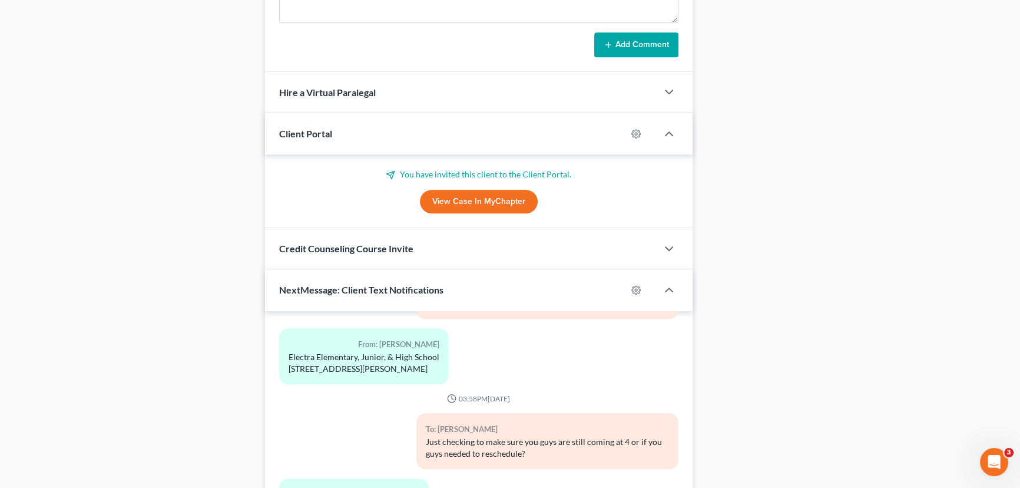
click at [473, 239] on div "Credit Counseling Course Invite" at bounding box center [461, 248] width 392 height 41
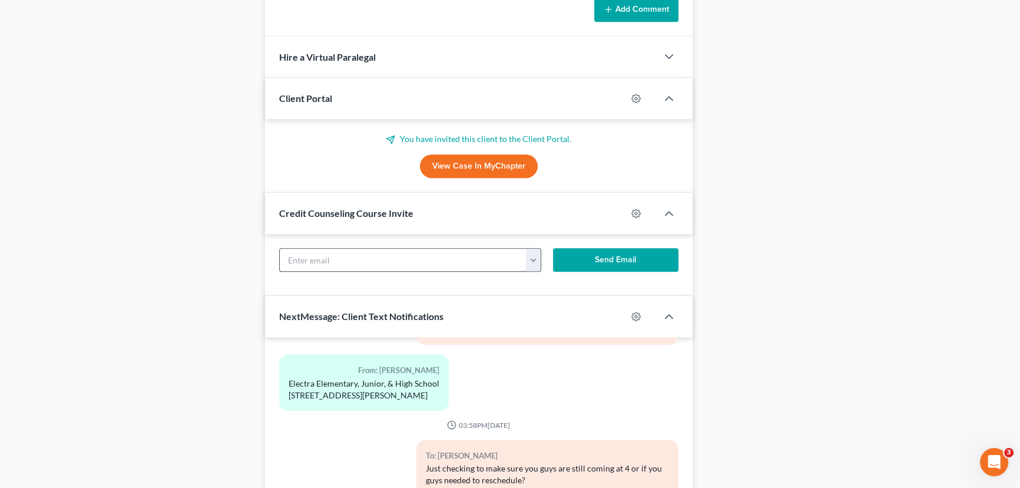
scroll to position [929, 0]
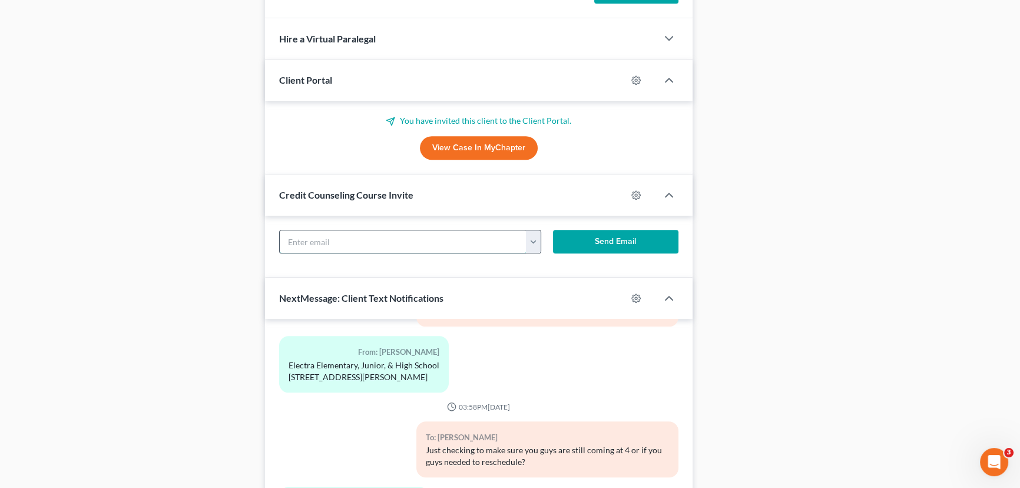
click at [310, 237] on input "text" at bounding box center [403, 241] width 247 height 22
paste input "[PERSON_NAME][EMAIL_ADDRESS][DOMAIN_NAME]"
type input "[PERSON_NAME][EMAIL_ADDRESS][DOMAIN_NAME]"
click at [589, 233] on button "Send Email" at bounding box center [615, 242] width 125 height 24
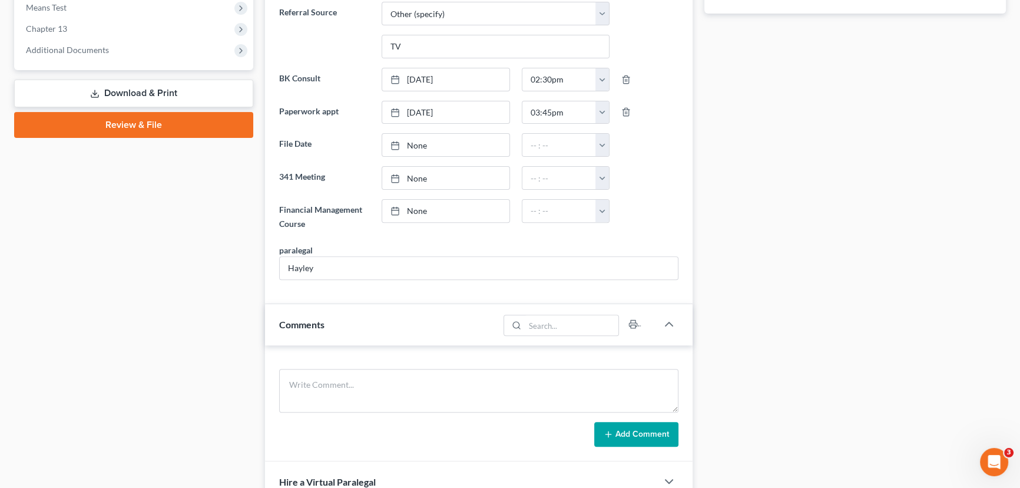
scroll to position [393, 0]
